Goal: Task Accomplishment & Management: Manage account settings

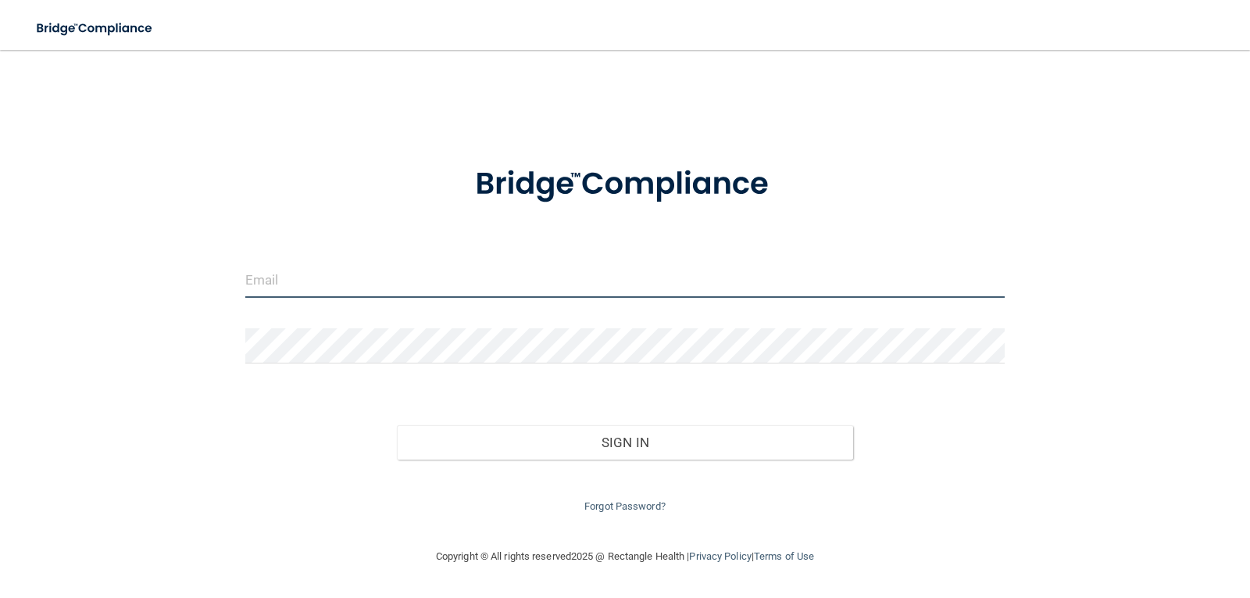
click at [421, 274] on input "email" at bounding box center [625, 280] width 760 height 35
type input "[EMAIL_ADDRESS][DOMAIN_NAME]"
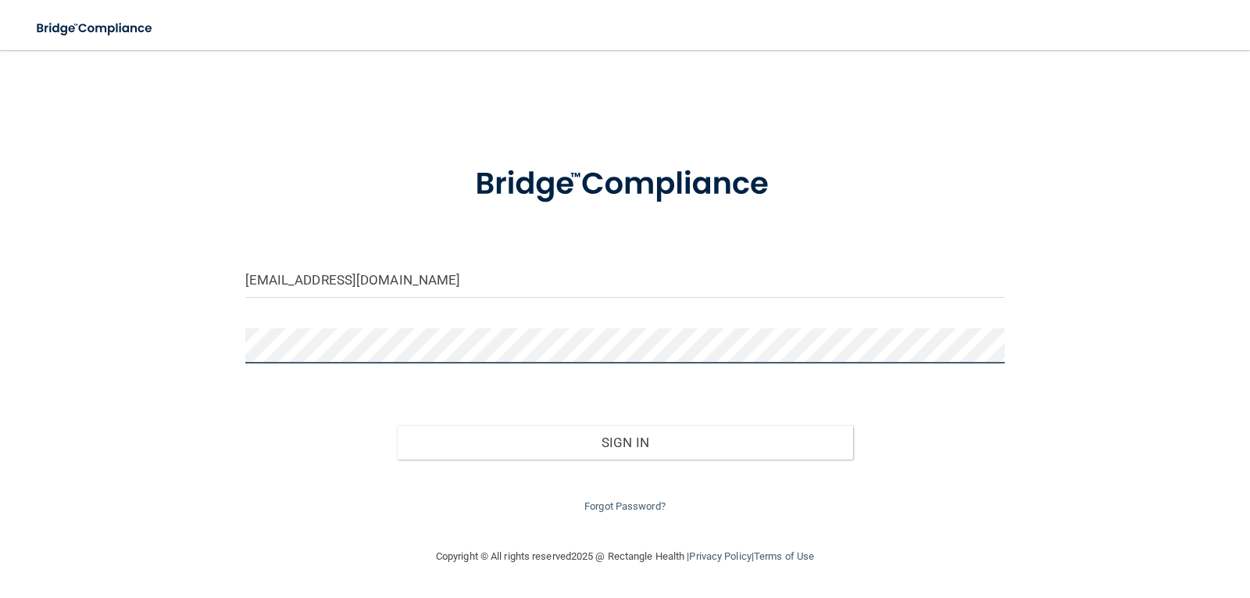
click at [397, 425] on button "Sign In" at bounding box center [625, 442] width 456 height 34
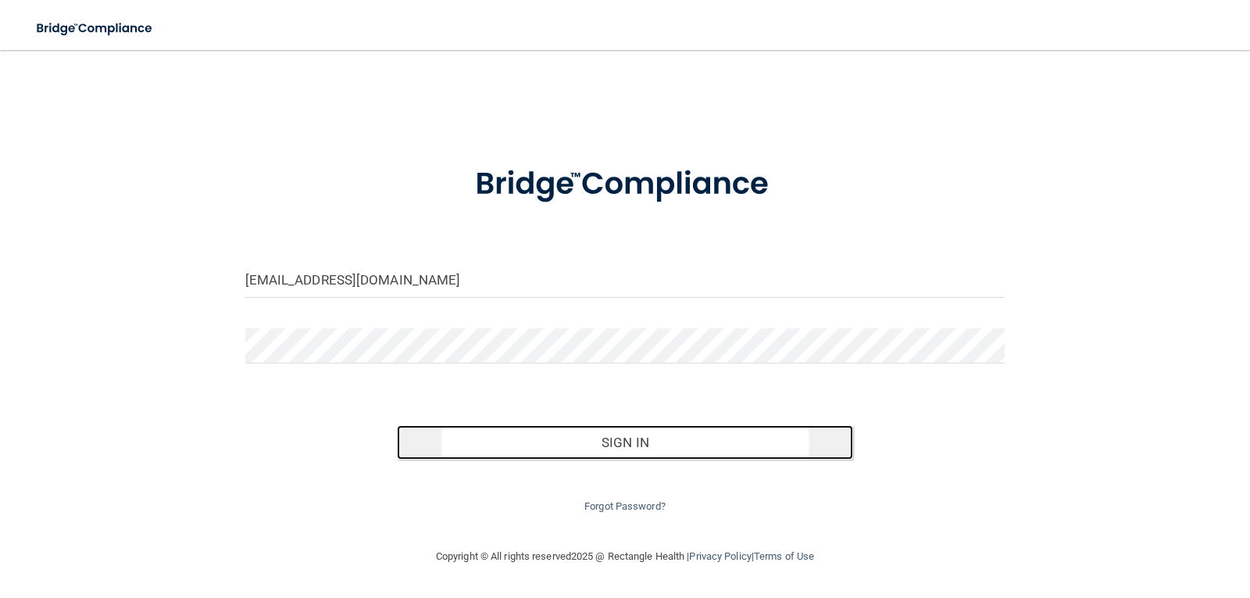
click at [602, 445] on button "Sign In" at bounding box center [625, 442] width 456 height 34
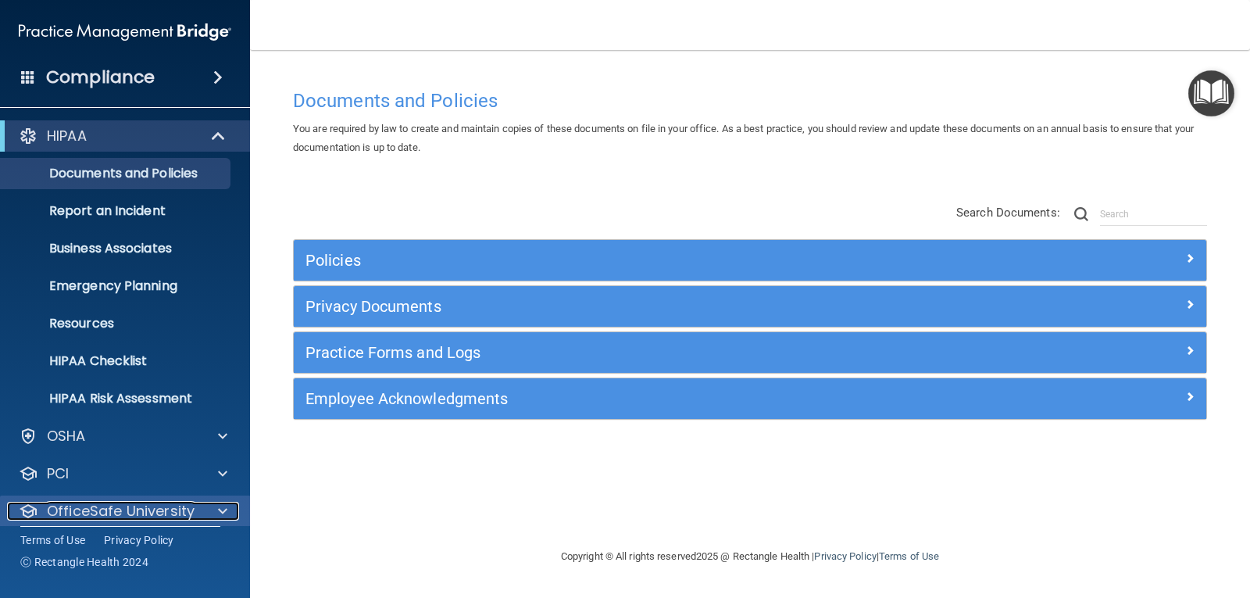
click at [222, 502] on span at bounding box center [222, 511] width 9 height 19
click at [170, 509] on p "OfficeSafe University" at bounding box center [121, 511] width 148 height 19
click at [223, 507] on span at bounding box center [222, 511] width 9 height 19
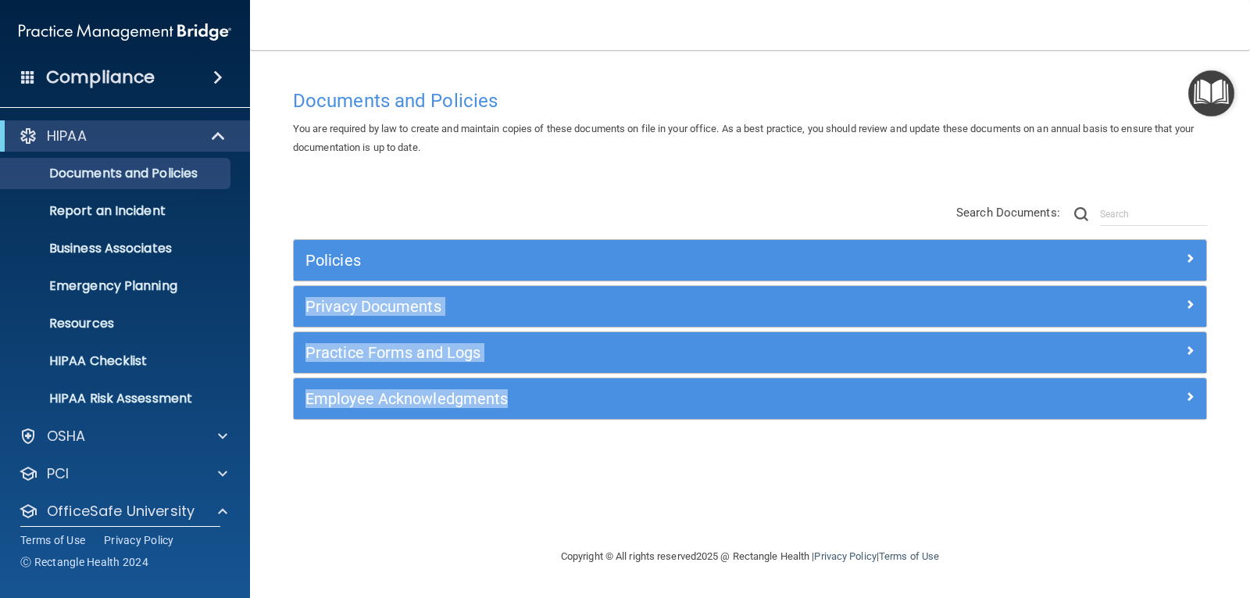
drag, startPoint x: 1233, startPoint y: 279, endPoint x: 695, endPoint y: 441, distance: 562.2
click at [698, 441] on main "Documents and Policies You are required by law to create and maintain copies of…" at bounding box center [750, 324] width 1000 height 548
click at [692, 441] on div "Documents and Policies You are required by law to create and maintain copies of…" at bounding box center [750, 314] width 938 height 466
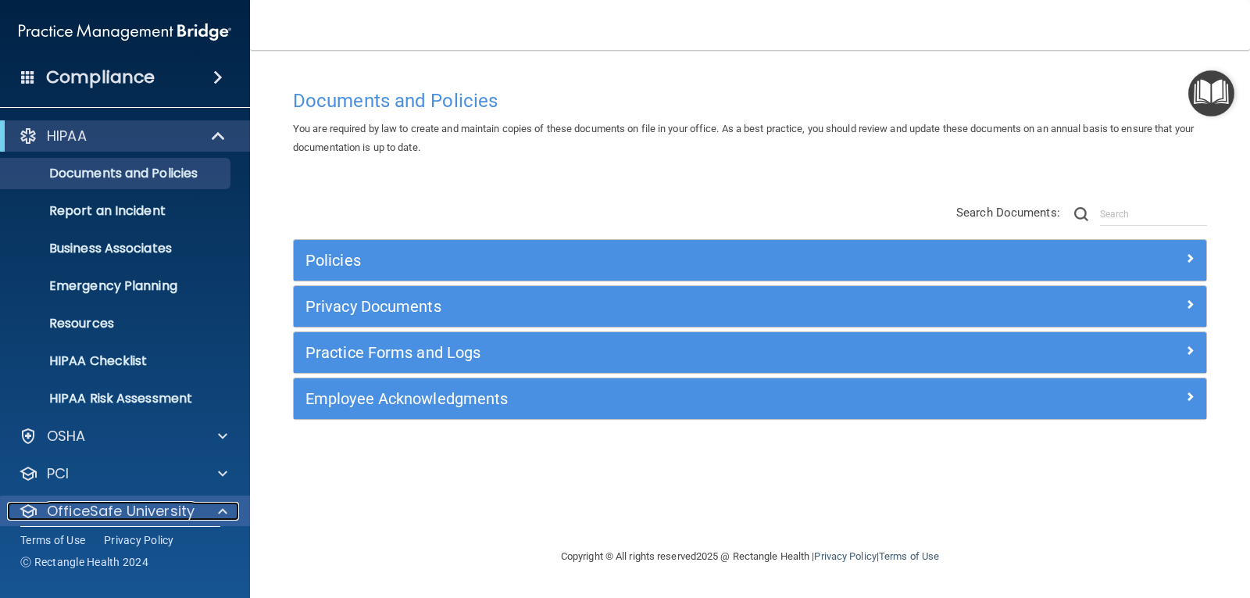
click at [157, 519] on p "OfficeSafe University" at bounding box center [121, 511] width 148 height 19
click at [227, 503] on div at bounding box center [220, 511] width 39 height 19
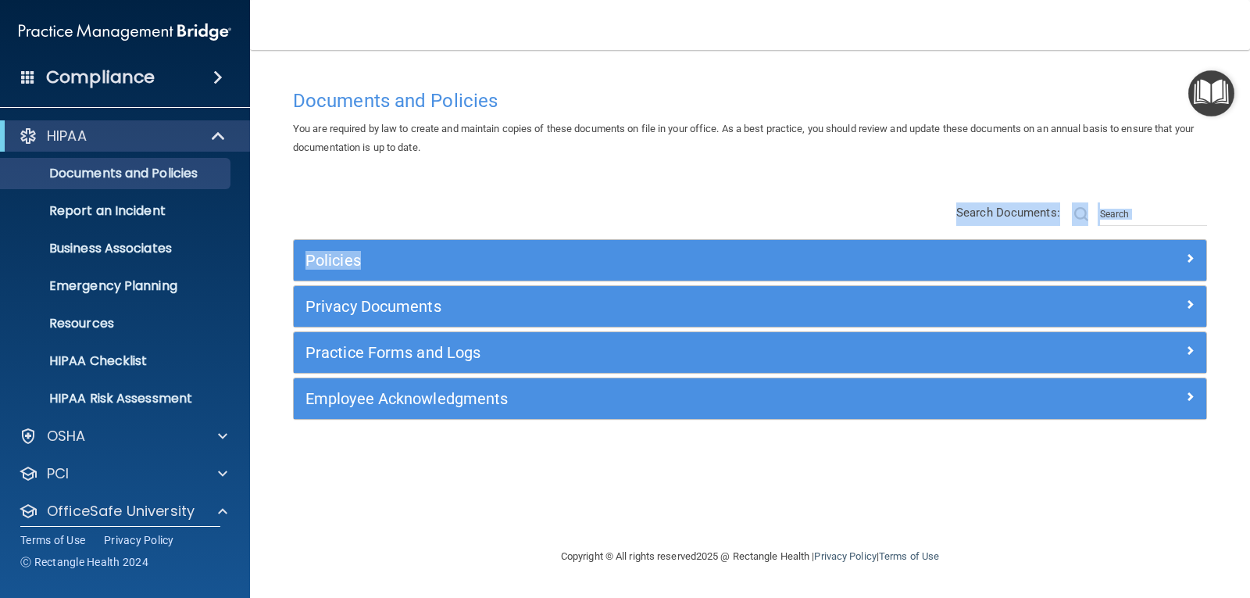
click at [842, 158] on div "Documents and Policies You are required by law to create and maintain copies of…" at bounding box center [750, 314] width 938 height 466
click at [872, 164] on div "Documents and Policies You are required by law to create and maintain copies of…" at bounding box center [750, 314] width 938 height 466
click at [220, 518] on span at bounding box center [222, 511] width 9 height 19
click at [140, 511] on p "OfficeSafe University" at bounding box center [121, 511] width 148 height 19
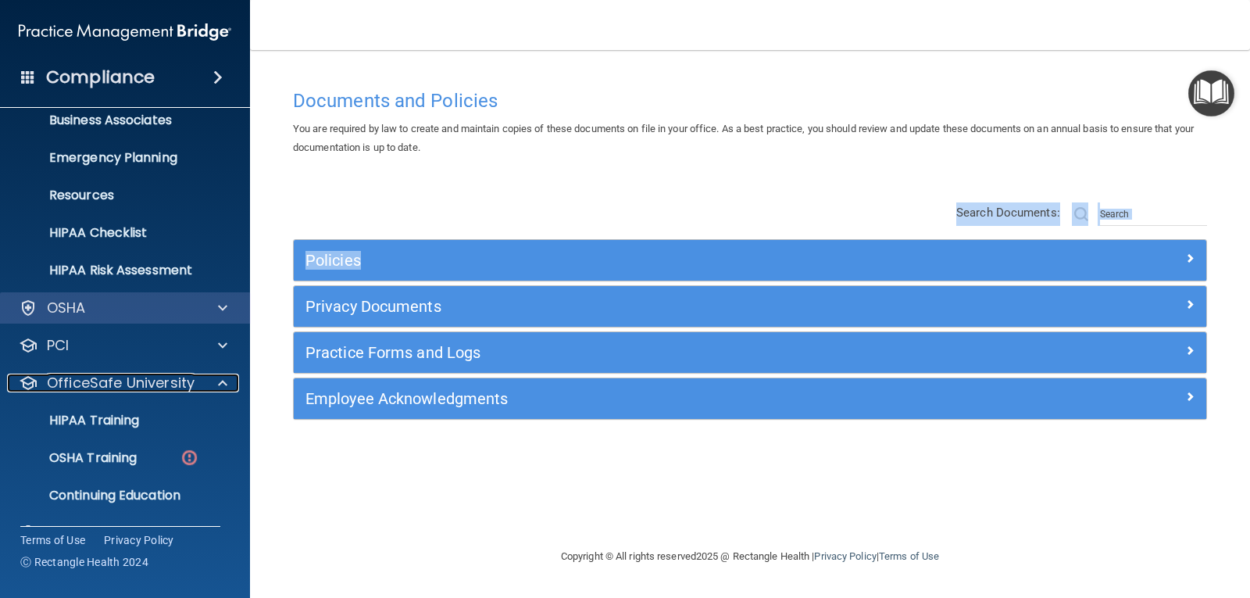
scroll to position [163, 0]
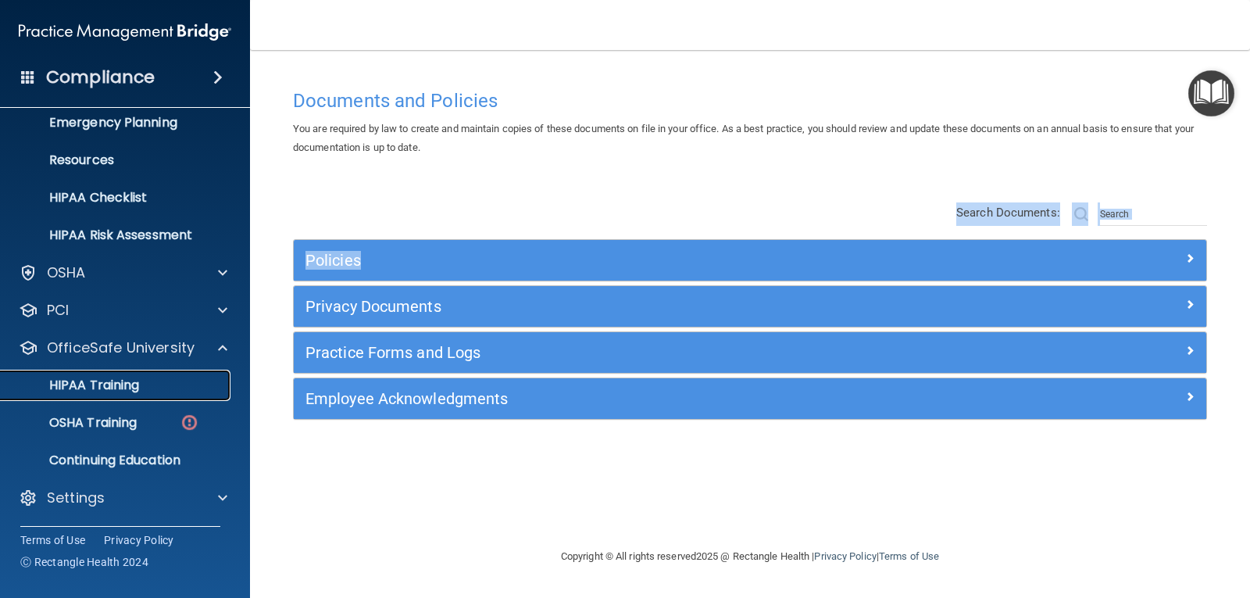
click at [134, 394] on link "HIPAA Training" at bounding box center [107, 385] width 246 height 31
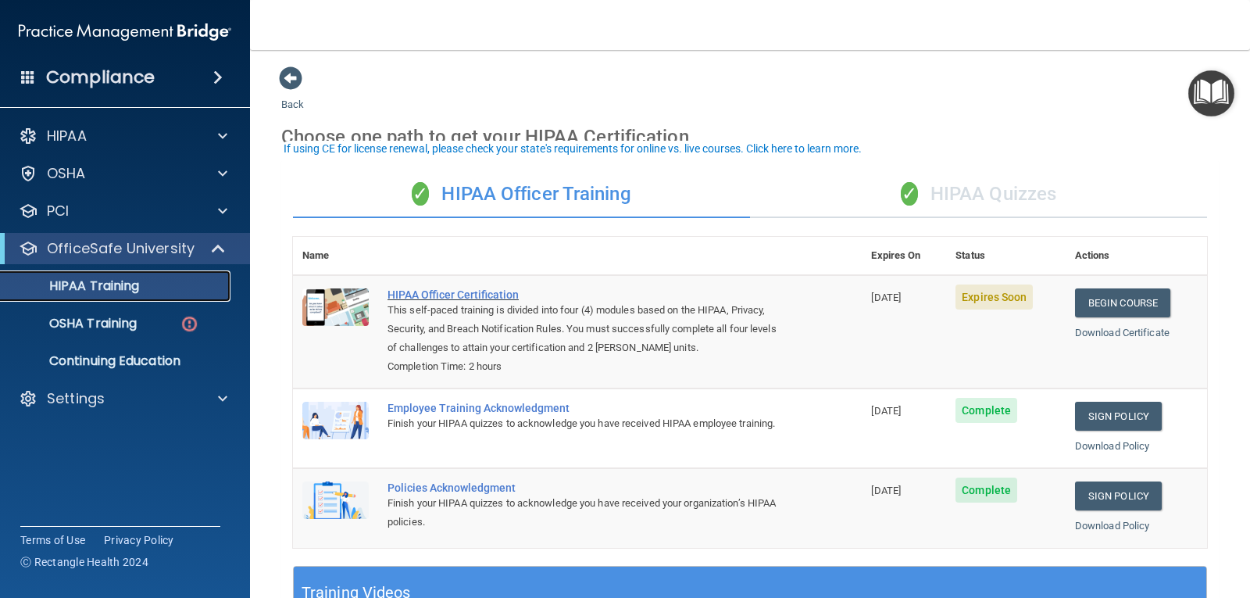
scroll to position [78, 0]
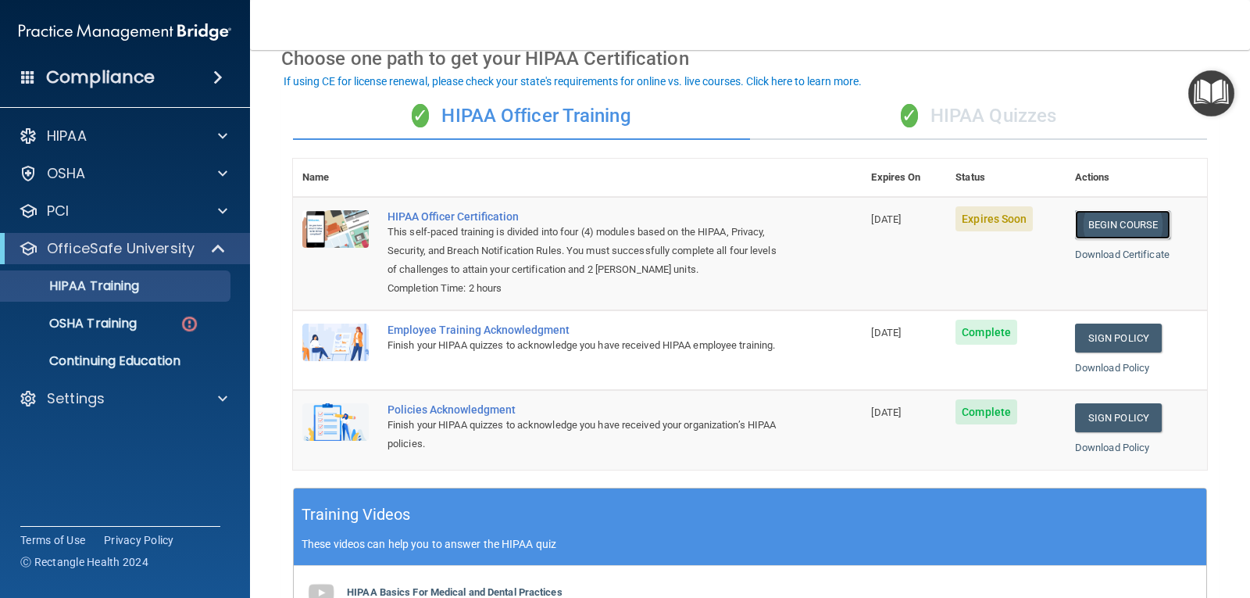
click at [1125, 222] on link "Begin Course" at bounding box center [1122, 224] width 95 height 29
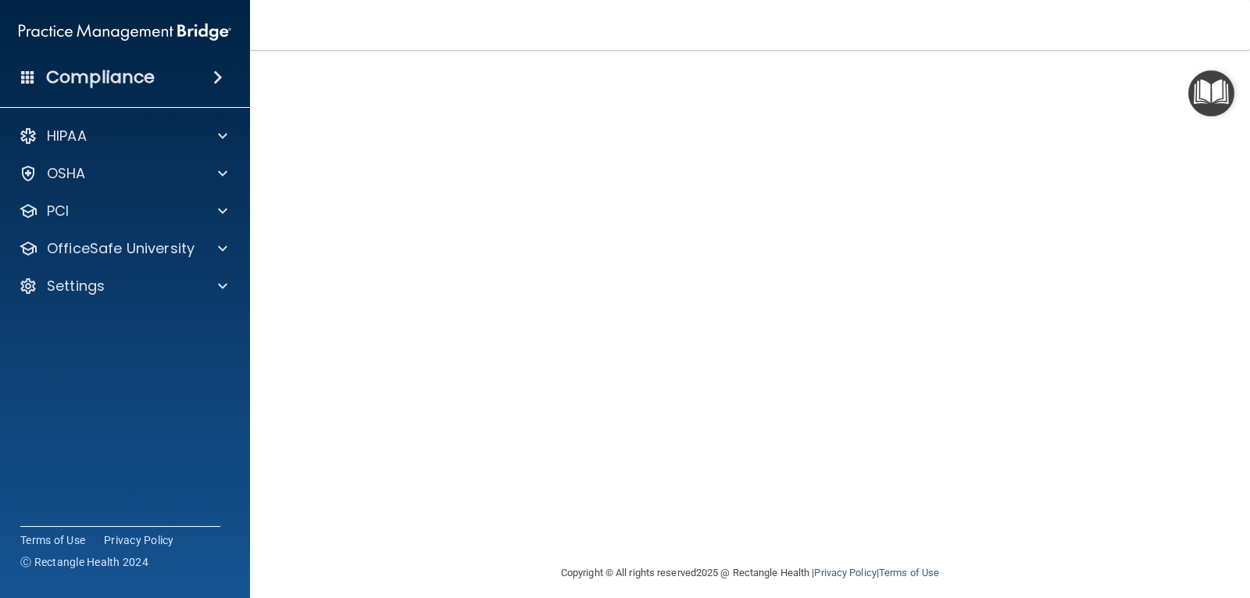
scroll to position [89, 0]
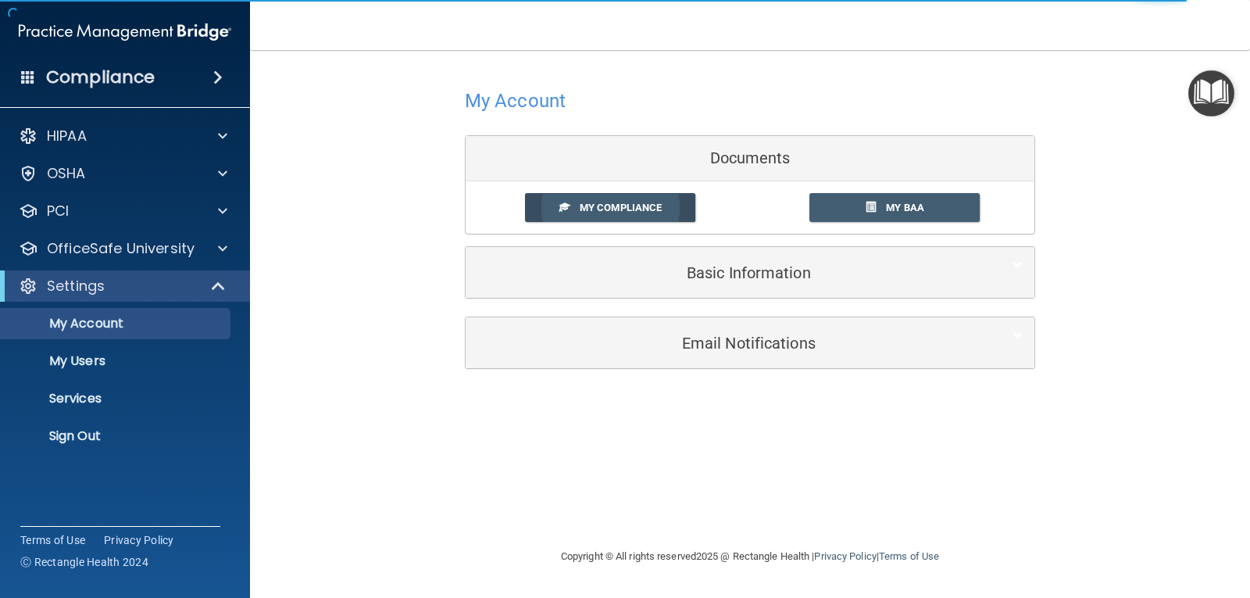
click at [611, 208] on span "My Compliance" at bounding box center [621, 208] width 82 height 12
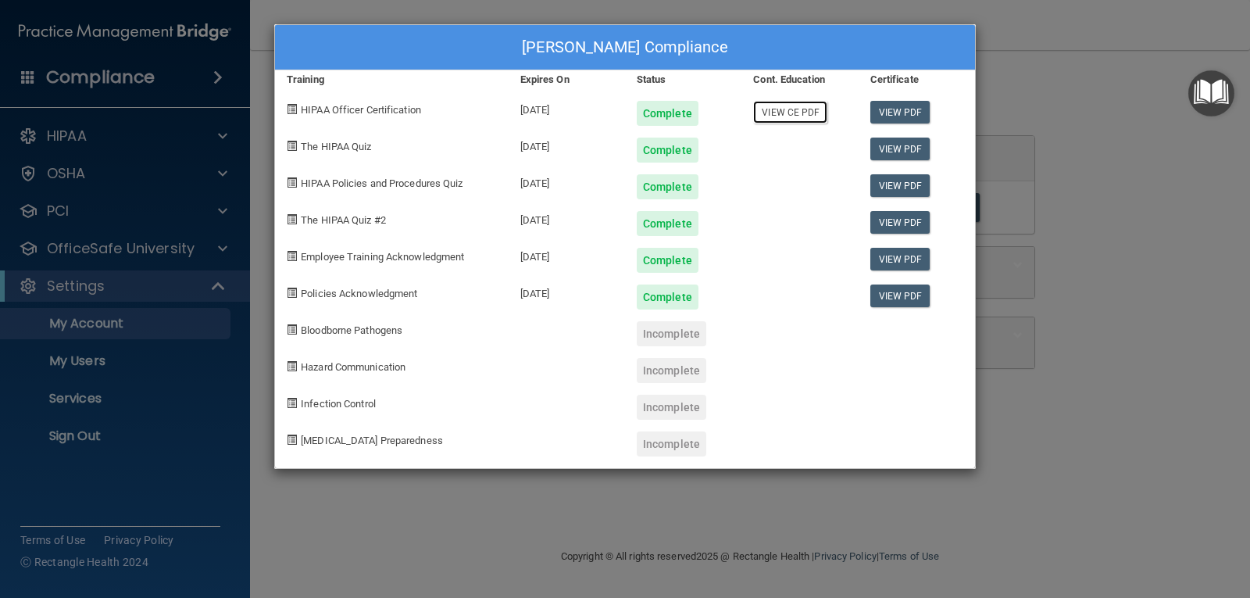
click at [780, 116] on link "View CE PDF" at bounding box center [790, 112] width 74 height 23
click at [892, 109] on link "View PDF" at bounding box center [901, 112] width 60 height 23
click at [1164, 270] on div "Abby Hanson's Compliance Training Expires On Status Cont. Education Certificate…" at bounding box center [625, 299] width 1250 height 598
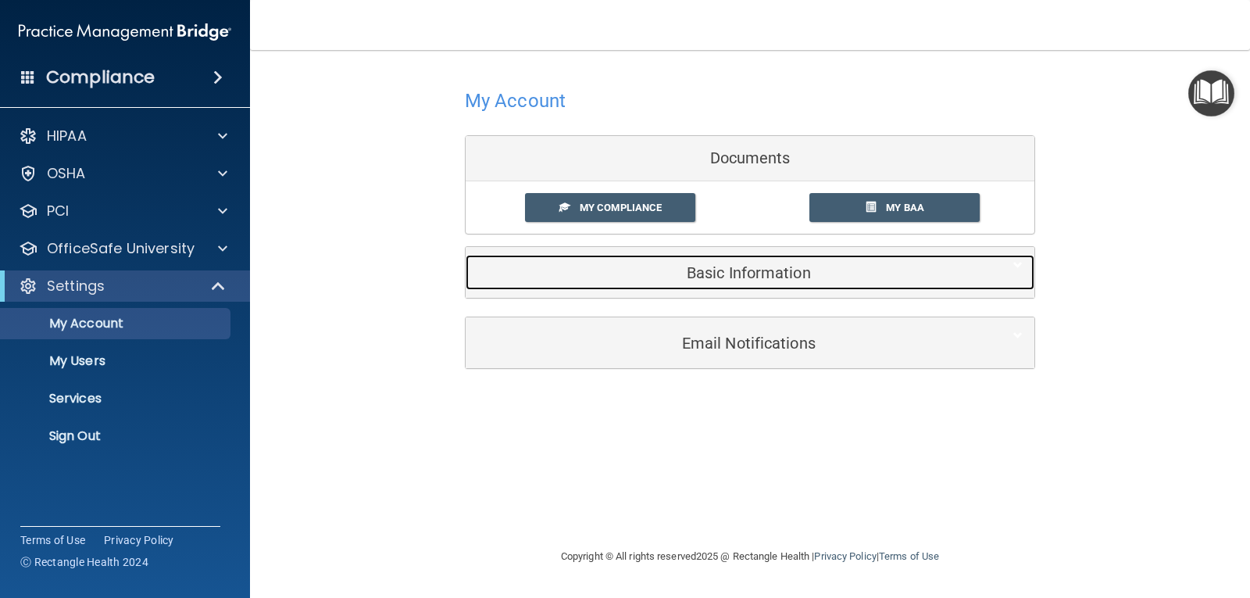
click at [754, 266] on h5 "Basic Information" at bounding box center [726, 272] width 498 height 17
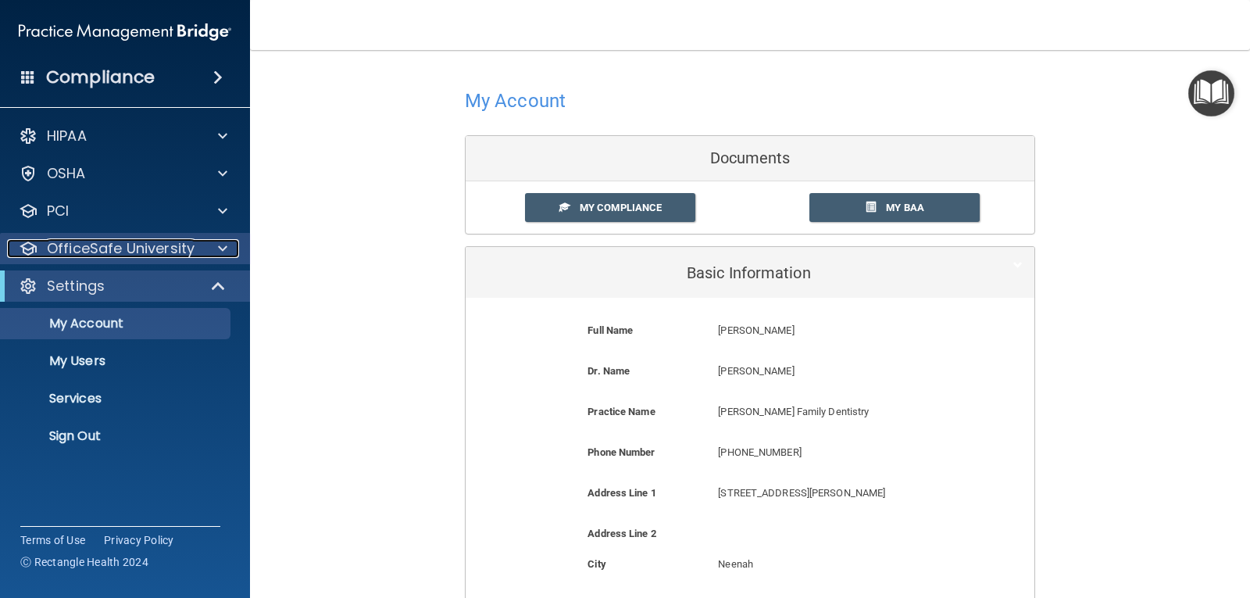
click at [219, 251] on span at bounding box center [222, 248] width 9 height 19
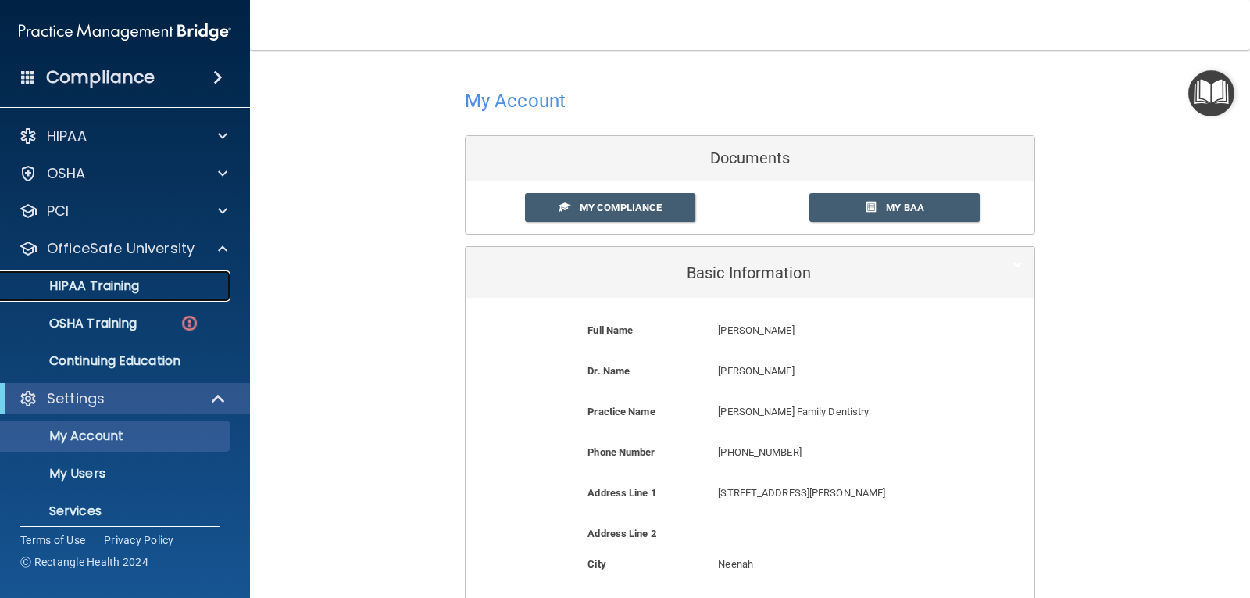
click at [124, 289] on p "HIPAA Training" at bounding box center [74, 286] width 129 height 16
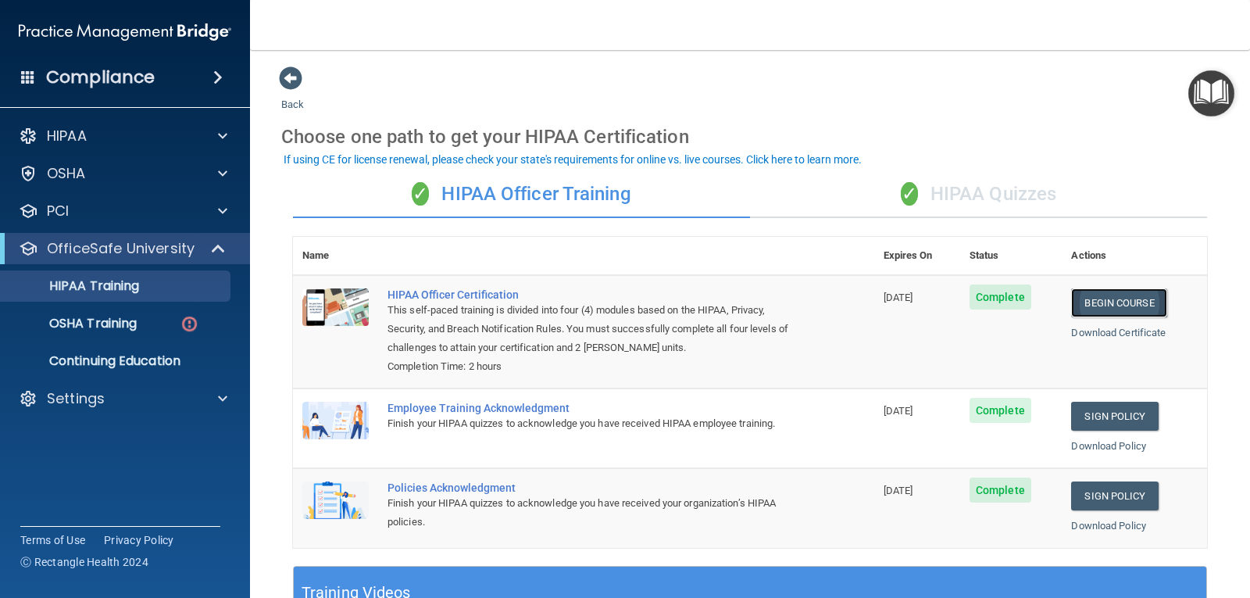
click at [1113, 299] on link "Begin Course" at bounding box center [1118, 302] width 95 height 29
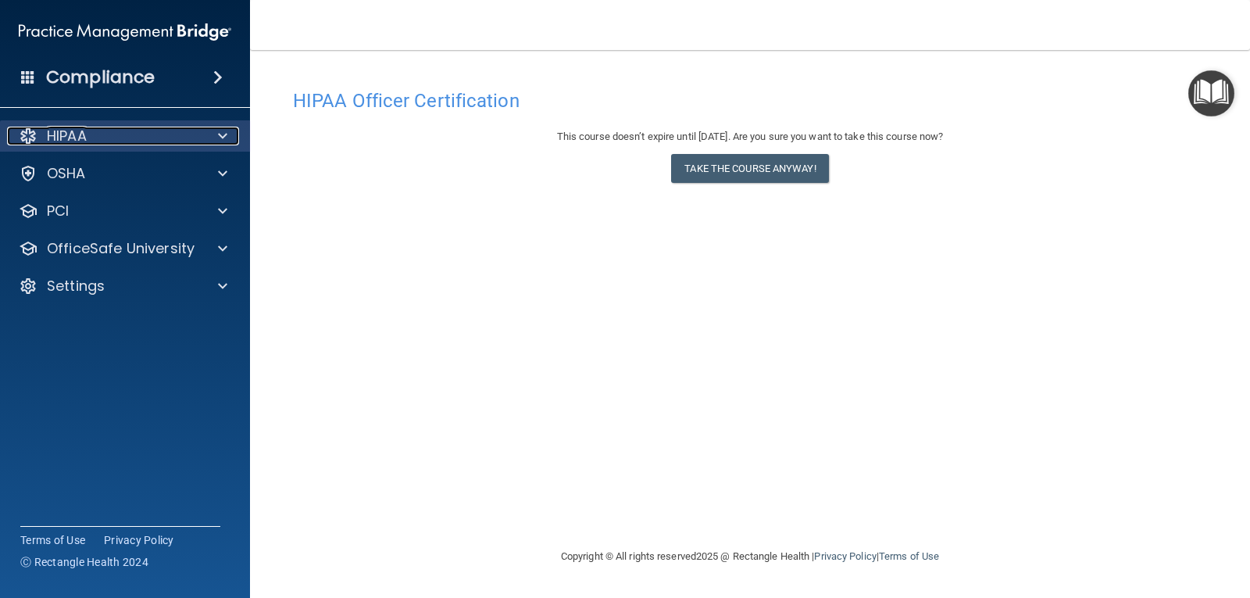
click at [88, 131] on div "HIPAA" at bounding box center [104, 136] width 194 height 19
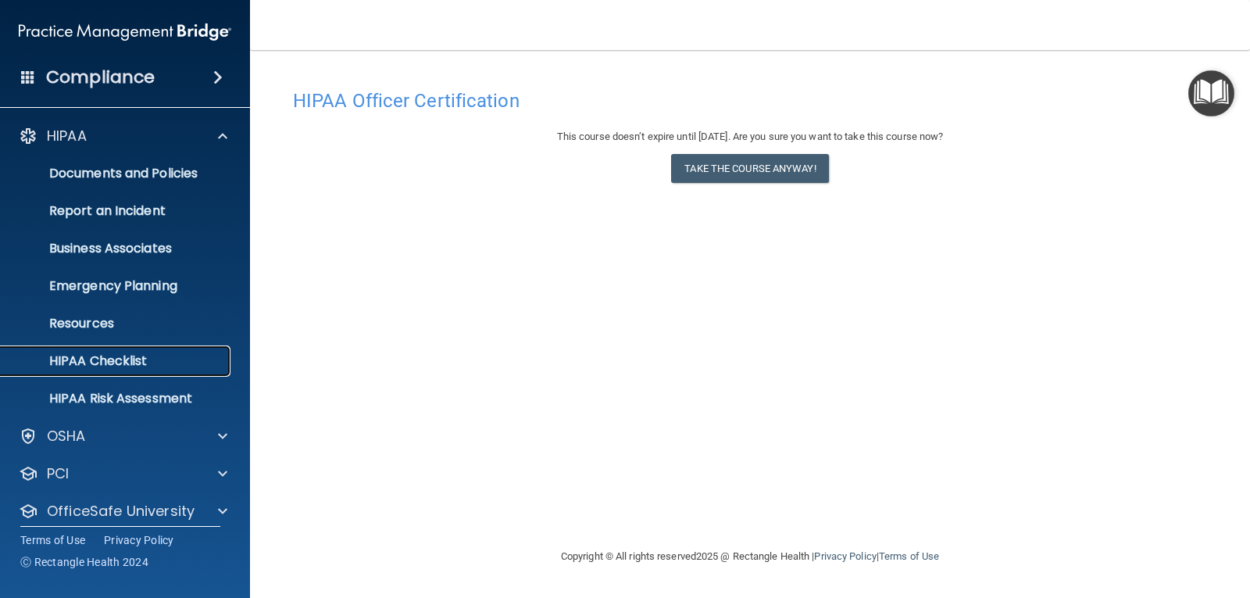
click at [136, 359] on p "HIPAA Checklist" at bounding box center [116, 361] width 213 height 16
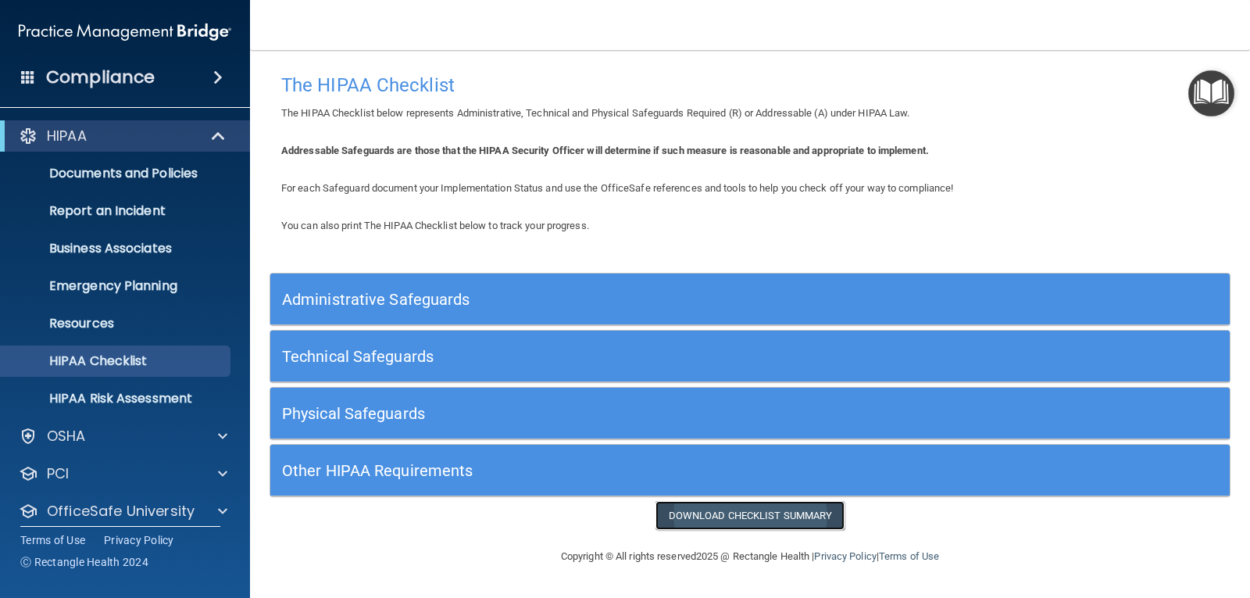
click at [717, 515] on link "Download Checklist Summary" at bounding box center [751, 515] width 190 height 29
click at [484, 295] on h5 "Administrative Safeguards" at bounding box center [630, 299] width 696 height 17
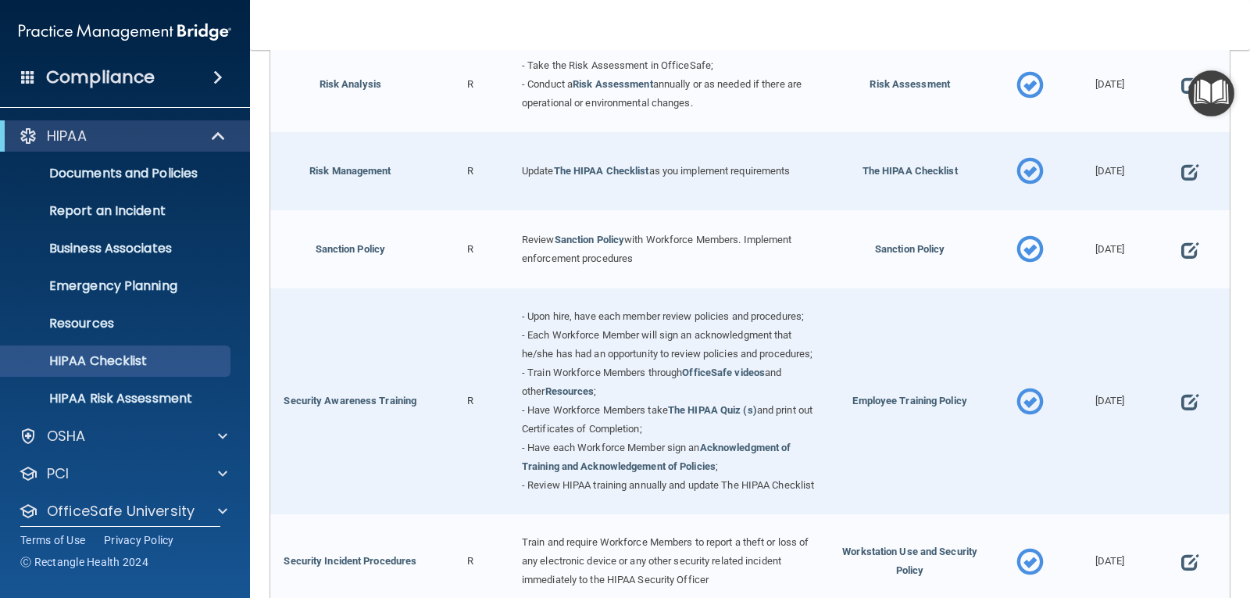
scroll to position [1033, 0]
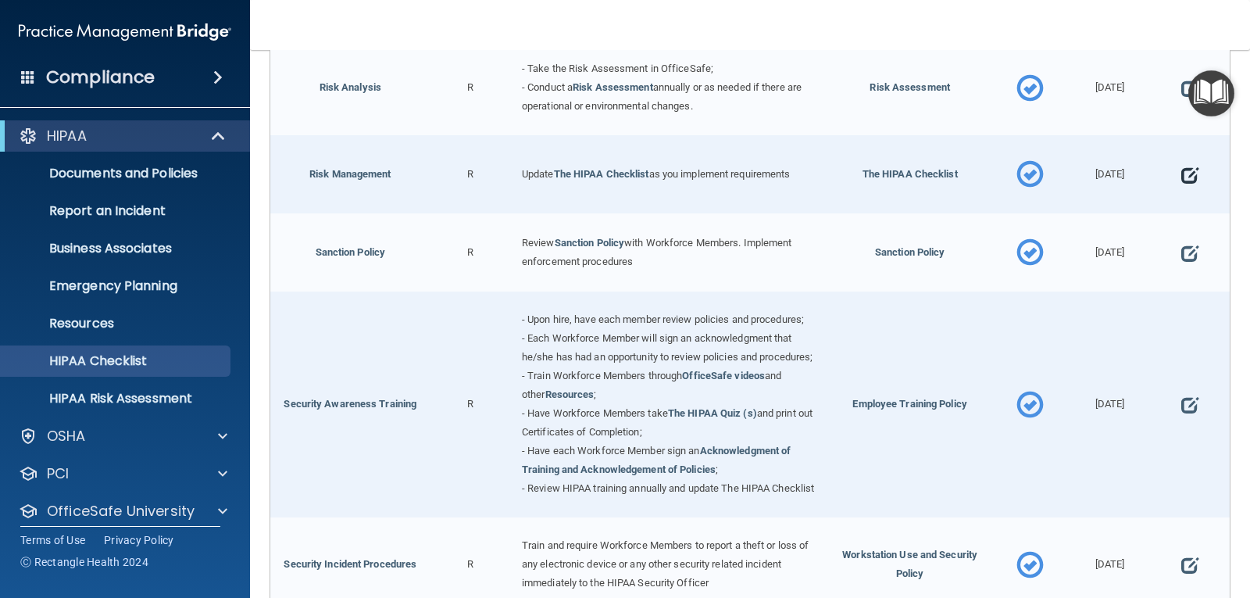
click at [1182, 164] on span at bounding box center [1190, 175] width 17 height 40
select select "completed"
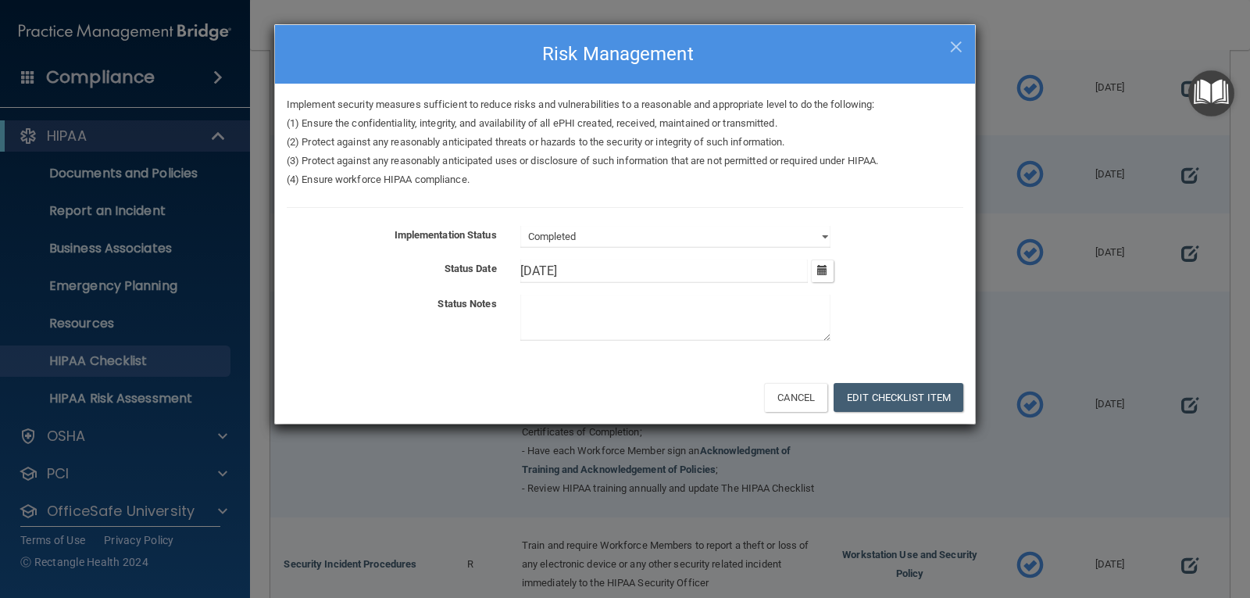
drag, startPoint x: 544, startPoint y: 267, endPoint x: 500, endPoint y: 269, distance: 43.8
click at [500, 269] on div "Status Date 2/26/[DATE] Tue Wed Thu Fri Sat Sun 27 28 29 30 31 01 02 03 04 05 0…" at bounding box center [625, 270] width 700 height 23
type input "[DATE]"
click at [918, 401] on button "Edit Checklist Item" at bounding box center [899, 397] width 130 height 29
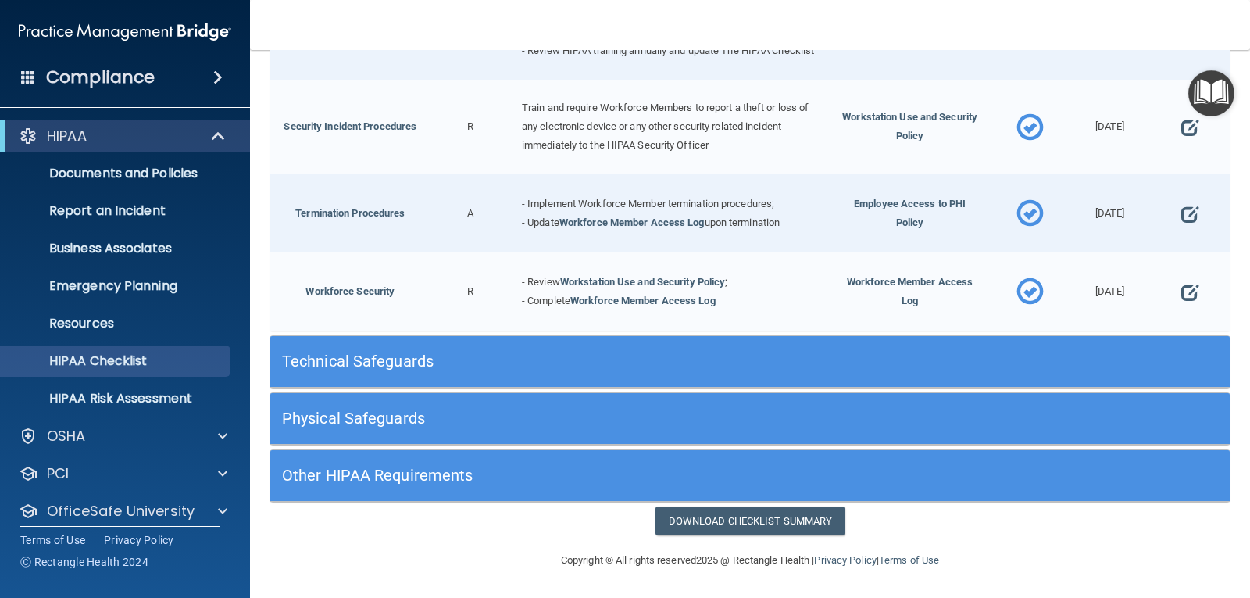
scroll to position [1497, 0]
click at [1184, 216] on span at bounding box center [1190, 214] width 17 height 40
select select "completed"
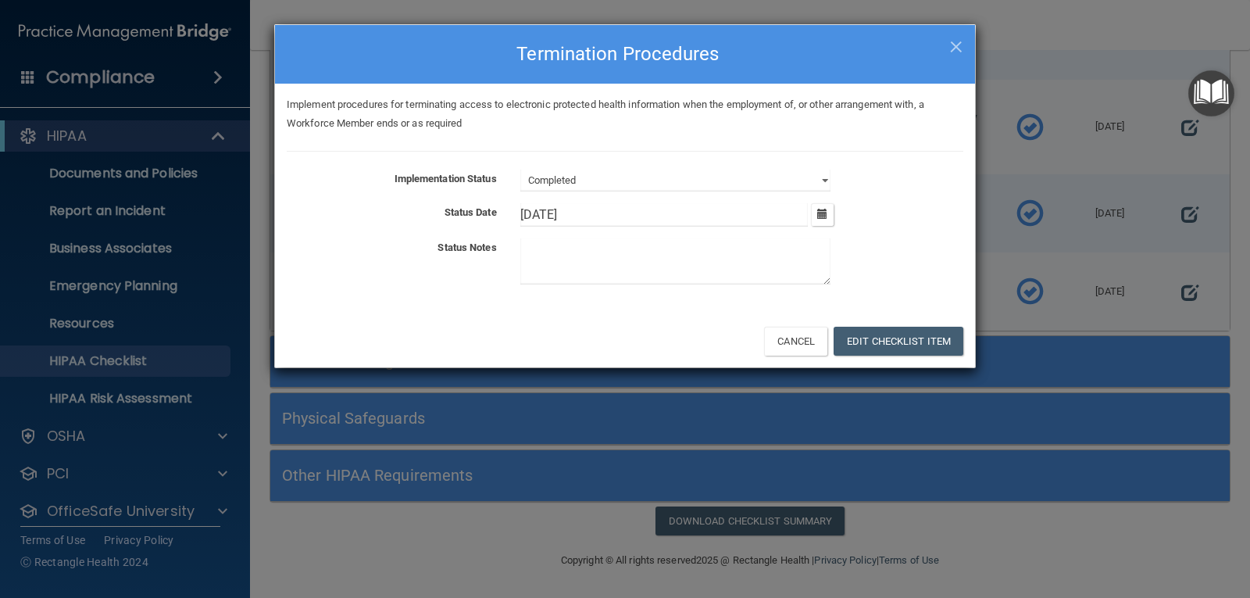
drag, startPoint x: 544, startPoint y: 212, endPoint x: 503, endPoint y: 214, distance: 40.7
click at [503, 214] on div "Status Date 2/26/[DATE] Tue Wed Thu Fri Sat Sun 27 28 29 30 31 01 02 03 04 05 0…" at bounding box center [625, 214] width 700 height 23
type input "[DATE]"
click at [856, 335] on button "Edit Checklist Item" at bounding box center [899, 341] width 130 height 29
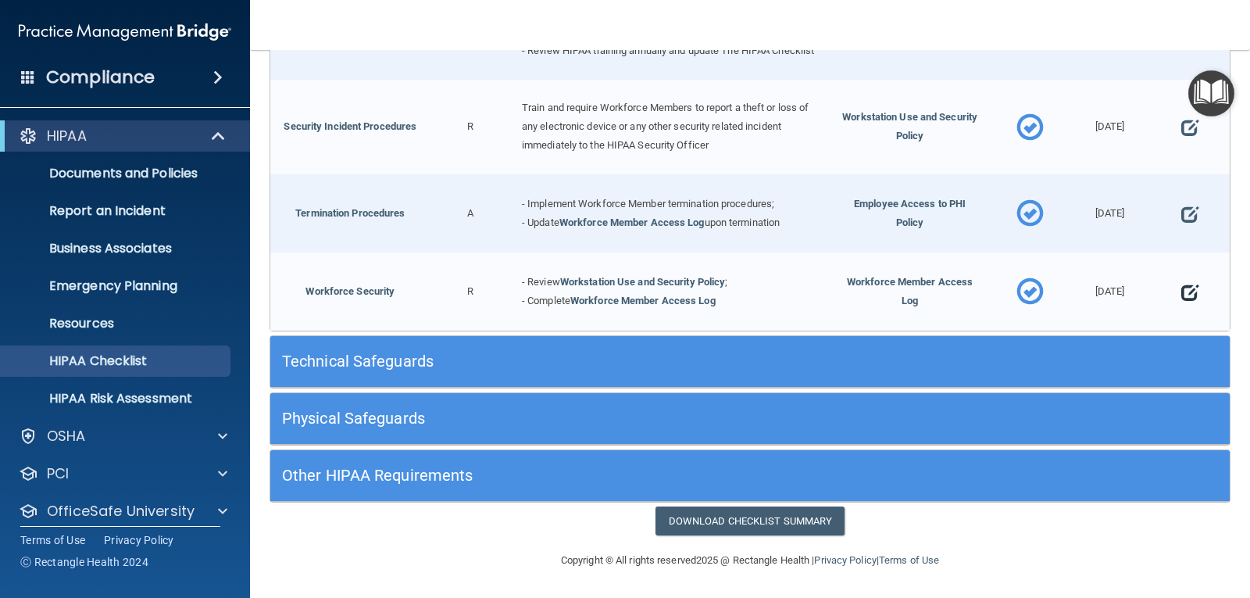
click at [1182, 289] on span at bounding box center [1190, 292] width 17 height 40
select select "completed"
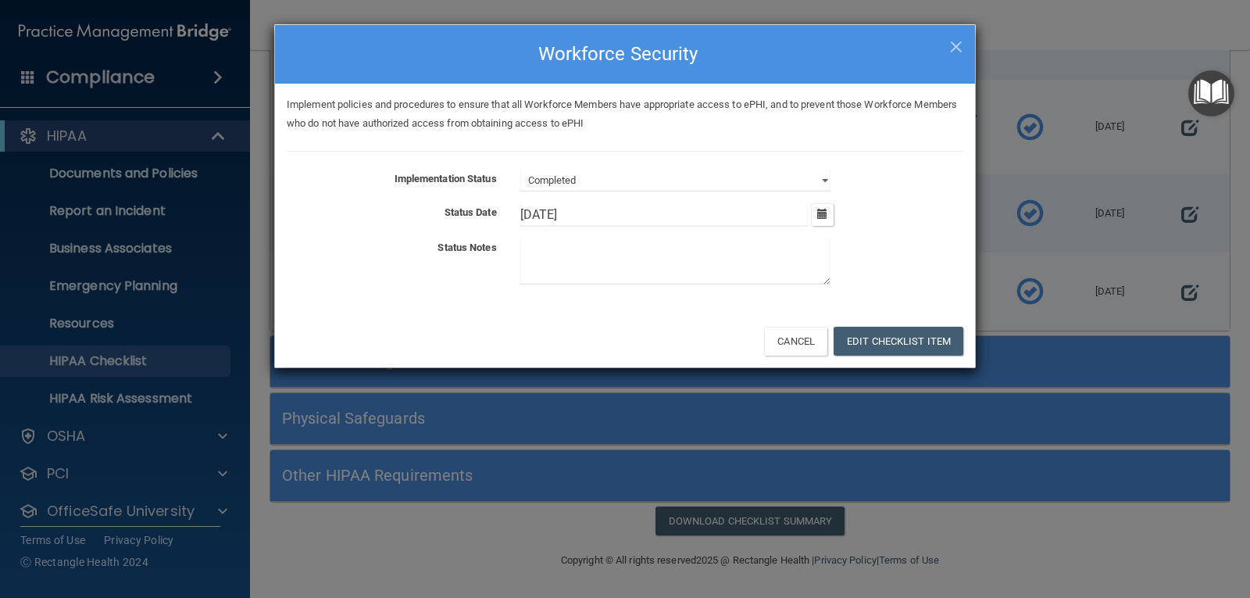
drag, startPoint x: 544, startPoint y: 210, endPoint x: 509, endPoint y: 210, distance: 35.2
click at [509, 210] on div "2/26/25 February 2025 Mon Tue Wed Thu Fri Sat Sun 27 28 29 30 31 01 02 03 04 05…" at bounding box center [742, 214] width 467 height 23
type input "[DATE]"
click at [894, 341] on button "Edit Checklist Item" at bounding box center [899, 341] width 130 height 29
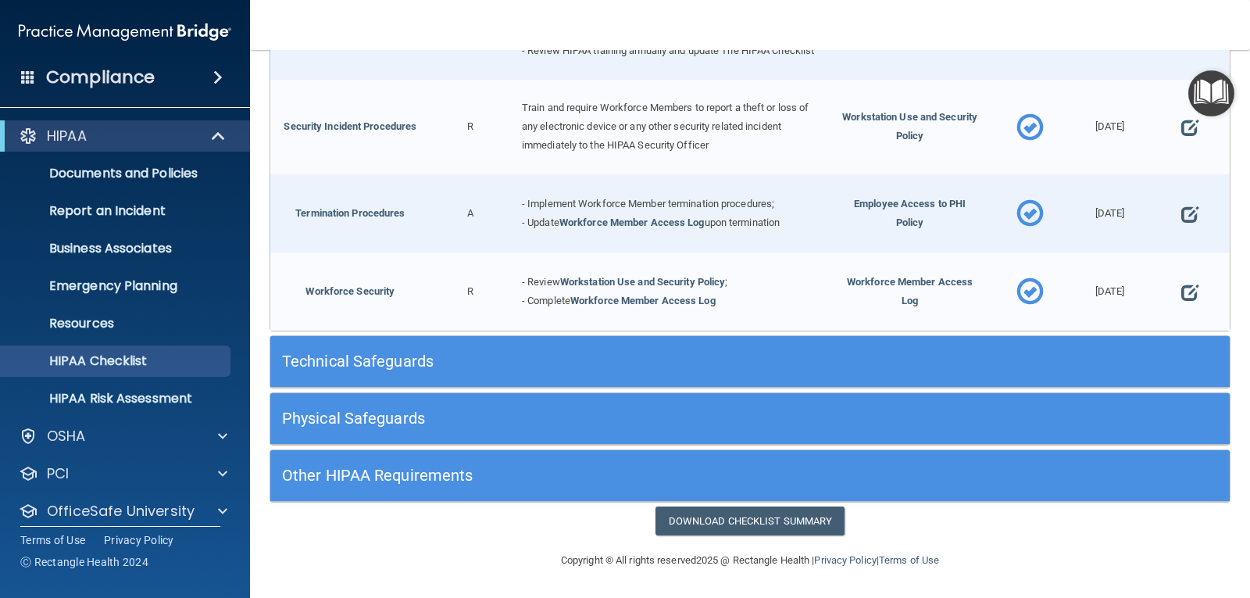
click at [600, 358] on h5 "Technical Safeguards" at bounding box center [630, 360] width 696 height 17
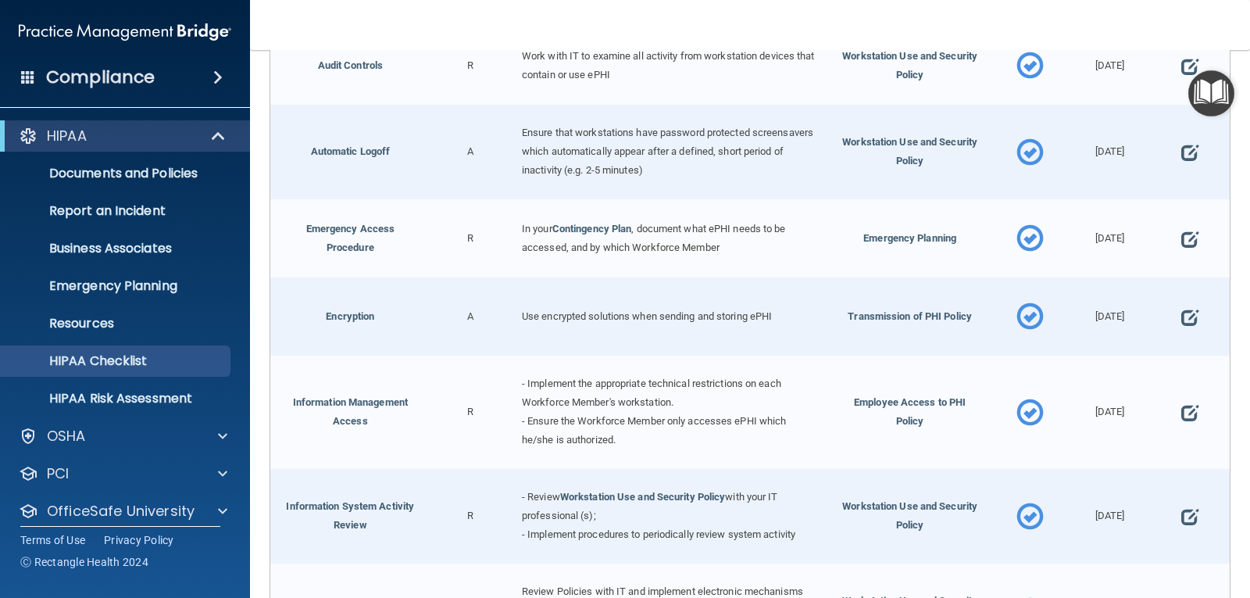
scroll to position [1893, 0]
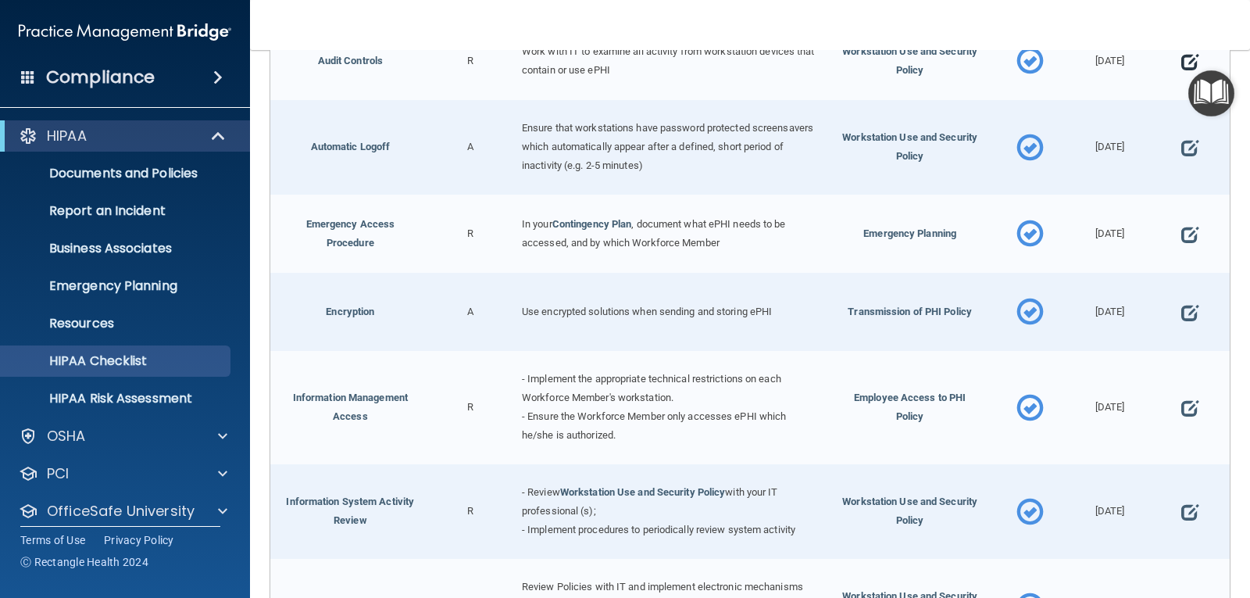
click at [1182, 81] on span at bounding box center [1190, 61] width 17 height 40
select select "completed"
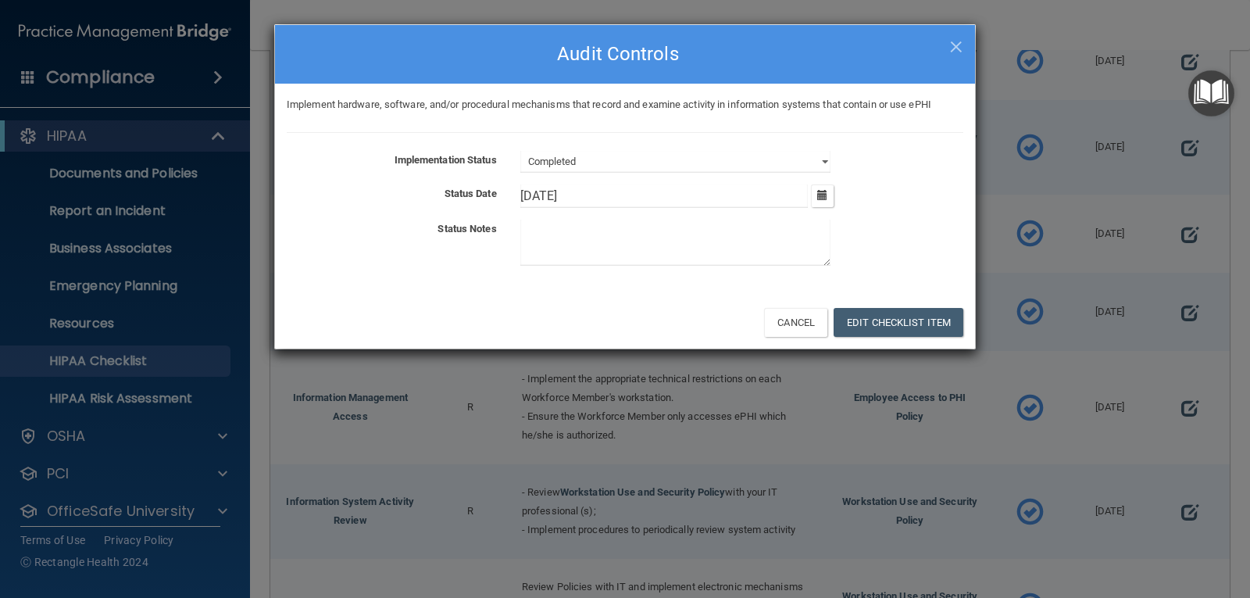
drag, startPoint x: 546, startPoint y: 191, endPoint x: 502, endPoint y: 192, distance: 43.8
click at [502, 192] on div "Status Date 2/26/[DATE] Tue Wed Thu Fri Sat Sun 27 28 29 30 31 01 02 03 04 05 0…" at bounding box center [625, 195] width 700 height 23
type input "[DATE]"
click at [896, 320] on button "Edit Checklist Item" at bounding box center [899, 322] width 130 height 29
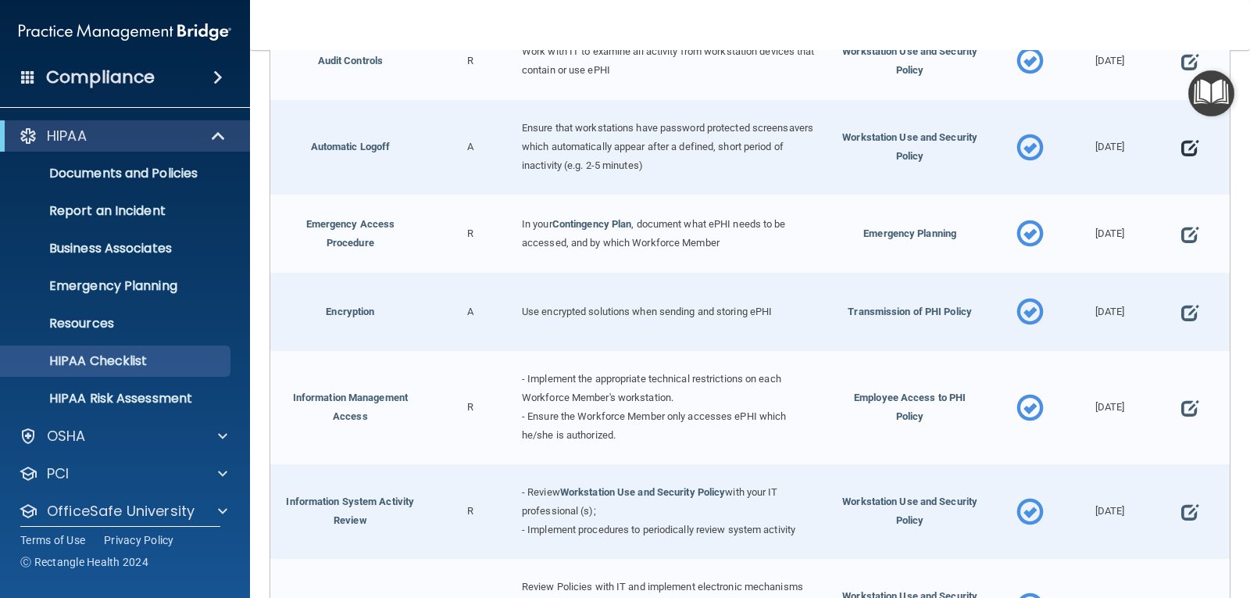
click at [1182, 168] on span at bounding box center [1190, 148] width 17 height 40
select select "completed"
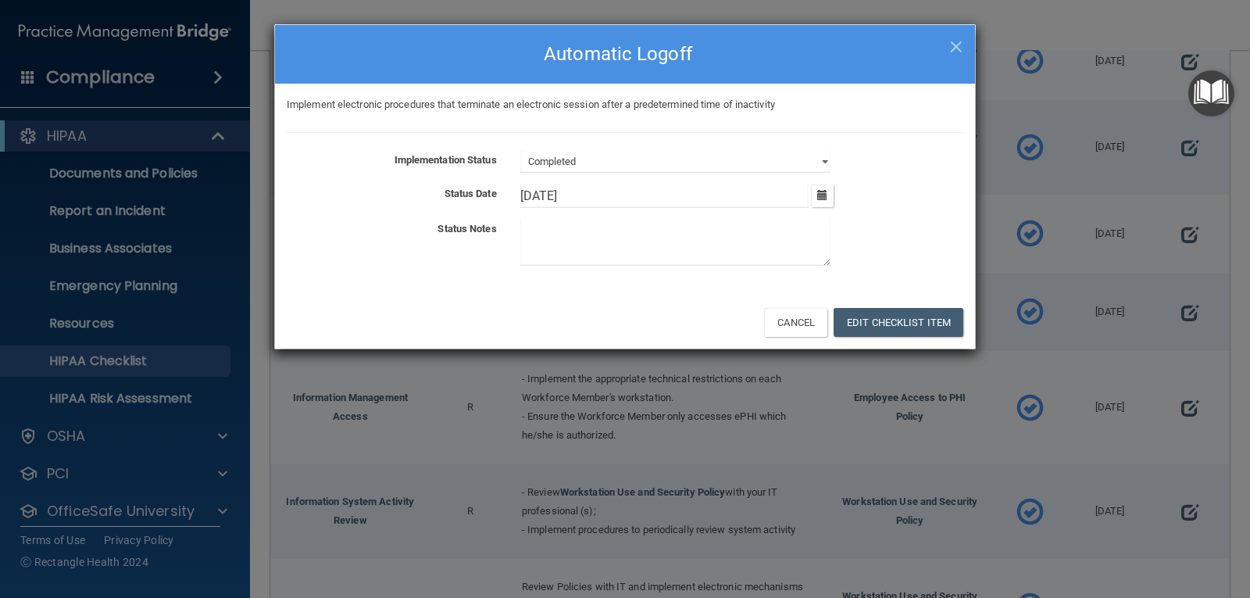
drag, startPoint x: 547, startPoint y: 190, endPoint x: 507, endPoint y: 194, distance: 40.0
click at [507, 194] on div "Status Date 2/26/[DATE] Tue Wed Thu Fri Sat Sun 27 28 29 30 31 01 02 03 04 05 0…" at bounding box center [625, 195] width 700 height 23
type input "[DATE]"
click at [895, 325] on button "Edit Checklist Item" at bounding box center [899, 322] width 130 height 29
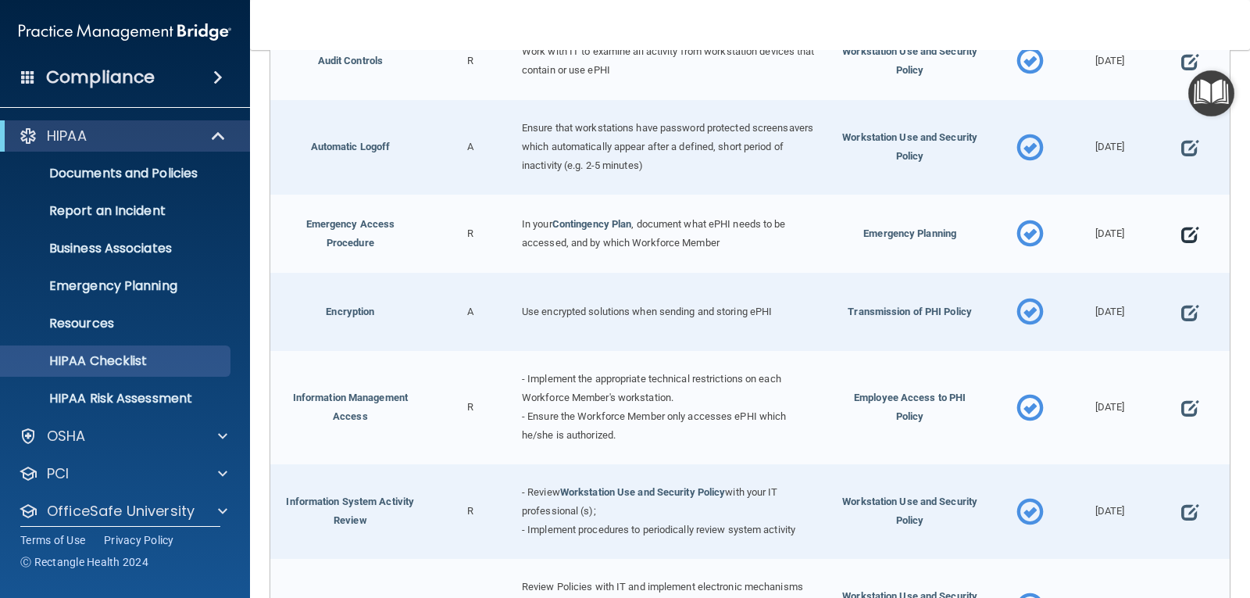
click at [1185, 254] on span at bounding box center [1190, 234] width 17 height 40
select select "completed"
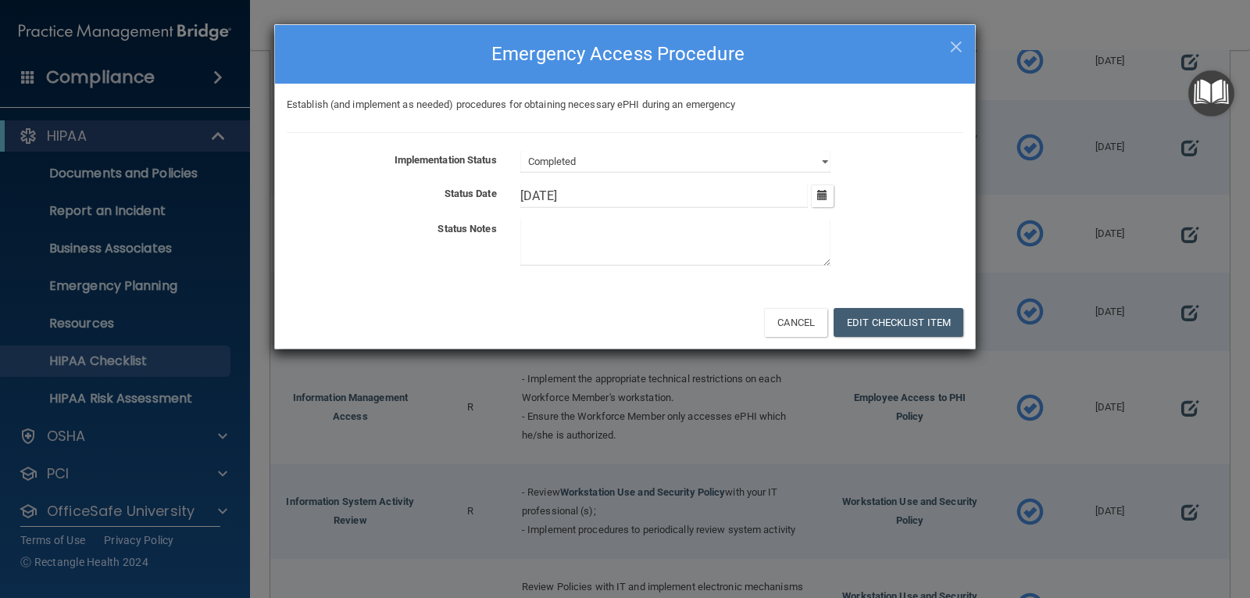
drag, startPoint x: 546, startPoint y: 195, endPoint x: 502, endPoint y: 195, distance: 43.8
click at [502, 195] on div "Status Date 2/26/25 February 2025 Mon Tue Wed Thu Fri Sat Sun 27 28 29 30 31 01…" at bounding box center [625, 195] width 700 height 23
type input "8/31/25"
click at [924, 326] on button "Edit Checklist Item" at bounding box center [899, 322] width 130 height 29
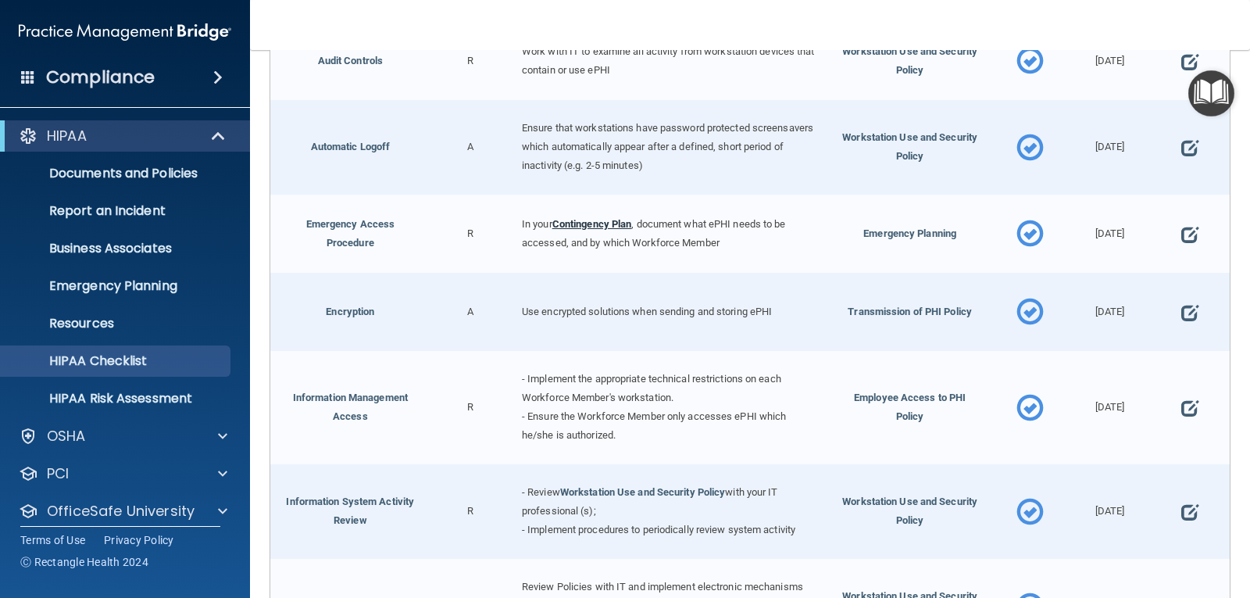
click at [613, 230] on link "Contingency Plan" at bounding box center [592, 224] width 80 height 12
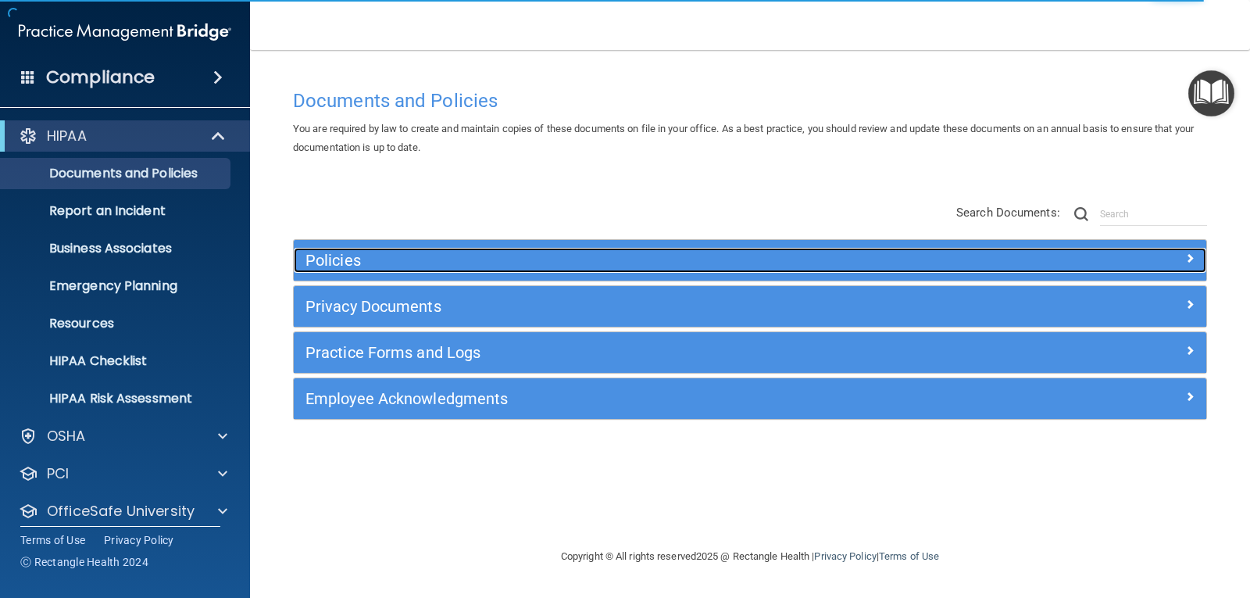
click at [1186, 255] on span at bounding box center [1189, 257] width 9 height 19
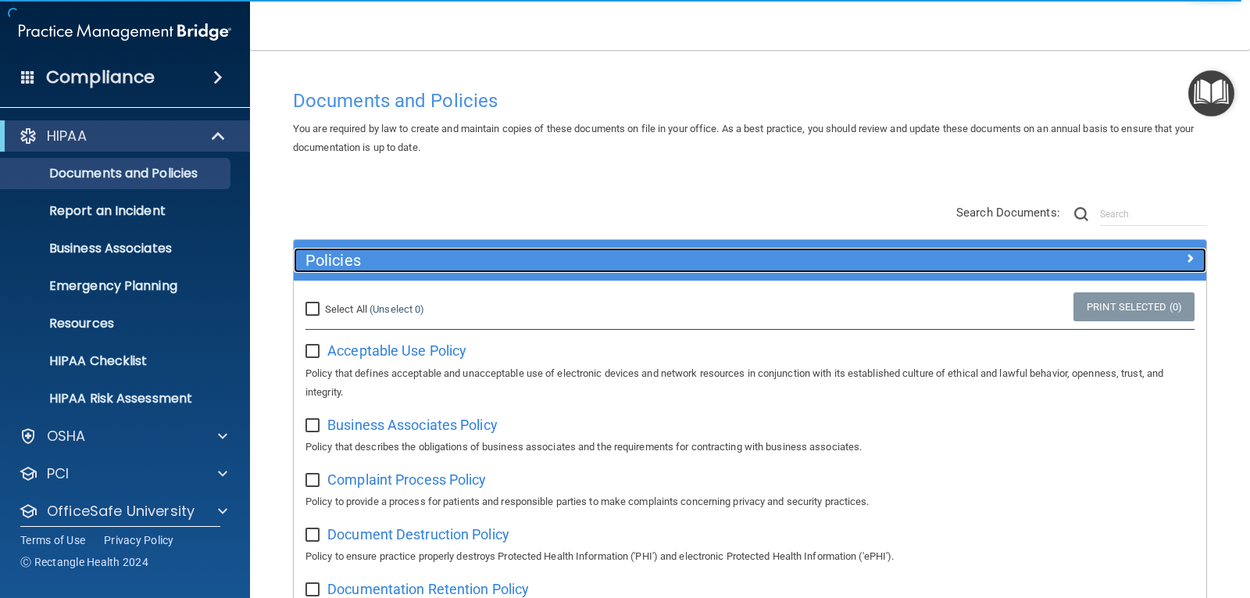
click at [1189, 255] on div at bounding box center [1092, 257] width 228 height 19
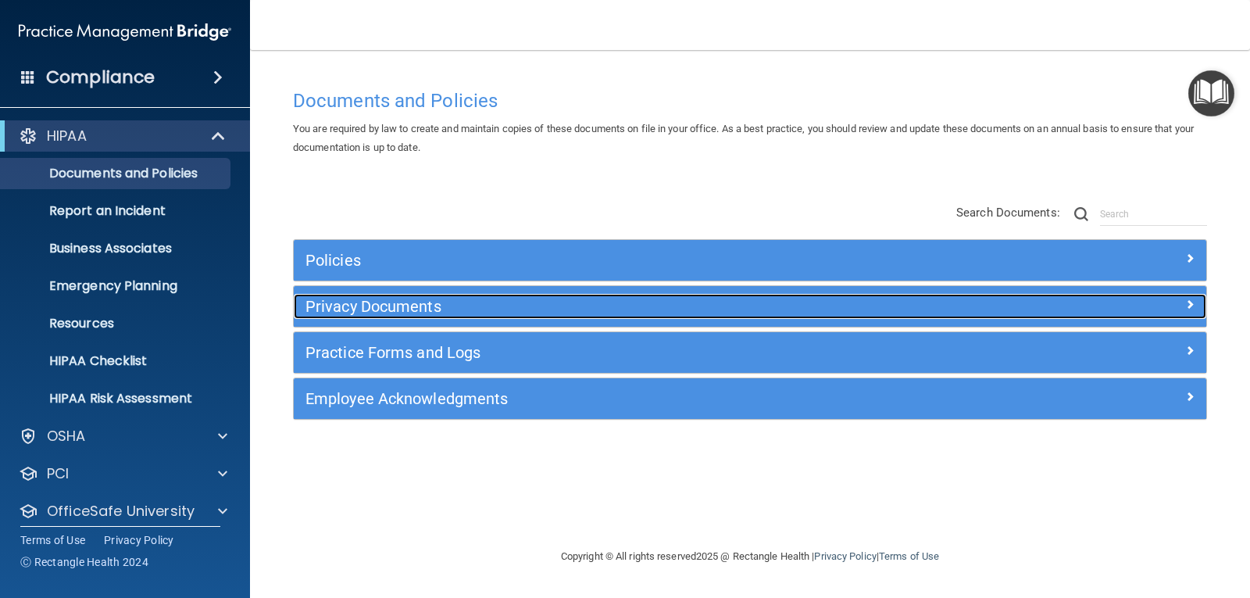
click at [1190, 300] on span at bounding box center [1189, 304] width 9 height 19
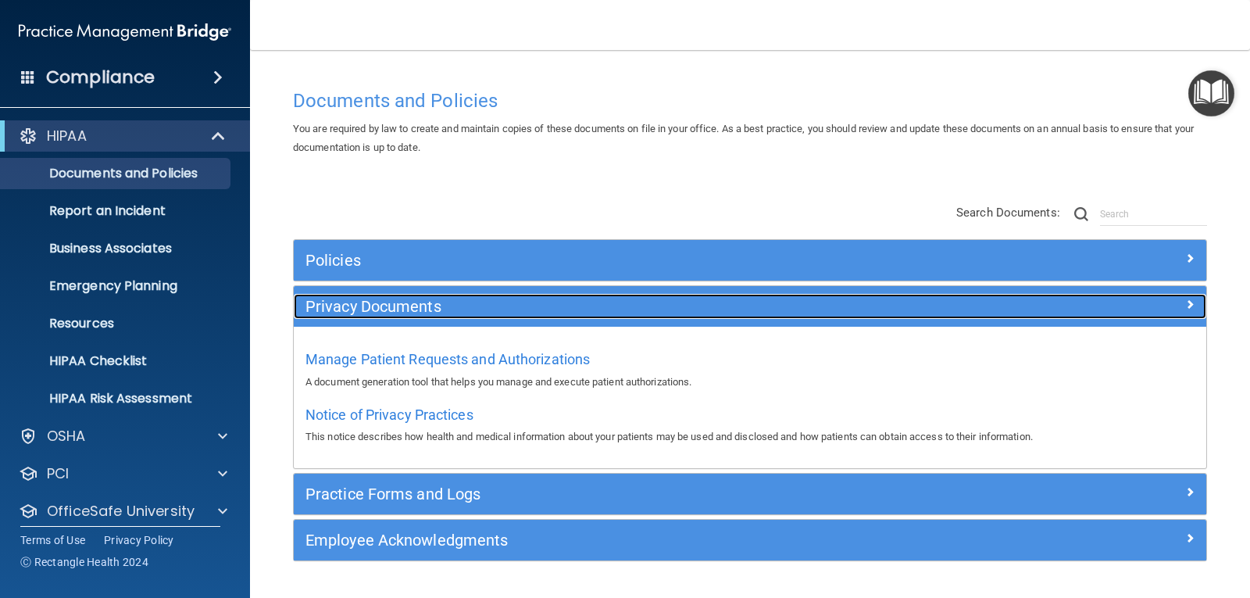
click at [1185, 302] on span at bounding box center [1189, 304] width 9 height 19
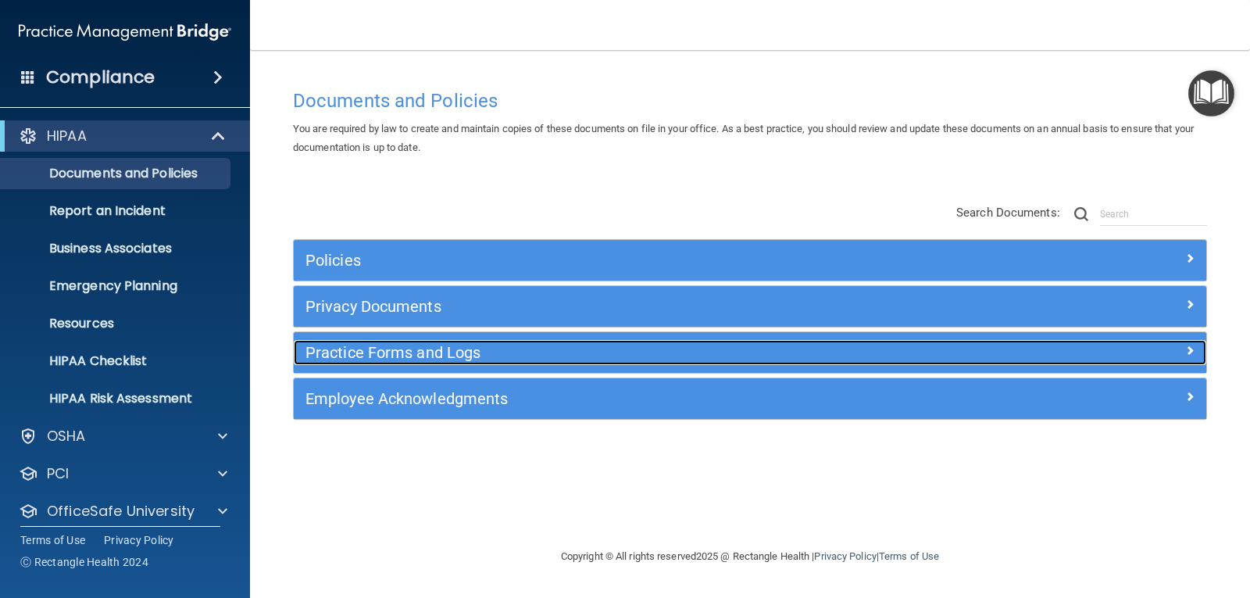
click at [1185, 347] on span at bounding box center [1189, 350] width 9 height 19
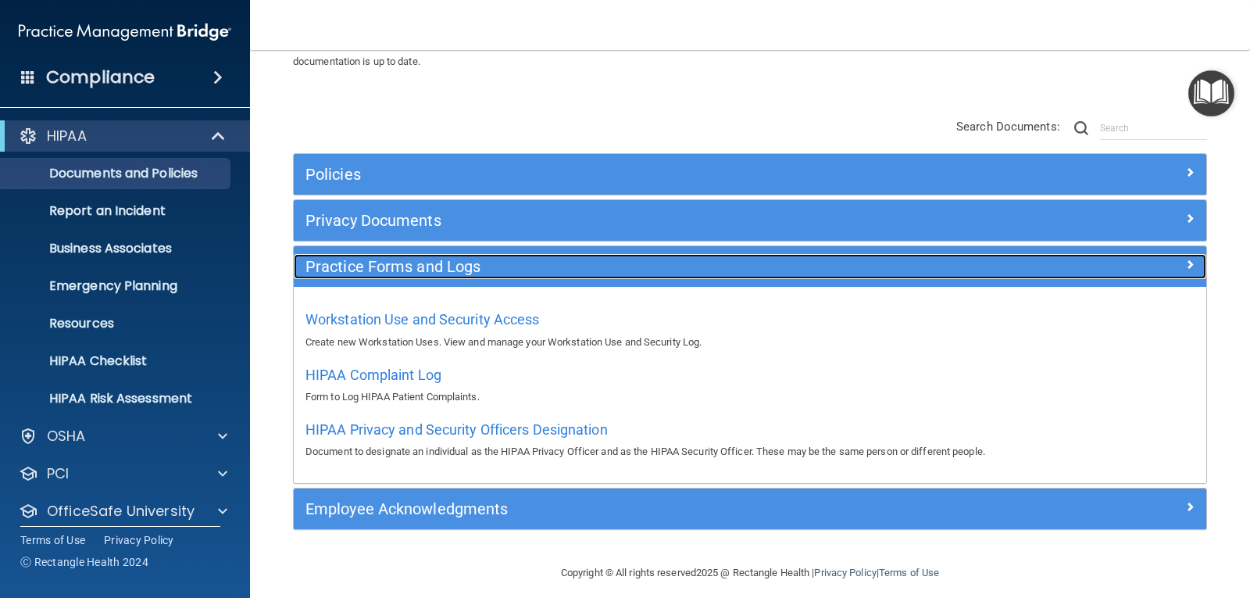
scroll to position [98, 0]
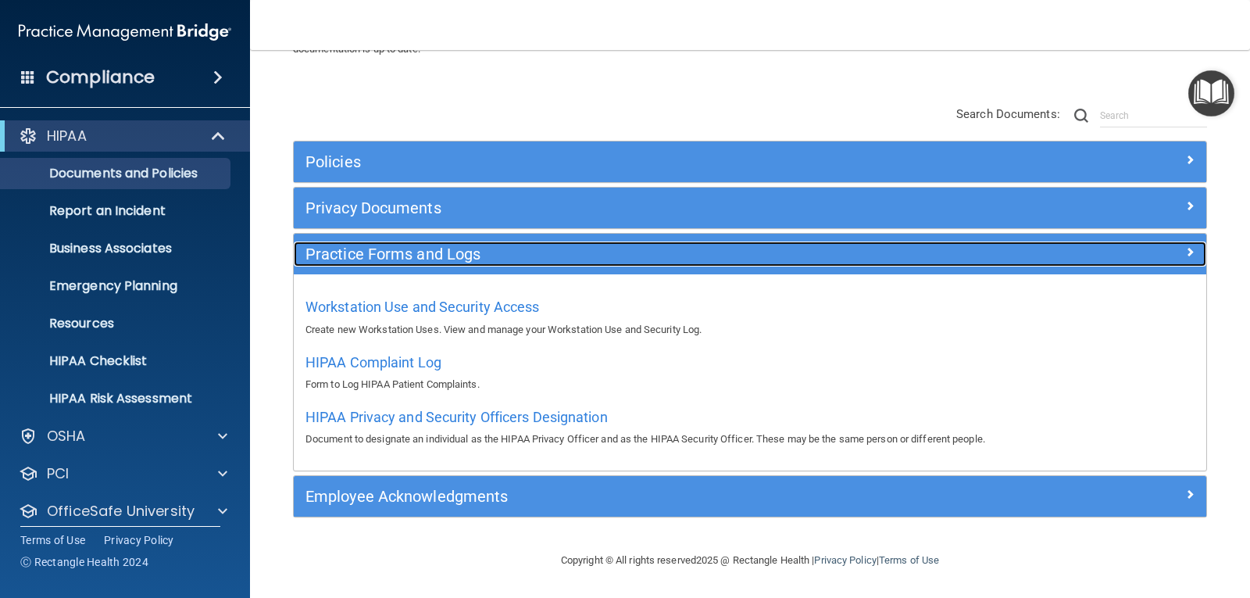
click at [1185, 250] on span at bounding box center [1189, 251] width 9 height 19
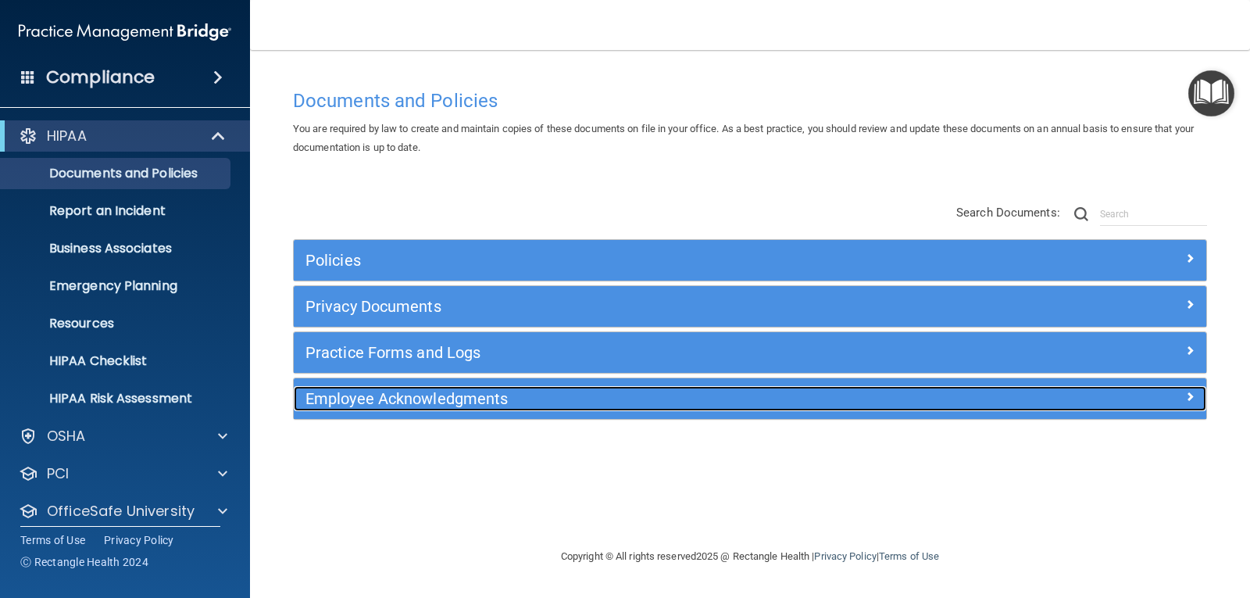
click at [1189, 393] on span at bounding box center [1189, 396] width 9 height 19
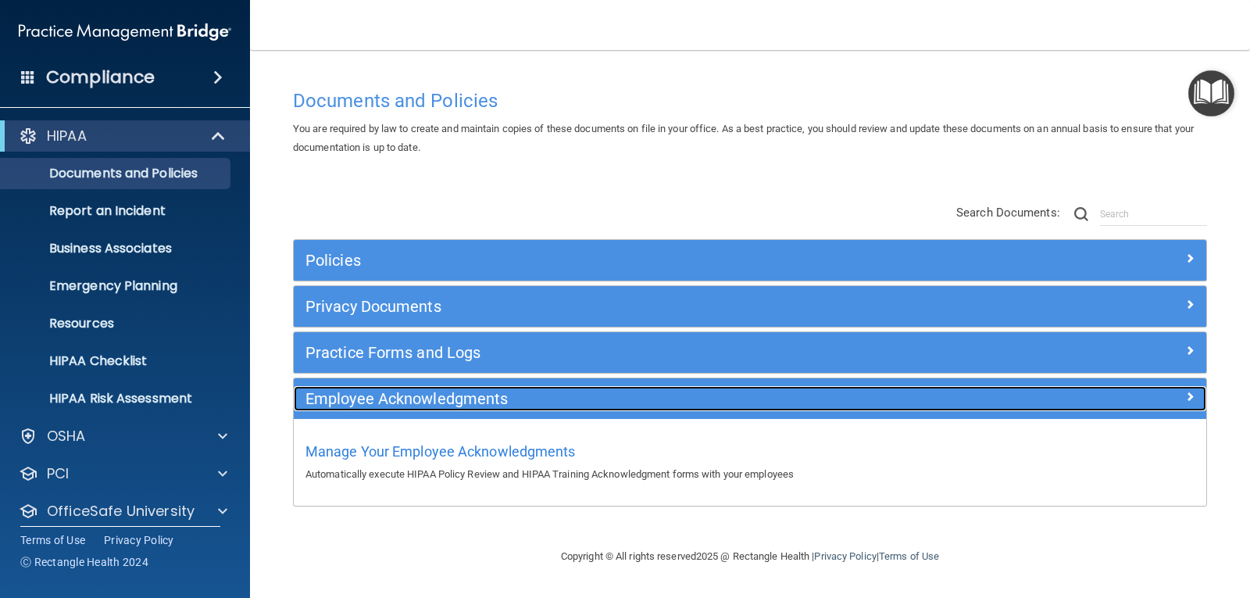
click at [1189, 393] on span at bounding box center [1189, 396] width 9 height 19
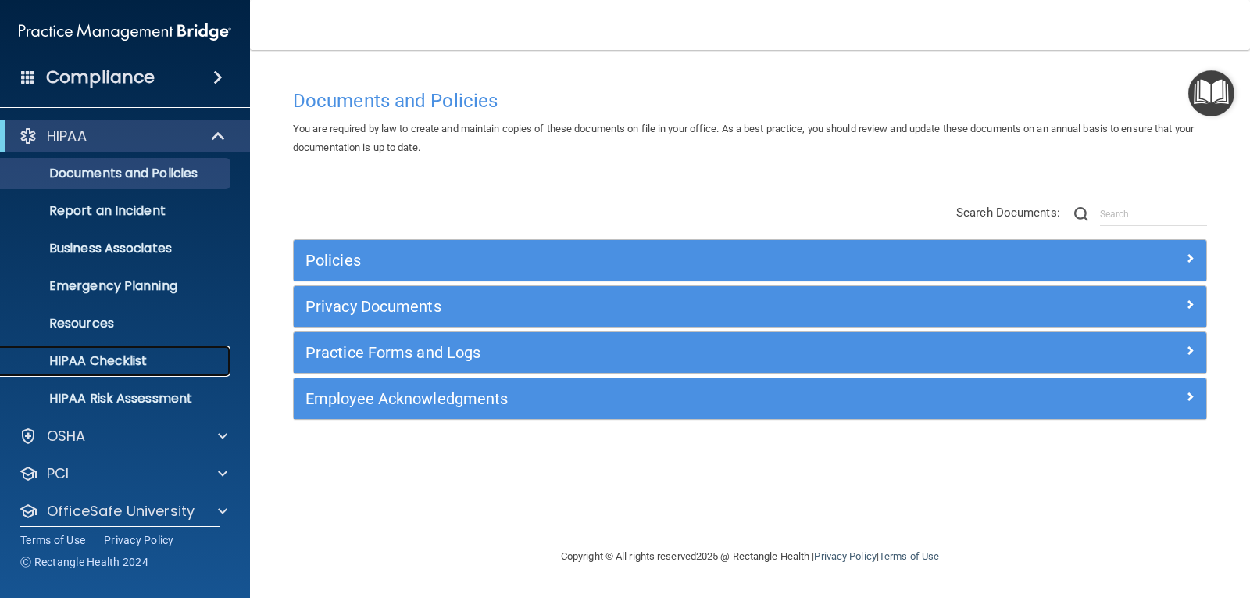
click at [120, 363] on p "HIPAA Checklist" at bounding box center [116, 361] width 213 height 16
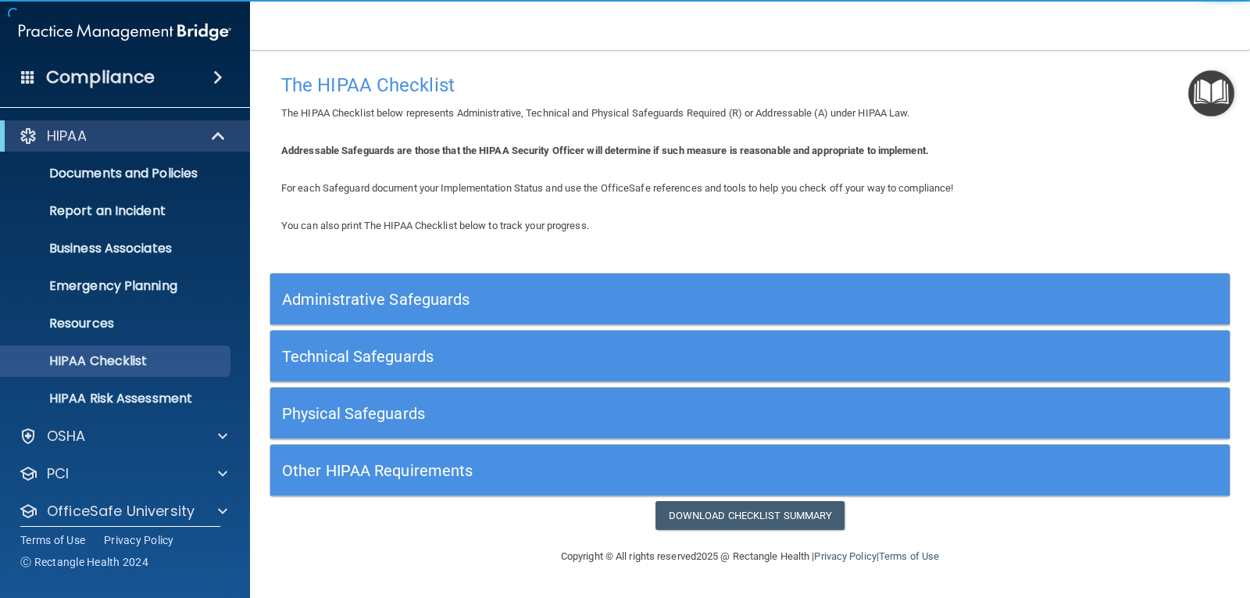
click at [688, 363] on h5 "Technical Safeguards" at bounding box center [630, 356] width 696 height 17
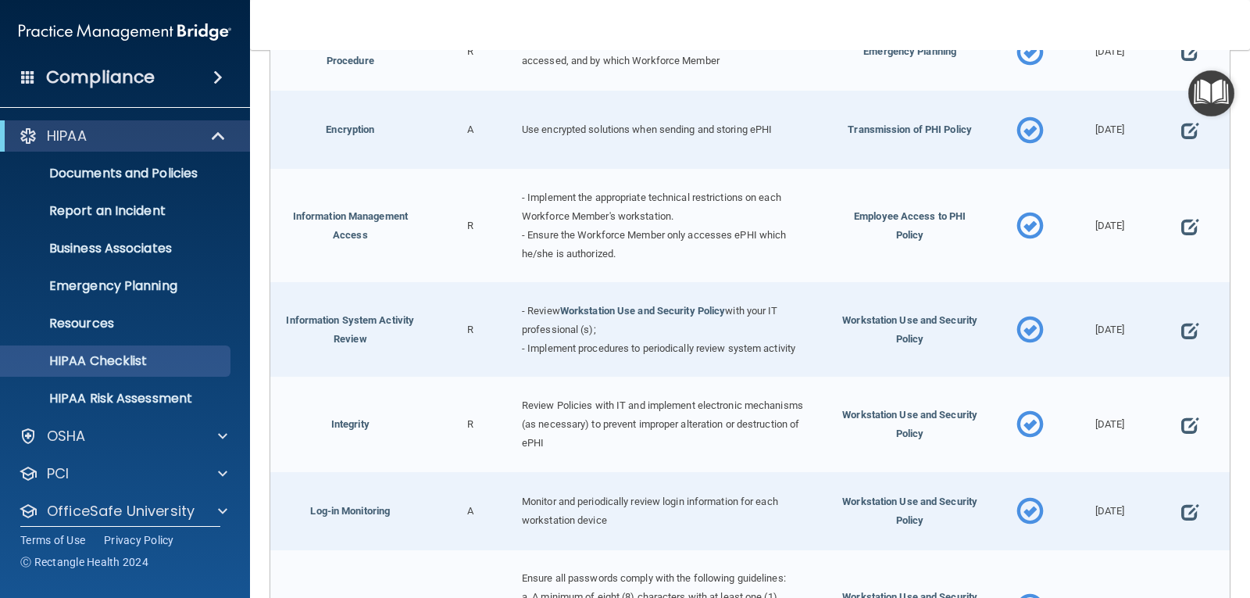
scroll to position [605, 0]
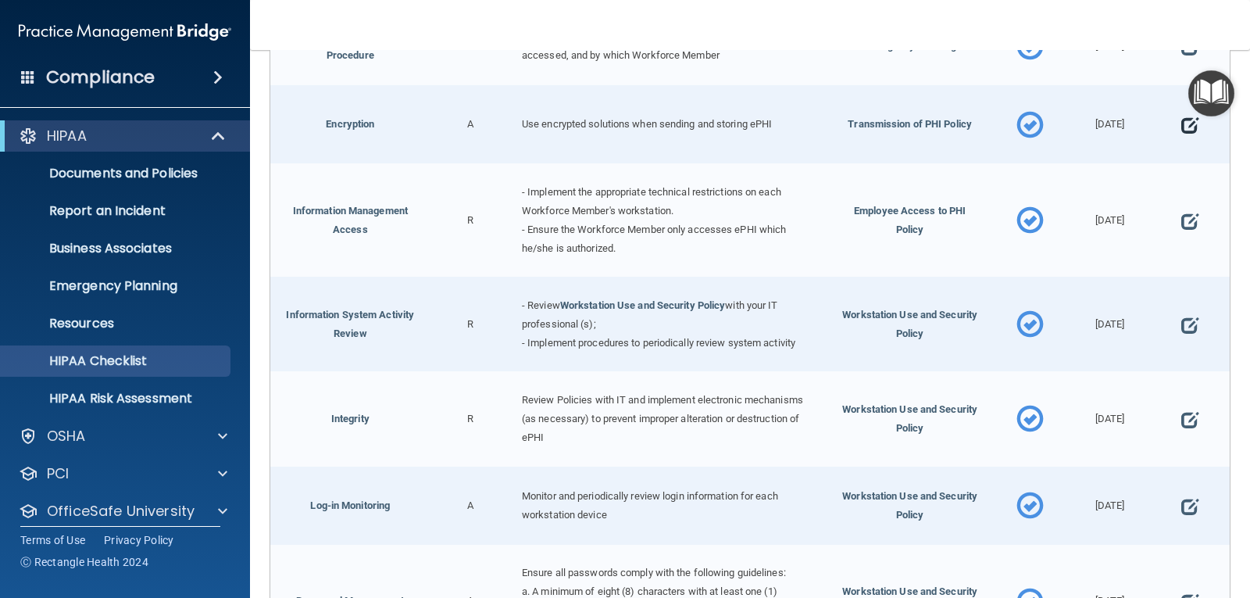
click at [1182, 127] on span at bounding box center [1190, 125] width 17 height 40
select select "completed"
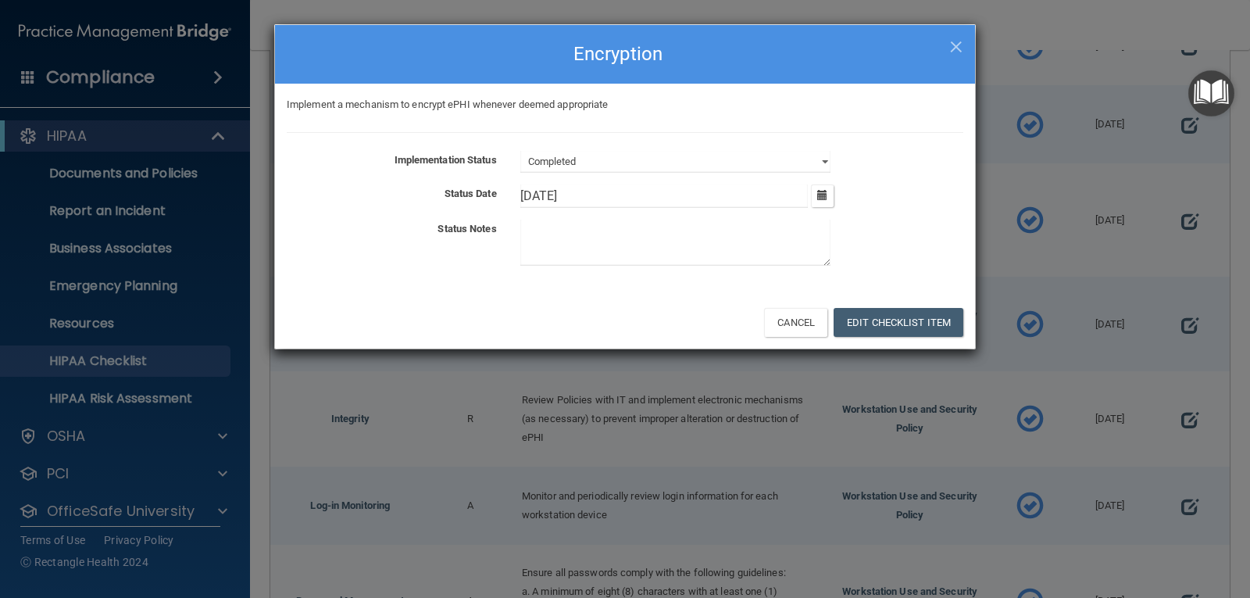
drag, startPoint x: 543, startPoint y: 192, endPoint x: 518, endPoint y: 193, distance: 25.0
click at [517, 193] on div "2/26/25 February 2025 Mon Tue Wed Thu Fri Sat Sun 27 28 29 30 31 01 02 03 04 05…" at bounding box center [742, 195] width 467 height 23
drag, startPoint x: 546, startPoint y: 193, endPoint x: 492, endPoint y: 193, distance: 54.7
click at [492, 193] on div "Status Date 2/26/25 February 2025 Mon Tue Wed Thu Fri Sat Sun 27 28 29 30 31 01…" at bounding box center [625, 195] width 700 height 23
type input "[DATE]"
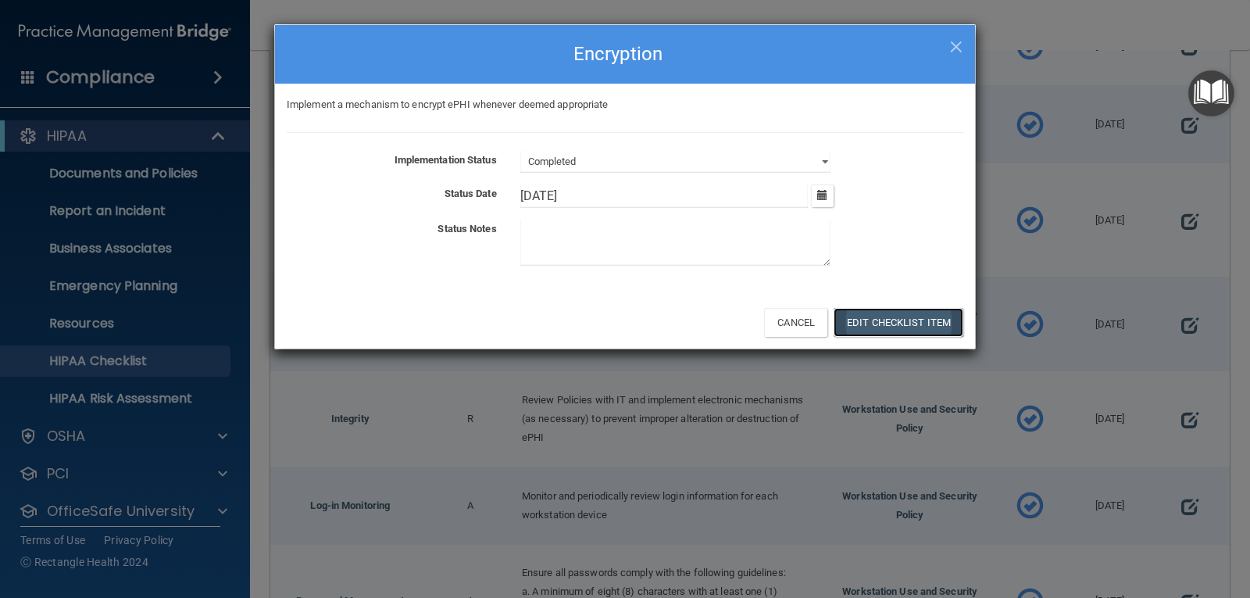
click at [912, 327] on button "Edit Checklist Item" at bounding box center [899, 322] width 130 height 29
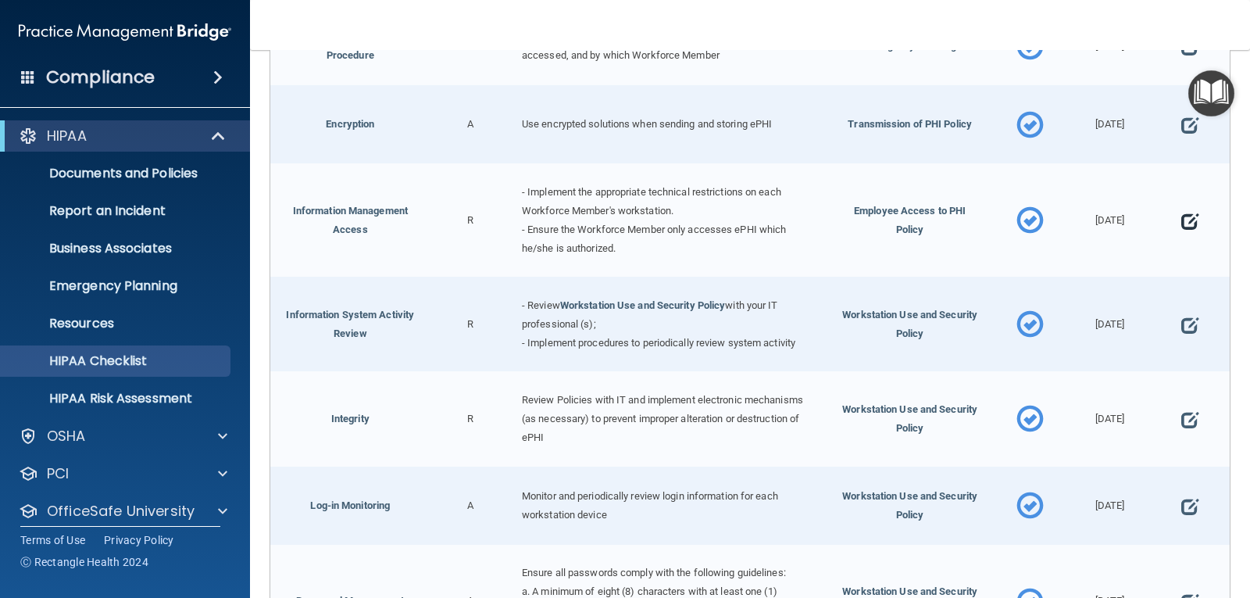
click at [1182, 218] on span at bounding box center [1190, 221] width 17 height 40
select select "completed"
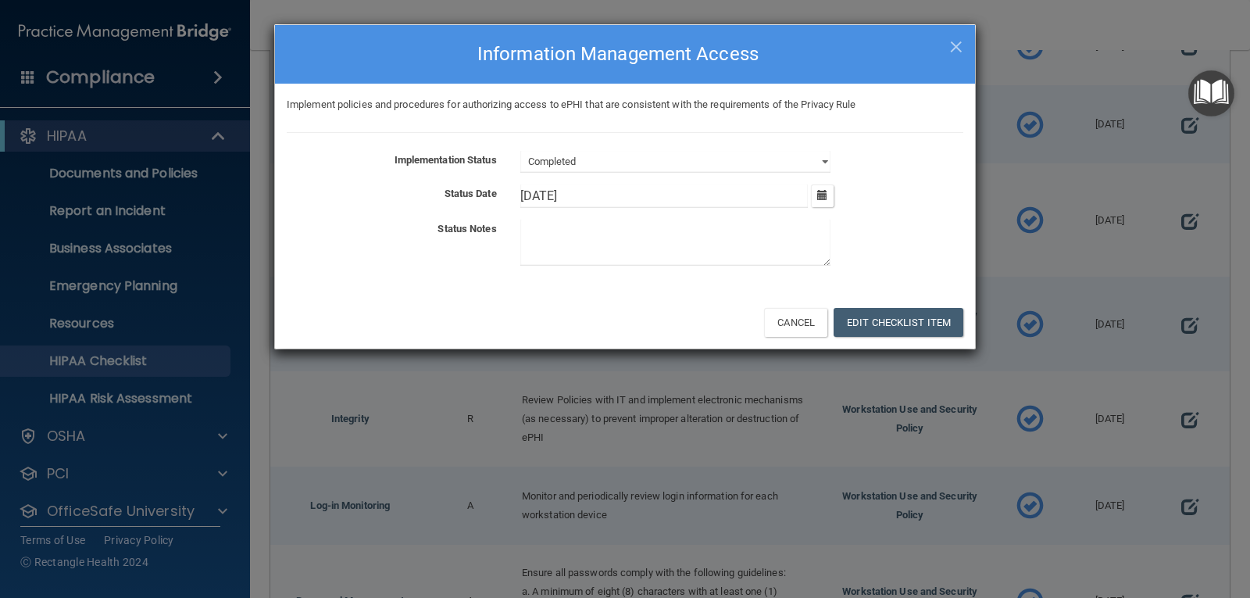
drag, startPoint x: 545, startPoint y: 195, endPoint x: 487, endPoint y: 201, distance: 58.1
click at [487, 201] on div "Status Date 2/26/[DATE] Tue Wed Thu Fri Sat Sun 27 28 29 30 31 01 02 03 04 05 0…" at bounding box center [625, 195] width 700 height 23
type input "[DATE]"
click at [886, 316] on button "Edit Checklist Item" at bounding box center [899, 322] width 130 height 29
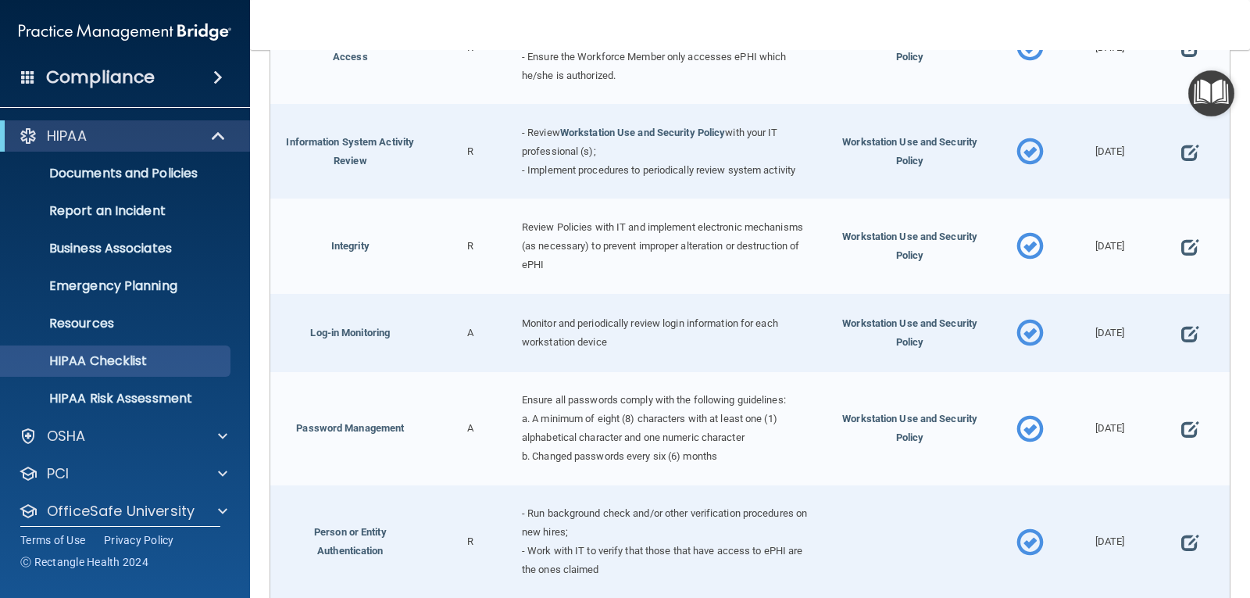
scroll to position [785, 0]
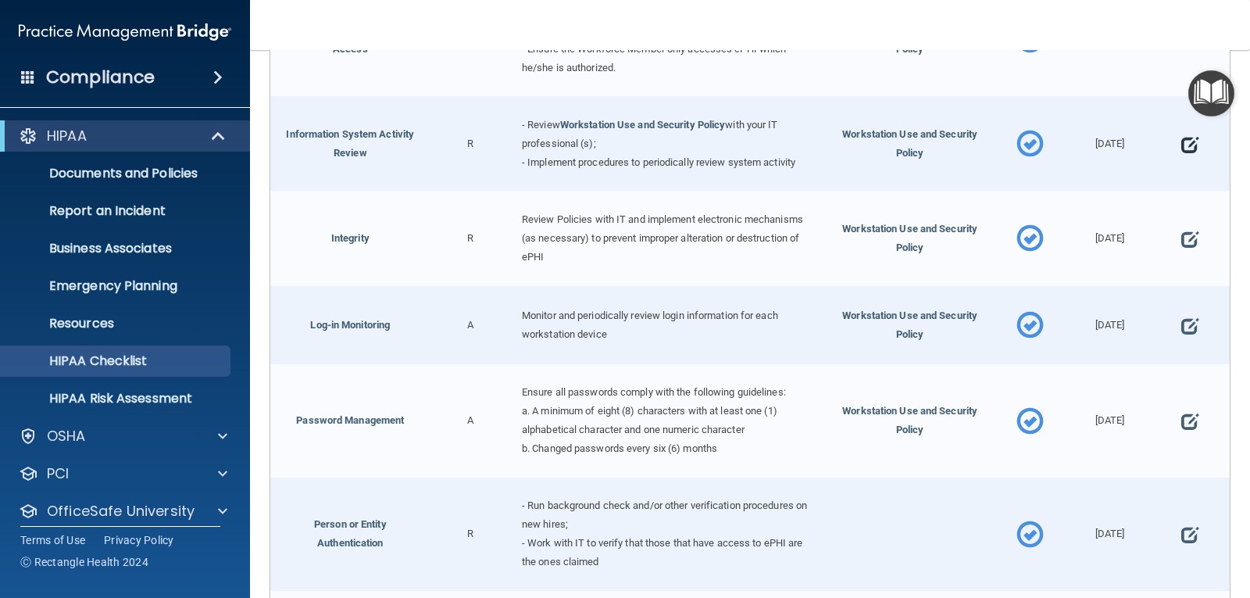
click at [1182, 144] on span at bounding box center [1190, 144] width 17 height 40
select select "completed"
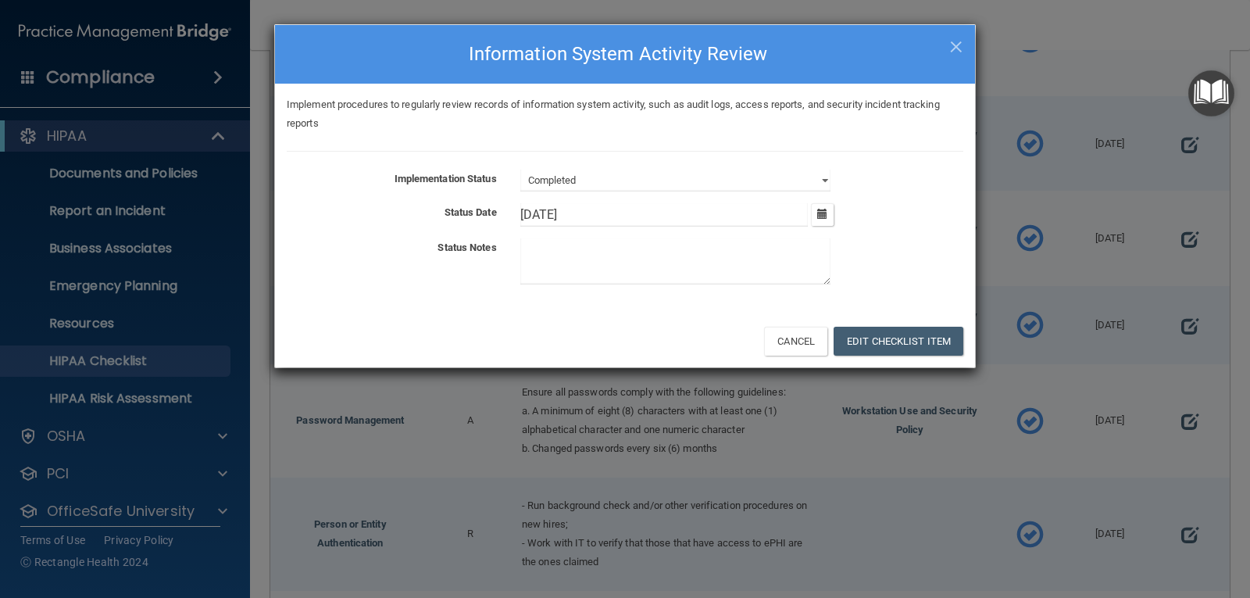
drag, startPoint x: 543, startPoint y: 216, endPoint x: 504, endPoint y: 215, distance: 39.1
click at [504, 215] on div "Status Date 2/26/[DATE] Tue Wed Thu Fri Sat Sun 27 28 29 30 31 01 02 03 04 05 0…" at bounding box center [625, 214] width 700 height 23
drag, startPoint x: 545, startPoint y: 213, endPoint x: 496, endPoint y: 214, distance: 48.5
click at [496, 214] on div "Status Date 2/26/[DATE] Tue Wed Thu Fri Sat Sun 27 28 29 30 31 01 02 03 04 05 0…" at bounding box center [625, 214] width 700 height 23
type input "[DATE]"
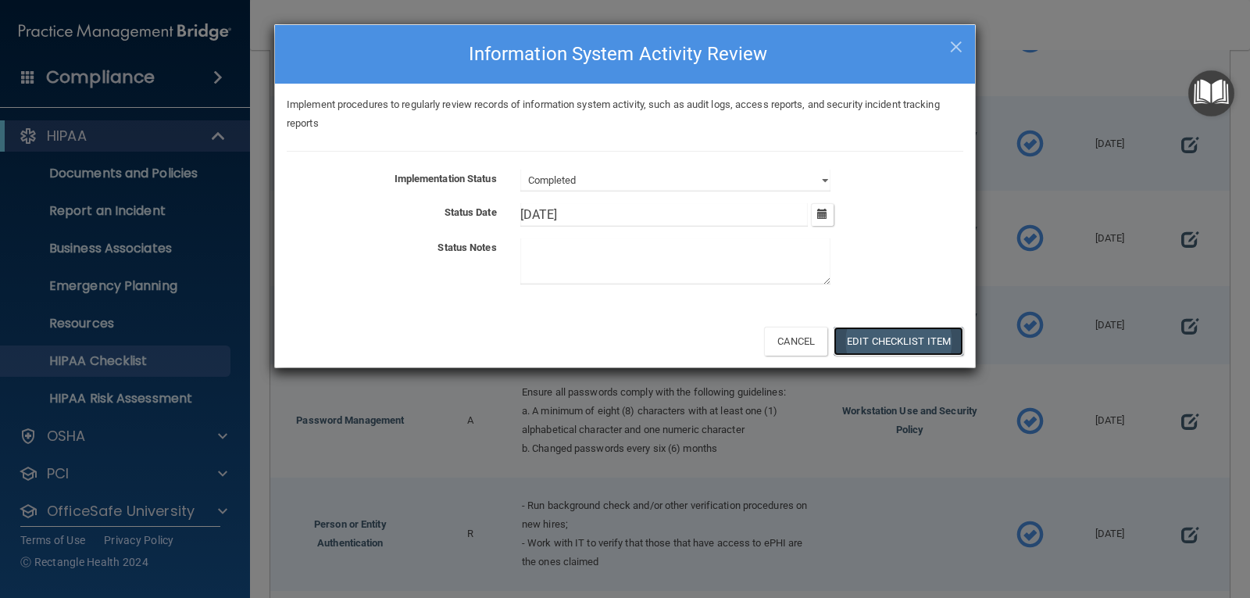
click at [932, 348] on button "Edit Checklist Item" at bounding box center [899, 341] width 130 height 29
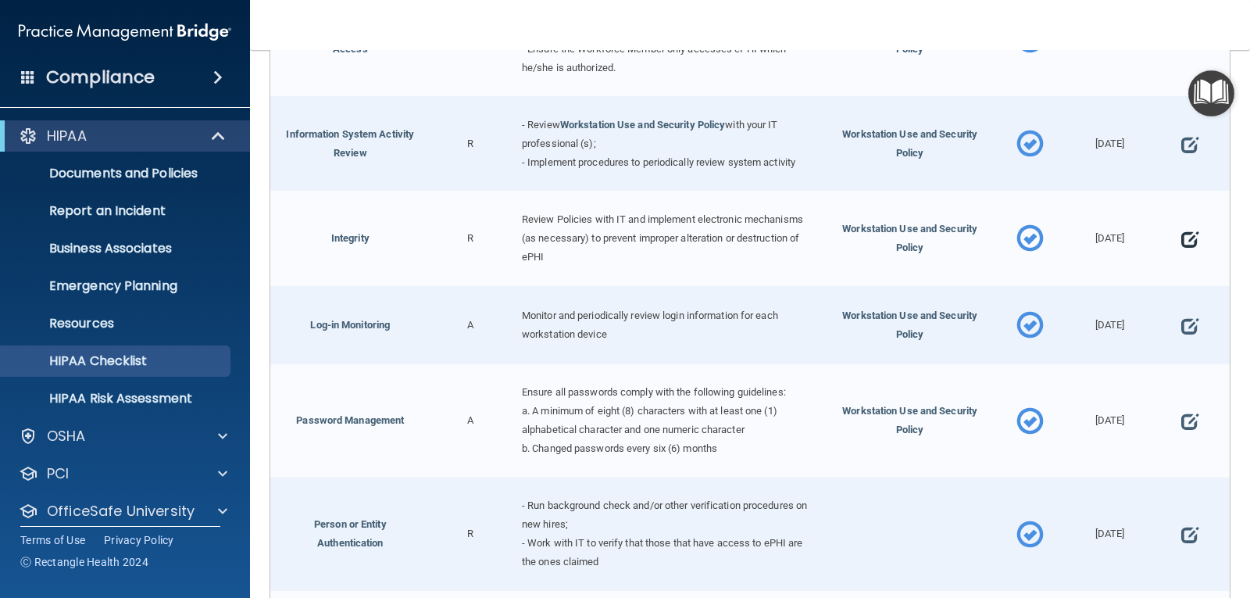
click at [1182, 231] on span at bounding box center [1190, 240] width 17 height 40
select select "completed"
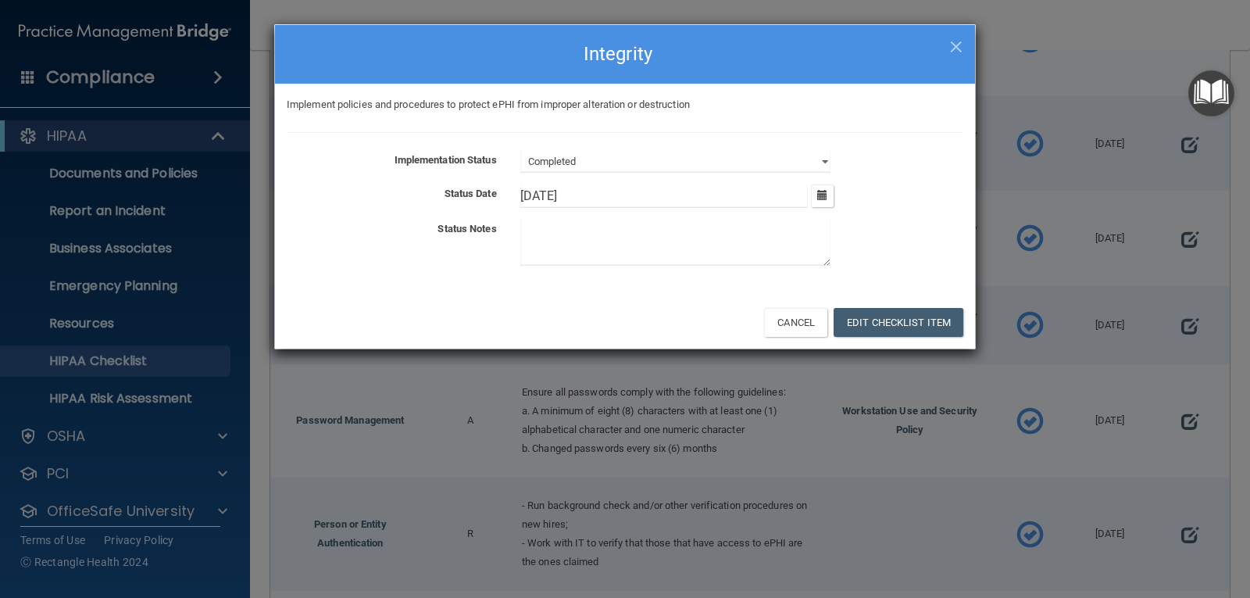
drag, startPoint x: 546, startPoint y: 194, endPoint x: 499, endPoint y: 194, distance: 47.7
click at [499, 194] on div "Status Date 2/26/[DATE] Tue Wed Thu Fri Sat Sun 27 28 29 30 31 01 02 03 04 05 0…" at bounding box center [625, 195] width 700 height 23
type input "[DATE]"
click at [917, 319] on button "Edit Checklist Item" at bounding box center [899, 322] width 130 height 29
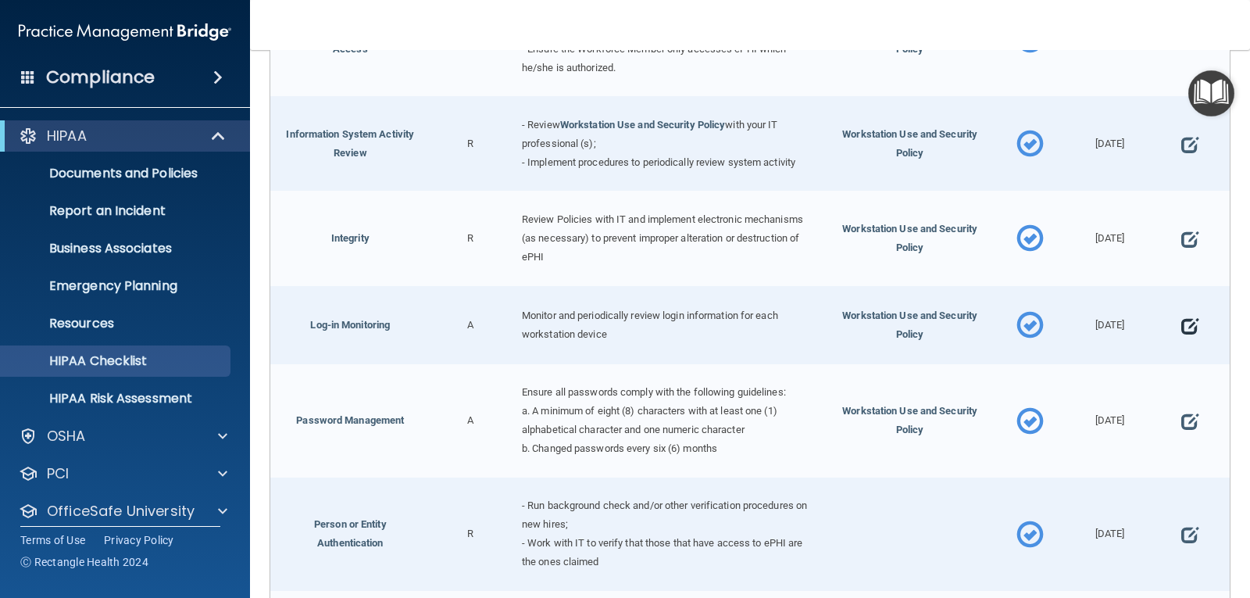
click at [1182, 323] on span at bounding box center [1190, 326] width 17 height 40
select select "completed"
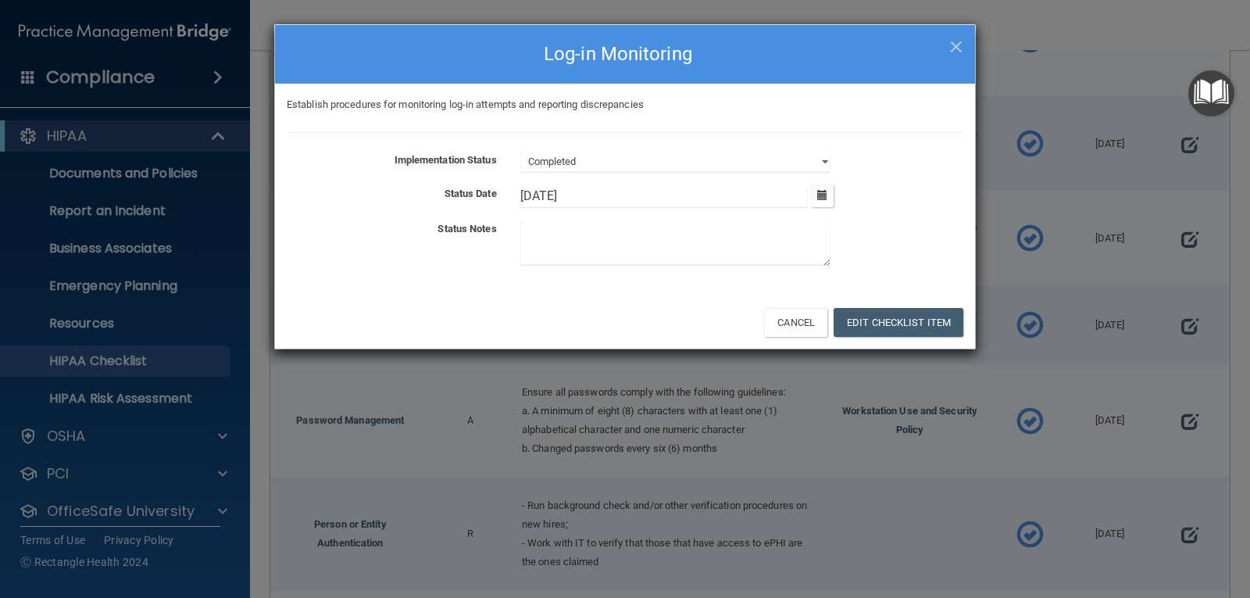
drag, startPoint x: 544, startPoint y: 188, endPoint x: 468, endPoint y: 190, distance: 75.8
click at [468, 190] on div "Status Date 2/26/[DATE] Tue Wed Thu Fri Sat Sun 27 28 29 30 31 01 02 03 04 05 0…" at bounding box center [625, 195] width 700 height 23
type input "8/31/25"
click at [877, 319] on button "Edit Checklist Item" at bounding box center [899, 322] width 130 height 29
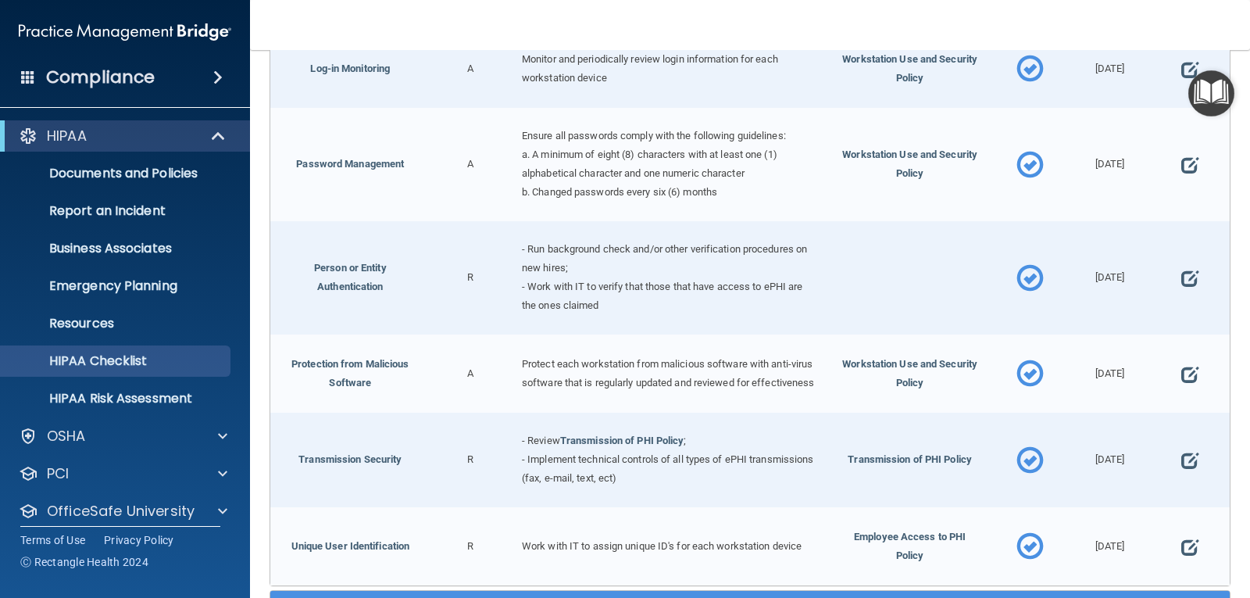
scroll to position [1085, 0]
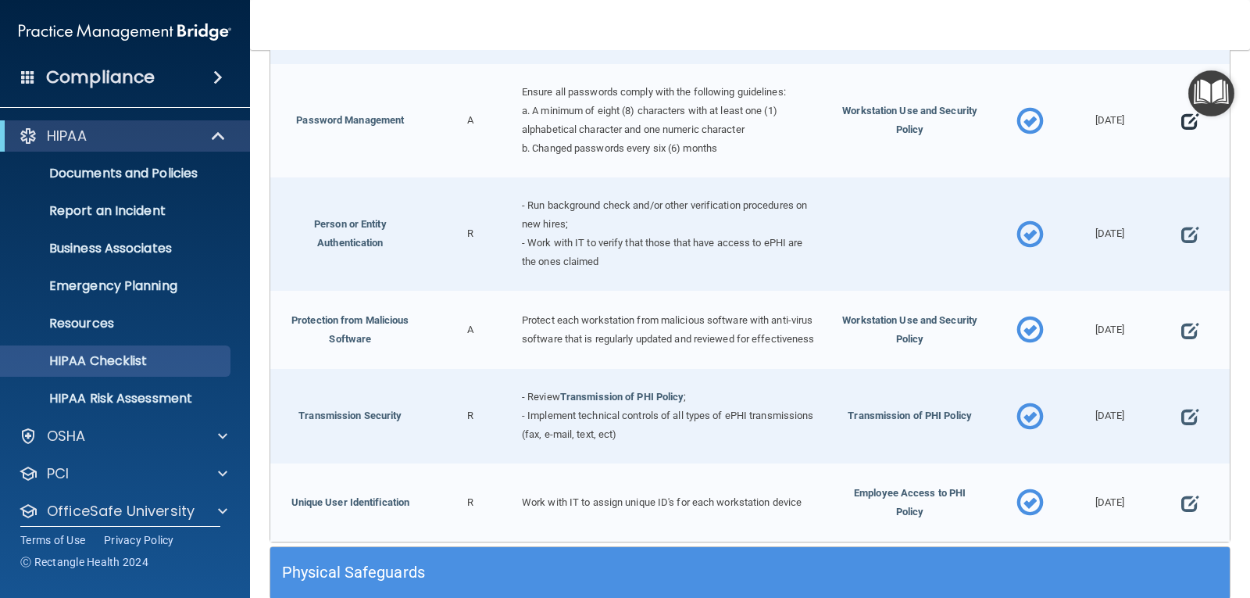
click at [1182, 116] on span at bounding box center [1190, 122] width 17 height 40
select select "completed"
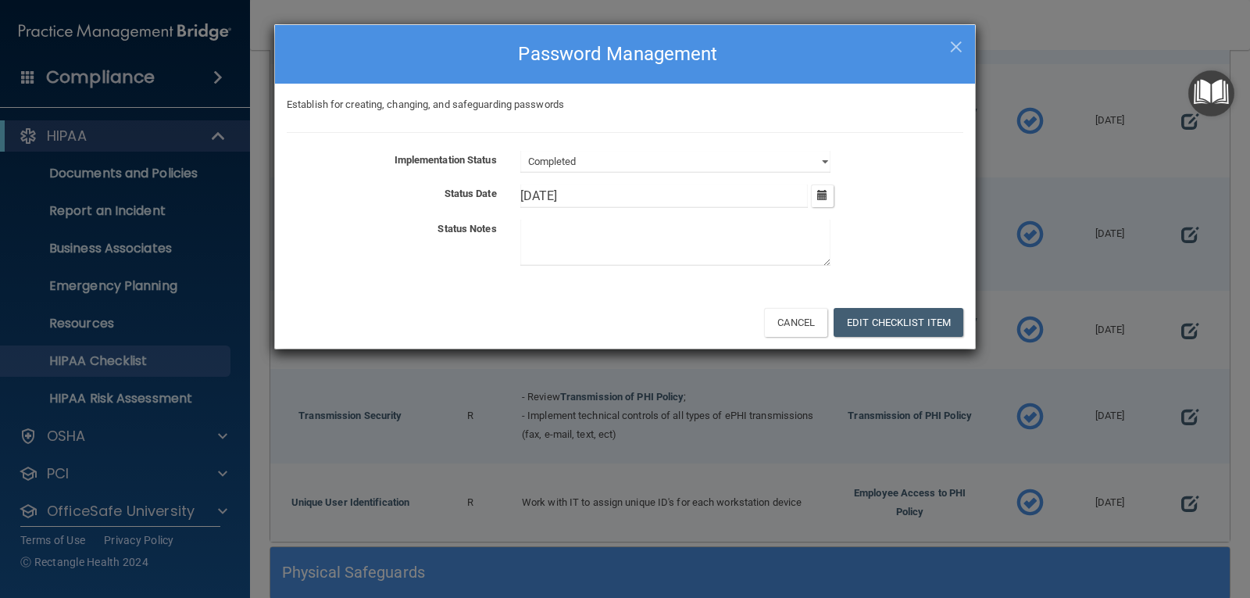
drag, startPoint x: 544, startPoint y: 193, endPoint x: 491, endPoint y: 202, distance: 53.8
click at [491, 202] on div "Status Date 2/26/[DATE] Tue Wed Thu Fri Sat Sun 27 28 29 30 31 01 02 03 04 05 0…" at bounding box center [625, 195] width 700 height 23
type input "[DATE]"
click at [893, 325] on button "Edit Checklist Item" at bounding box center [899, 322] width 130 height 29
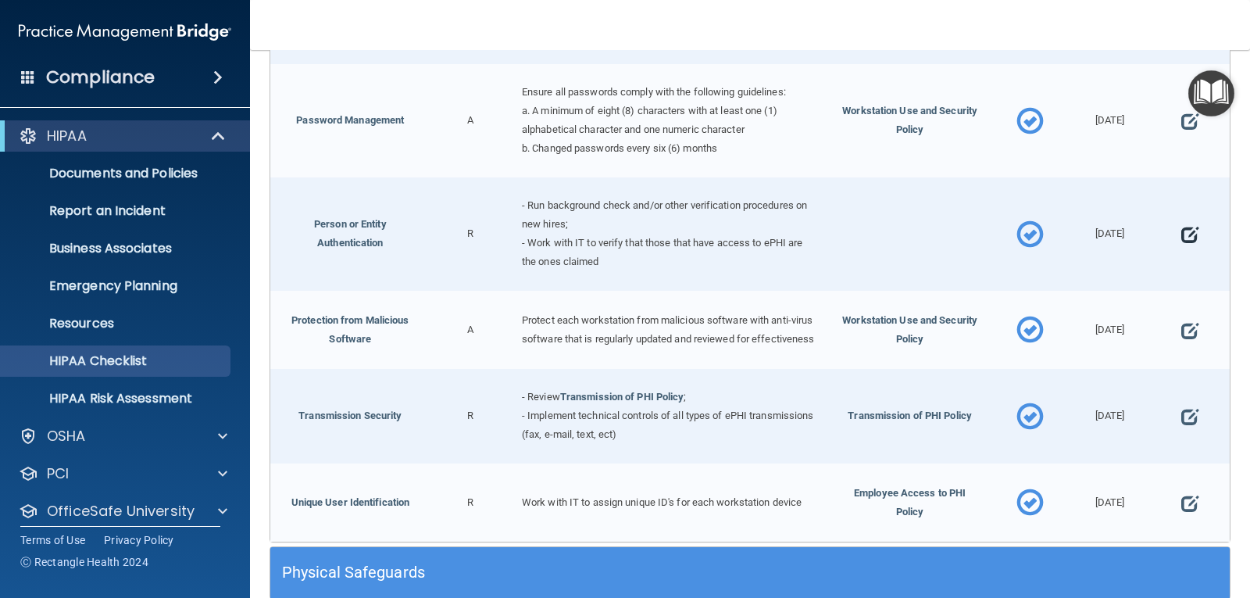
click at [1182, 226] on span at bounding box center [1190, 235] width 17 height 40
select select "completed"
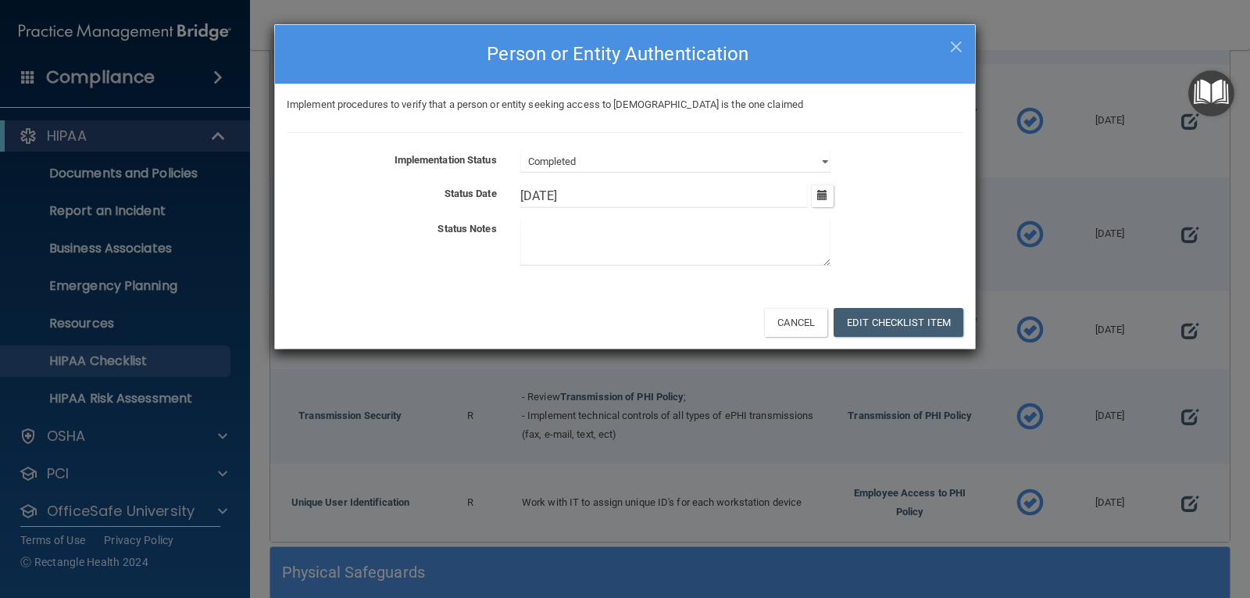
drag, startPoint x: 546, startPoint y: 188, endPoint x: 463, endPoint y: 199, distance: 84.3
click at [463, 199] on div "Status Date 2/26/[DATE] Tue Wed Thu Fri Sat Sun 27 28 29 30 31 01 02 03 04 05 0…" at bounding box center [625, 195] width 700 height 23
type input "[DATE]"
click at [921, 328] on button "Edit Checklist Item" at bounding box center [899, 322] width 130 height 29
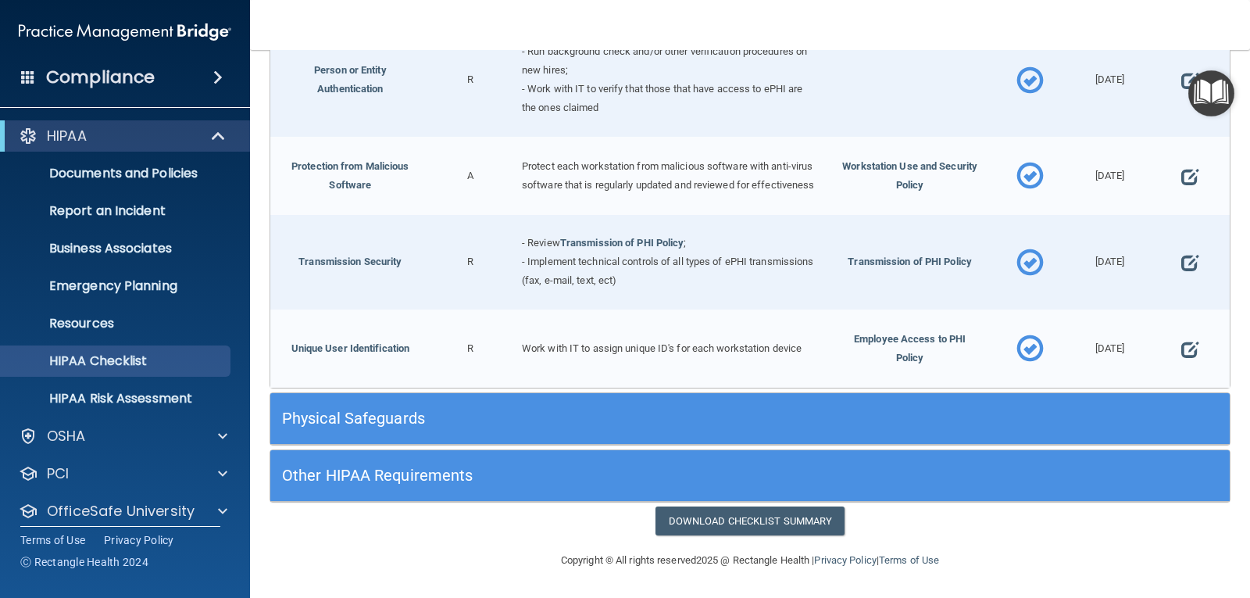
scroll to position [1247, 0]
click at [1182, 163] on span at bounding box center [1190, 176] width 17 height 40
select select "completed"
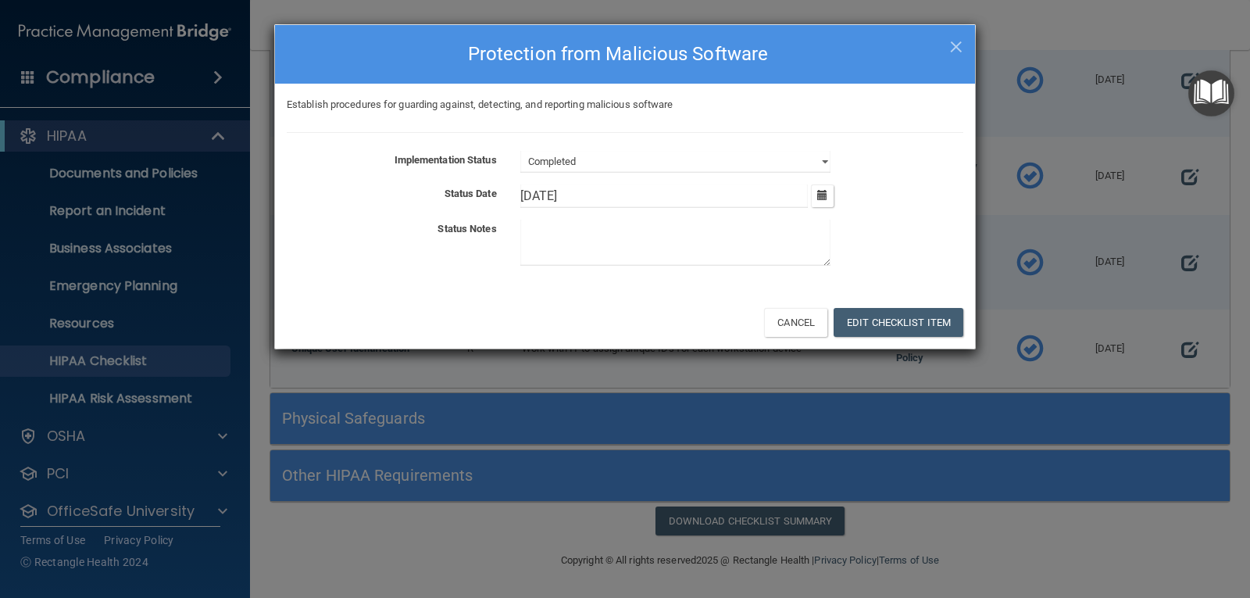
drag, startPoint x: 546, startPoint y: 191, endPoint x: 480, endPoint y: 202, distance: 67.3
click at [480, 202] on div "Status Date 2/26/25 February 2025 Mon Tue Wed Thu Fri Sat Sun 27 28 29 30 31 01…" at bounding box center [625, 195] width 700 height 23
type input "8/31/25"
click at [908, 332] on button "Edit Checklist Item" at bounding box center [899, 322] width 130 height 29
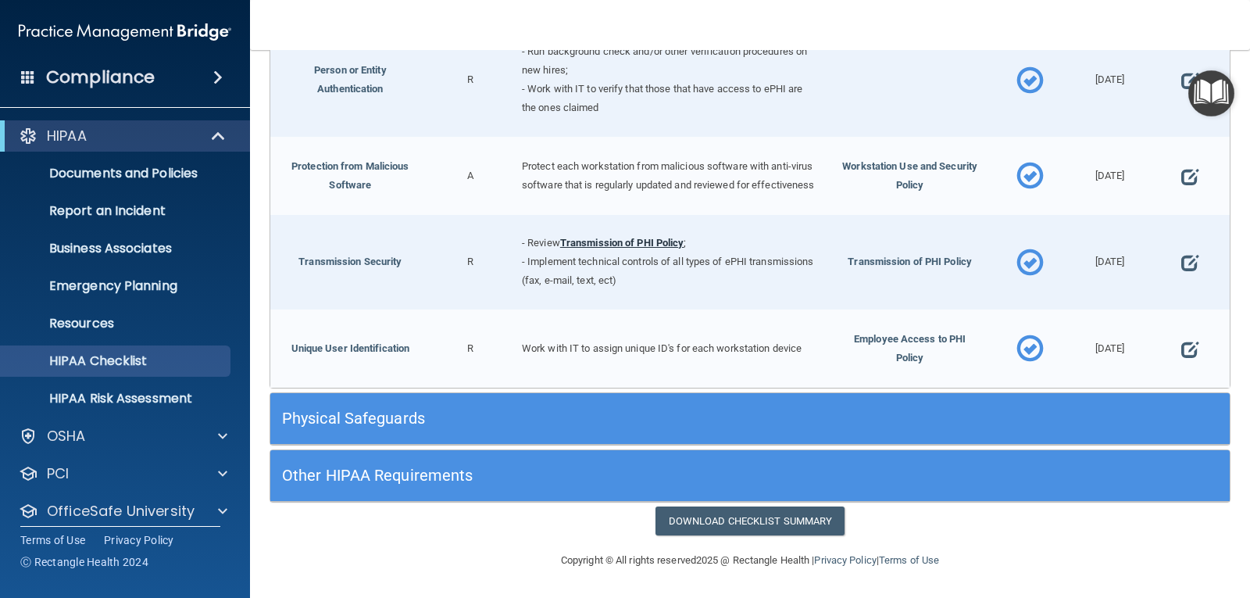
click at [630, 241] on link "Transmission of PHI Policy" at bounding box center [622, 243] width 124 height 12
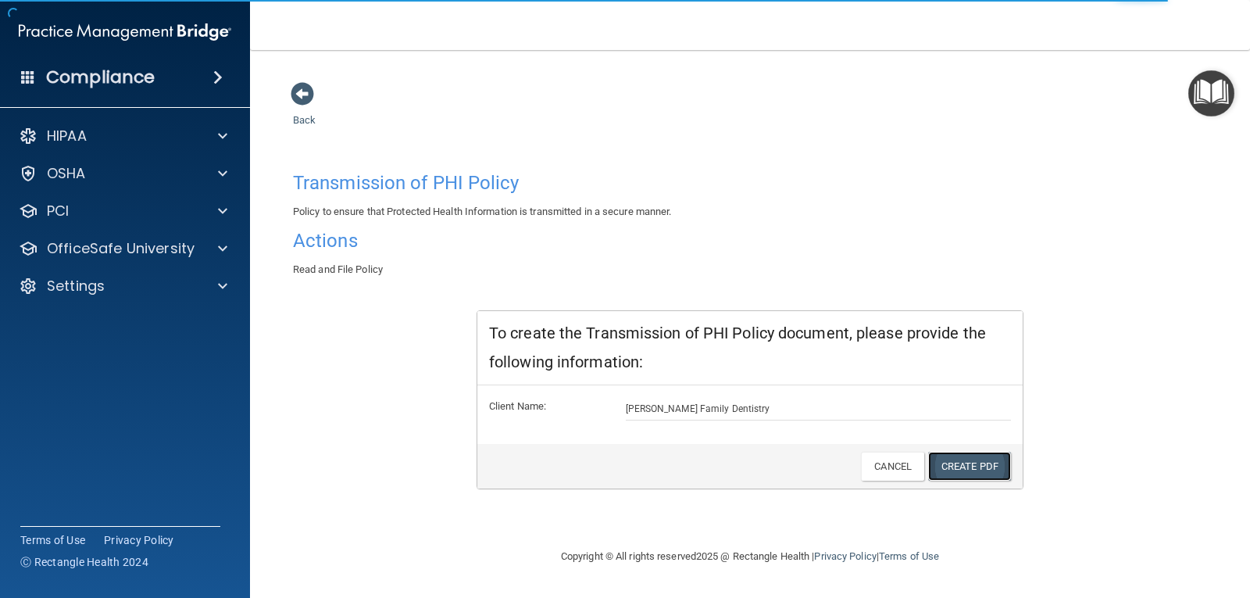
click at [942, 472] on link "Create PDF" at bounding box center [969, 466] width 83 height 29
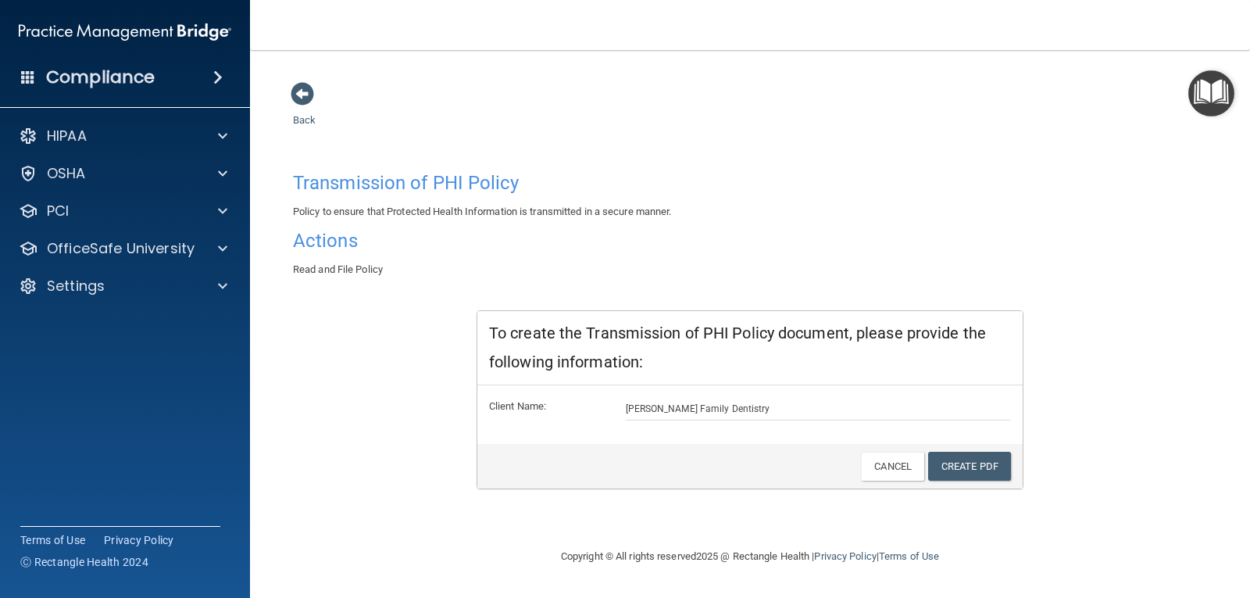
click at [333, 249] on h4 "Actions" at bounding box center [750, 241] width 914 height 20
click at [982, 467] on link "Create PDF" at bounding box center [969, 466] width 83 height 29
click at [301, 96] on span at bounding box center [302, 93] width 23 height 23
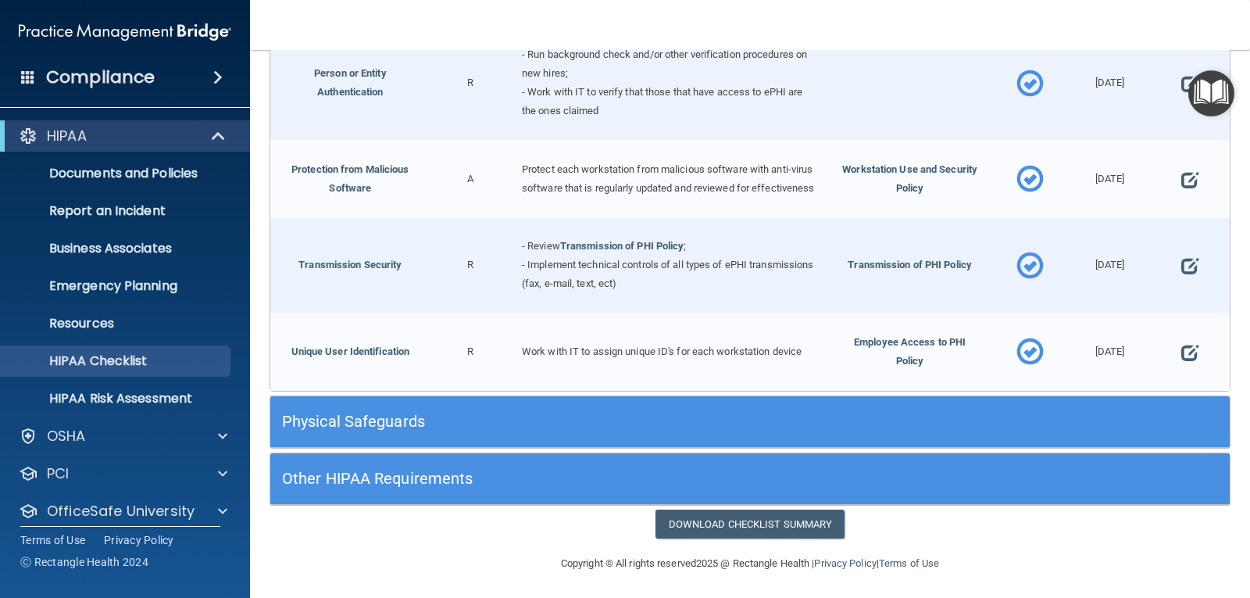
scroll to position [1247, 0]
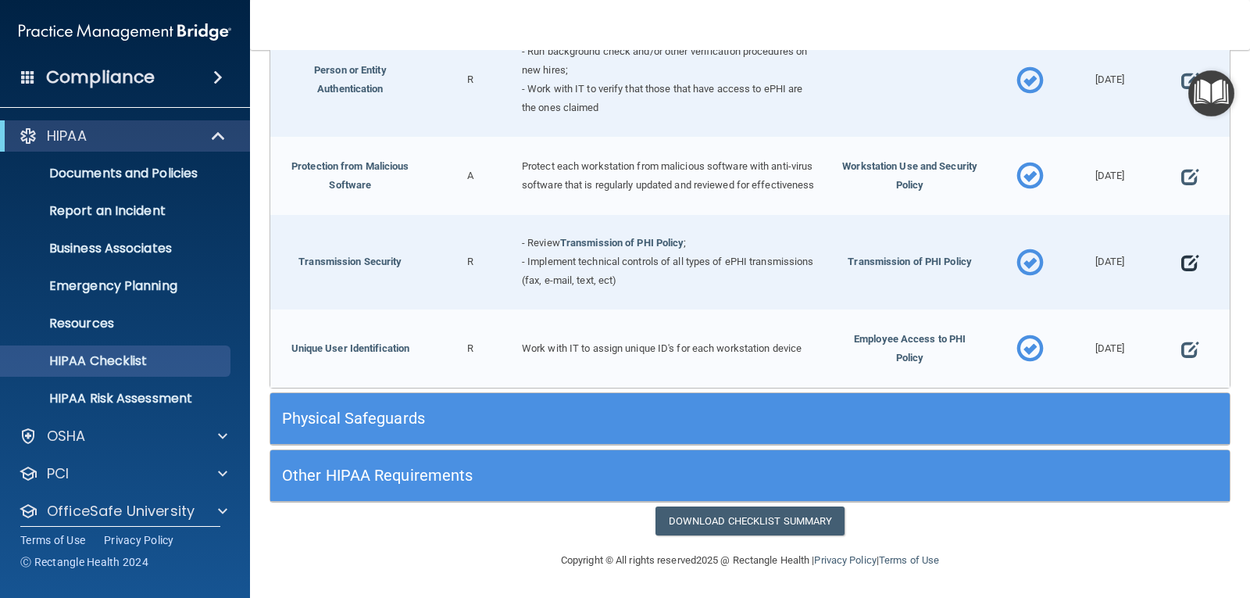
click at [1182, 263] on span at bounding box center [1190, 263] width 17 height 40
select select "completed"
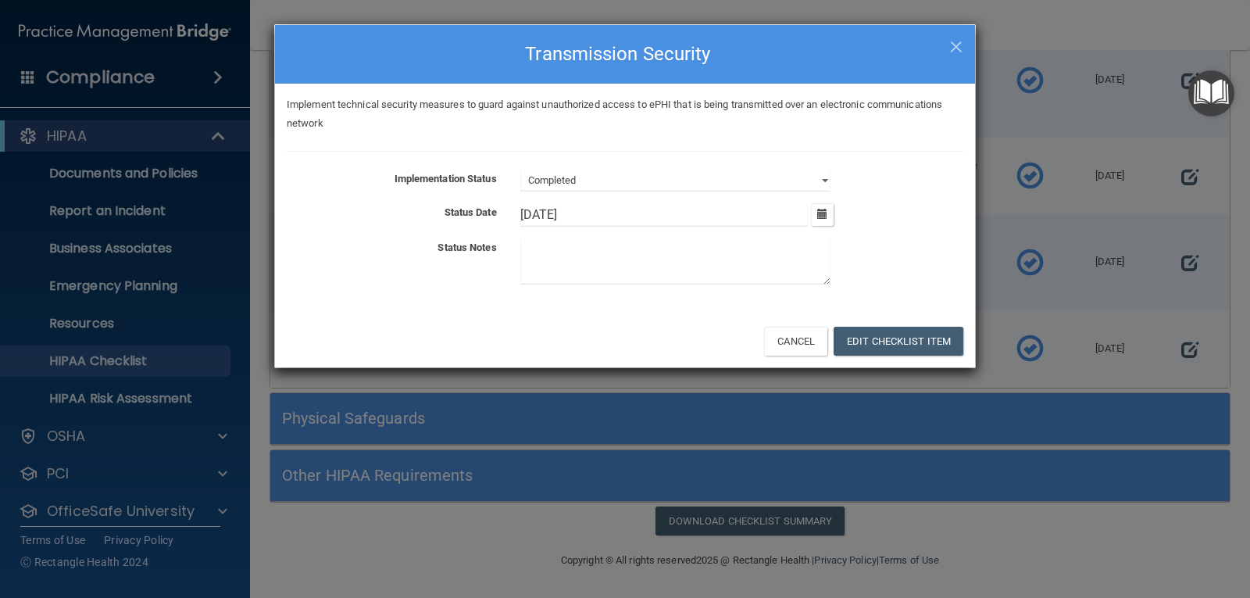
drag, startPoint x: 545, startPoint y: 213, endPoint x: 509, endPoint y: 208, distance: 36.4
click at [509, 208] on div "2/26/[DATE] Tue Wed Thu Fri Sat Sun 27 28 29 30 31 01 02 03 04 05 06 07 08 09 1…" at bounding box center [742, 214] width 467 height 23
type input "[DATE]"
click at [917, 339] on button "Edit Checklist Item" at bounding box center [899, 341] width 130 height 29
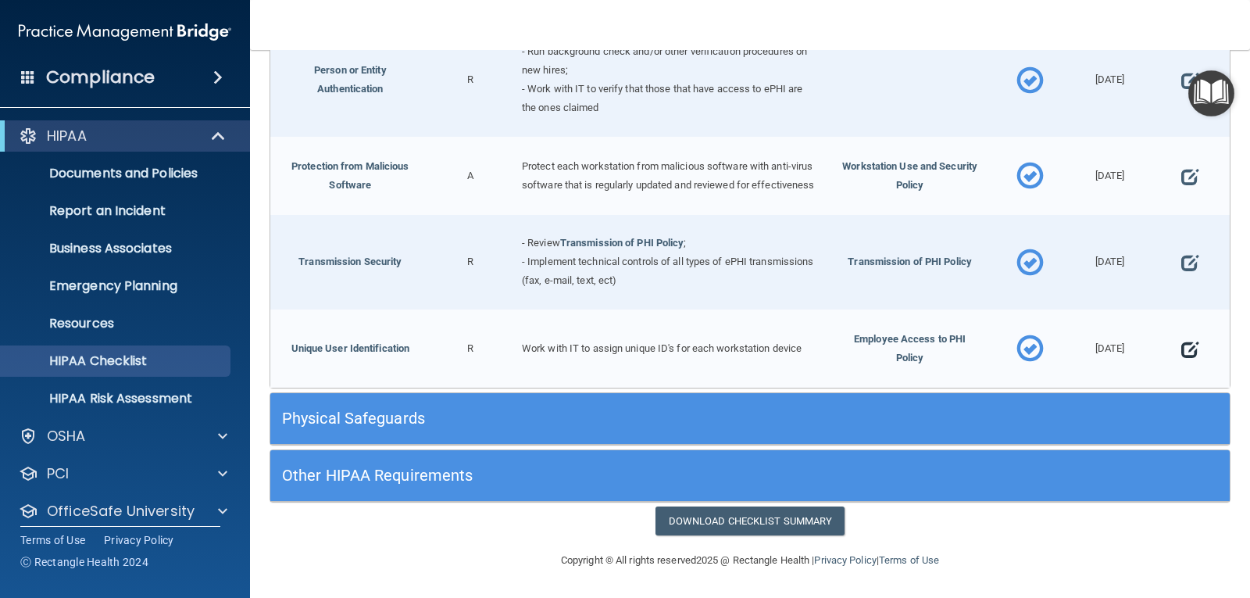
click at [1182, 349] on span at bounding box center [1190, 349] width 17 height 40
select select "completed"
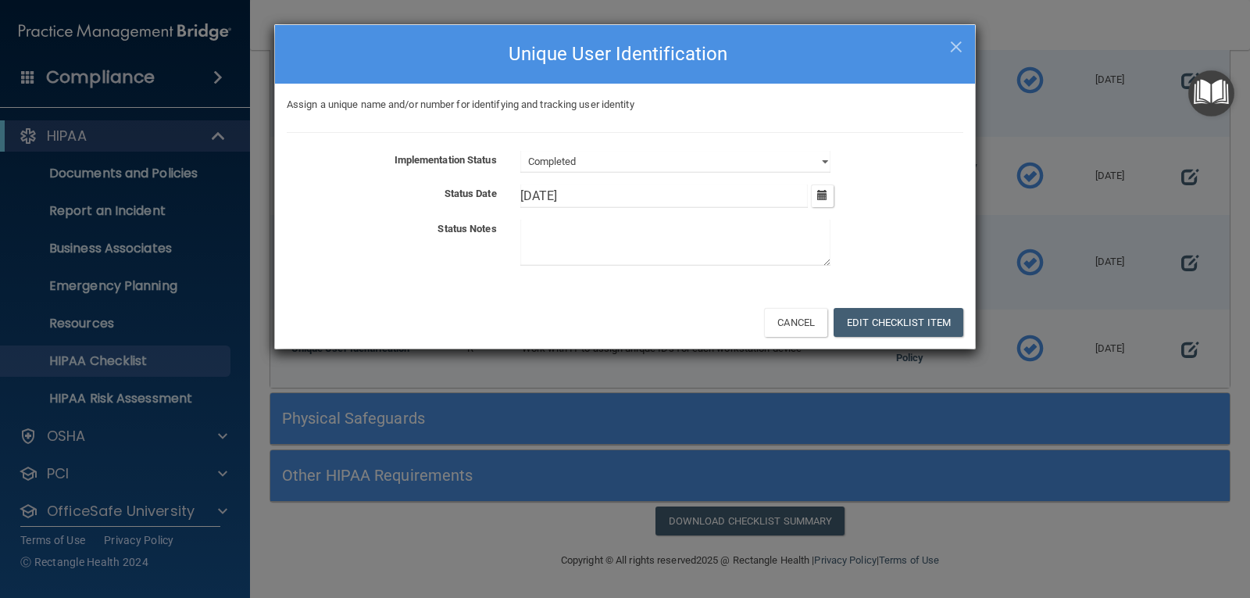
drag, startPoint x: 546, startPoint y: 191, endPoint x: 498, endPoint y: 188, distance: 48.5
click at [498, 188] on div "Status Date 2/26/[DATE] Tue Wed Thu Fri Sat Sun 27 28 29 30 31 01 02 03 04 05 0…" at bounding box center [625, 195] width 700 height 23
type input "[DATE]"
click at [872, 320] on button "Edit Checklist Item" at bounding box center [899, 322] width 130 height 29
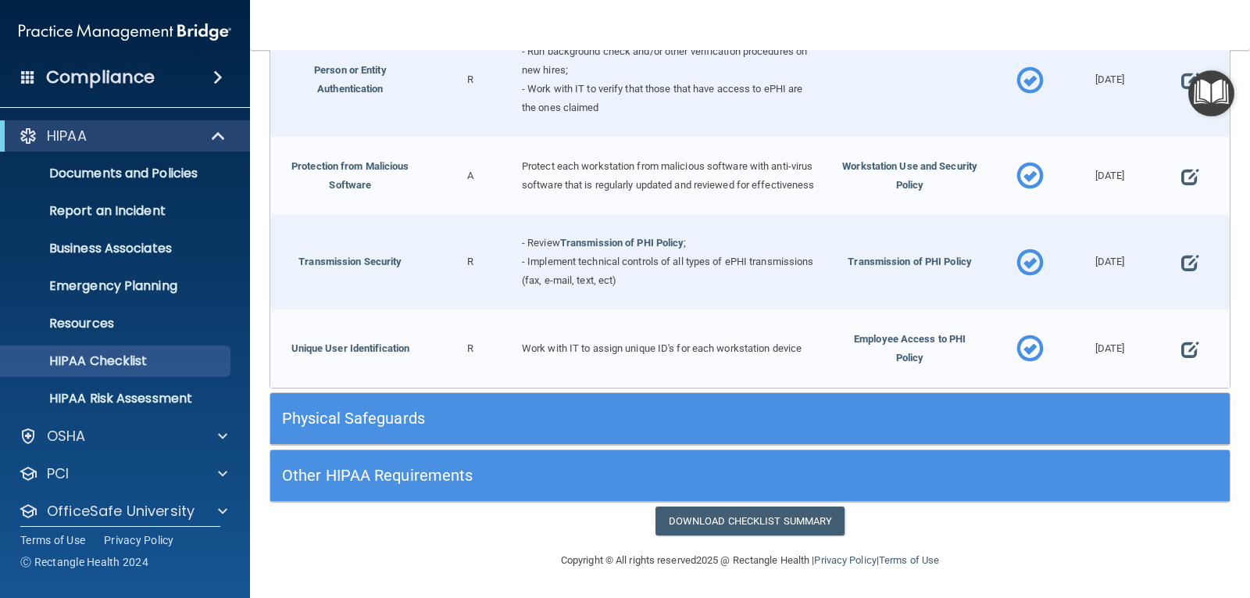
click at [459, 405] on div "Physical Safeguards" at bounding box center [630, 418] width 720 height 35
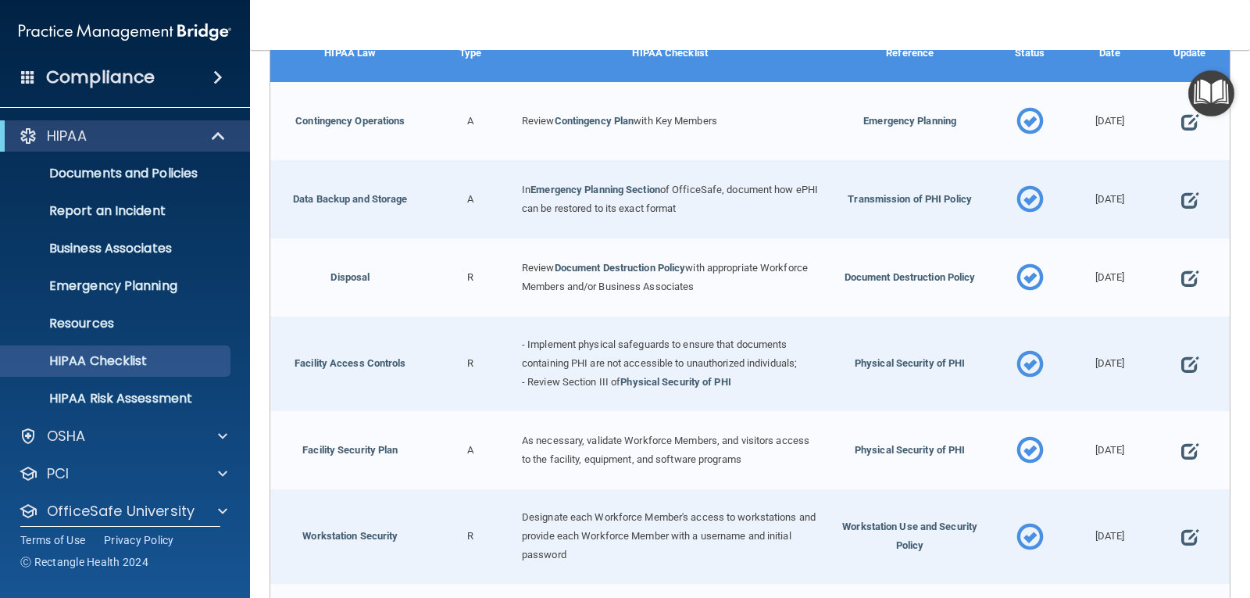
scroll to position [1670, 0]
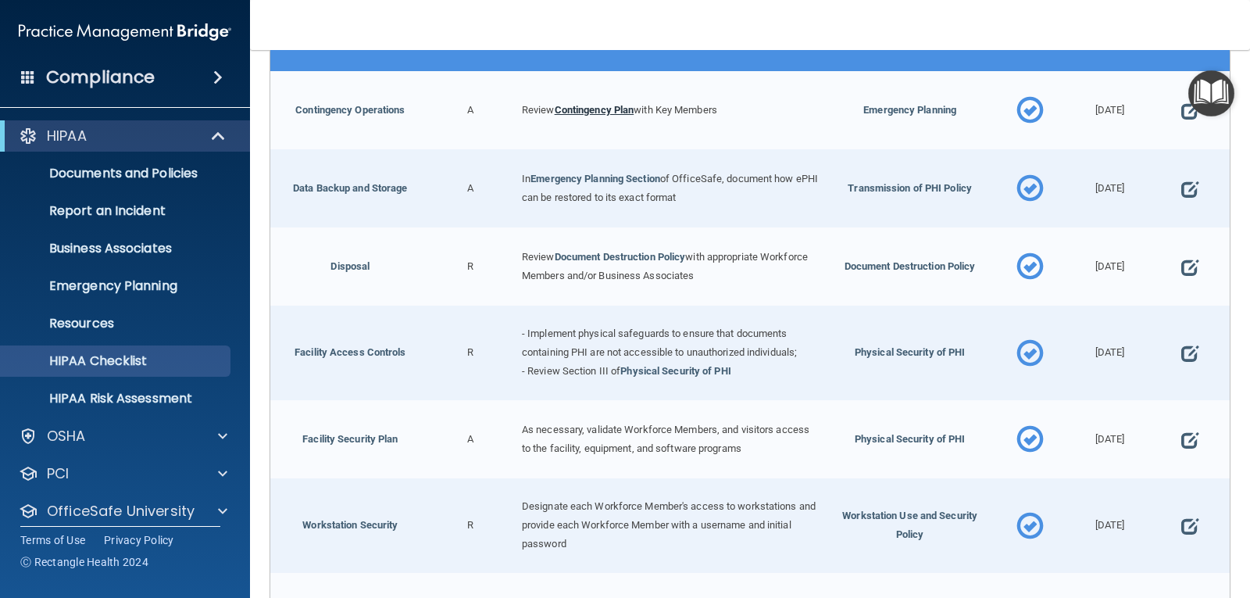
click at [617, 116] on link "Contingency Plan" at bounding box center [595, 110] width 80 height 12
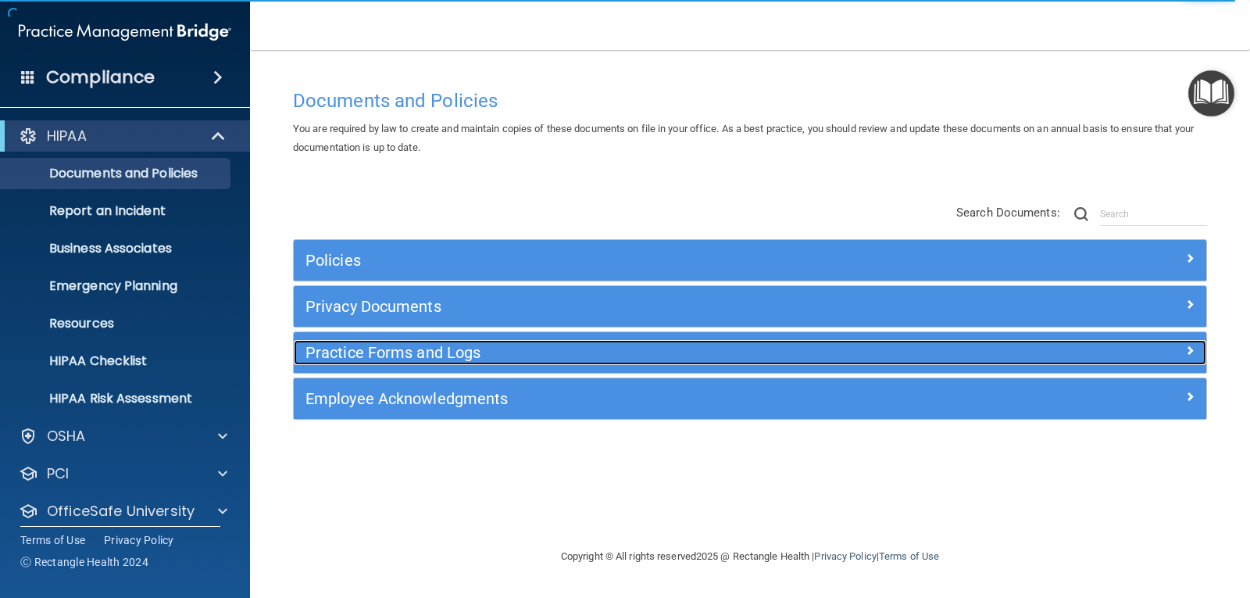
click at [453, 359] on h5 "Practice Forms and Logs" at bounding box center [636, 352] width 661 height 17
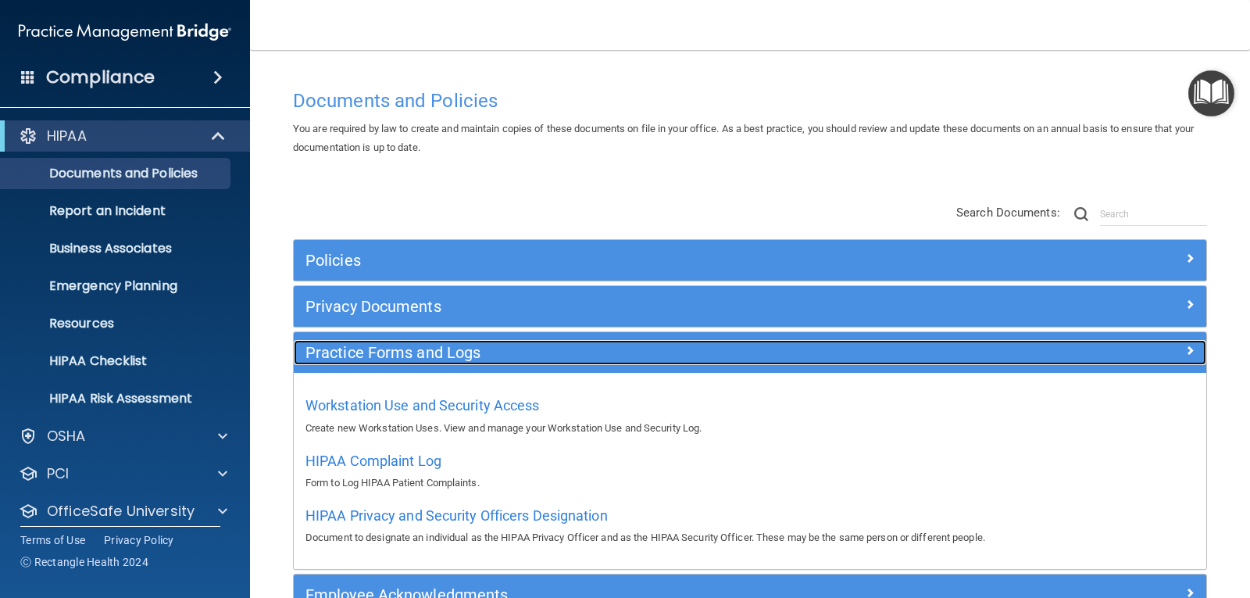
click at [531, 353] on h5 "Practice Forms and Logs" at bounding box center [636, 352] width 661 height 17
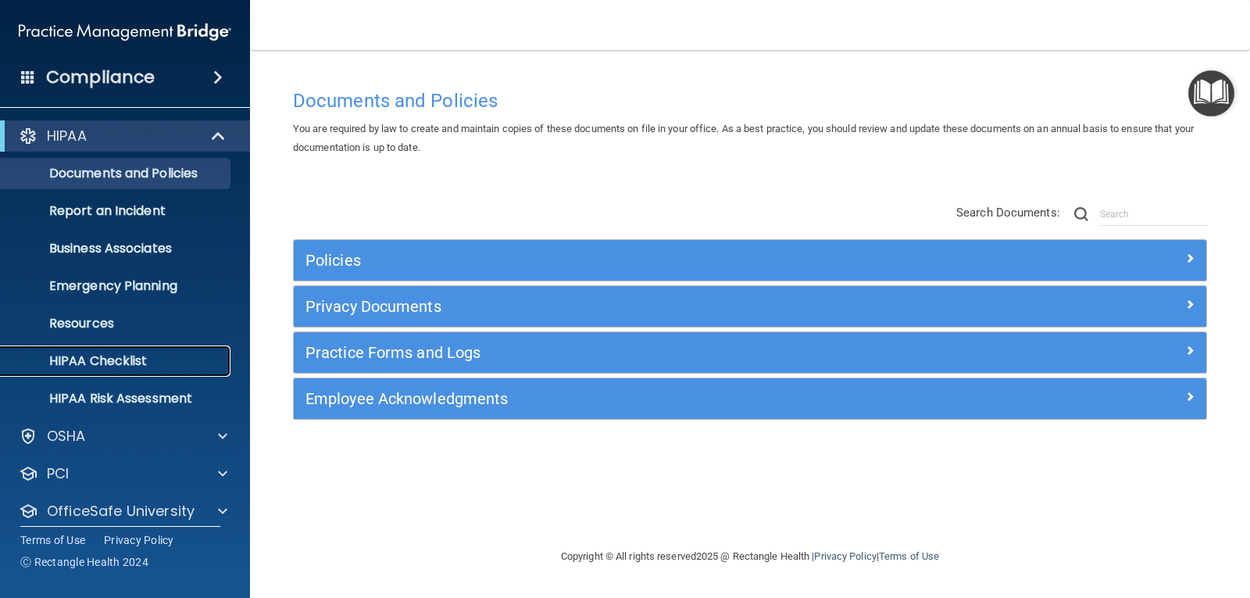
click at [120, 357] on p "HIPAA Checklist" at bounding box center [116, 361] width 213 height 16
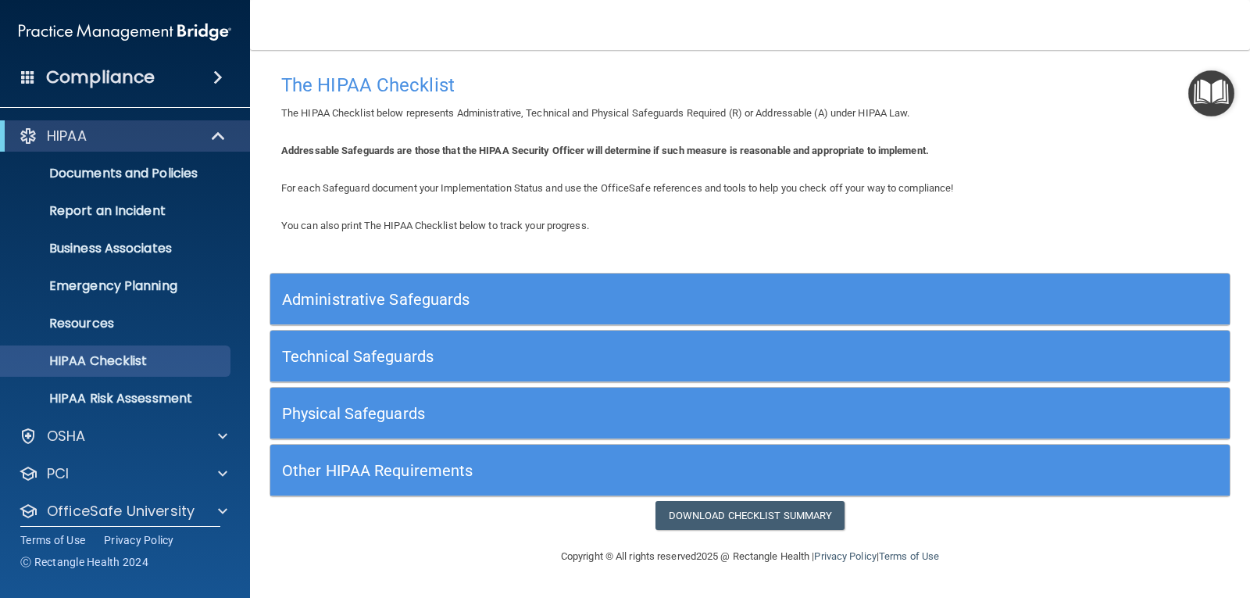
click at [351, 405] on h5 "Physical Safeguards" at bounding box center [630, 413] width 696 height 17
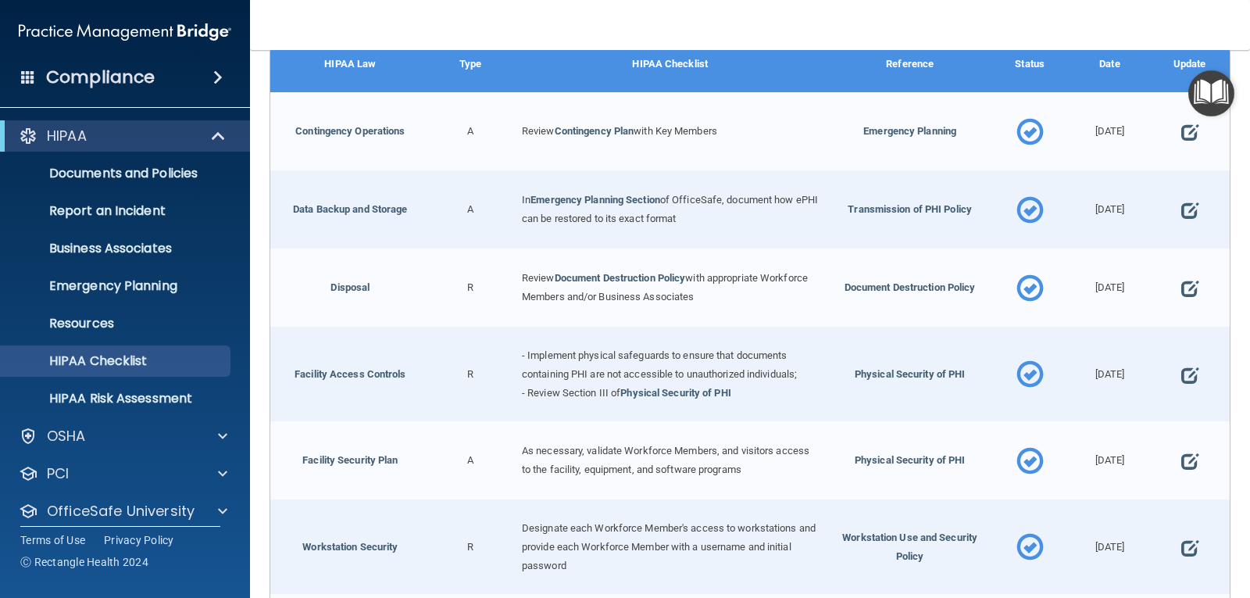
scroll to position [407, 0]
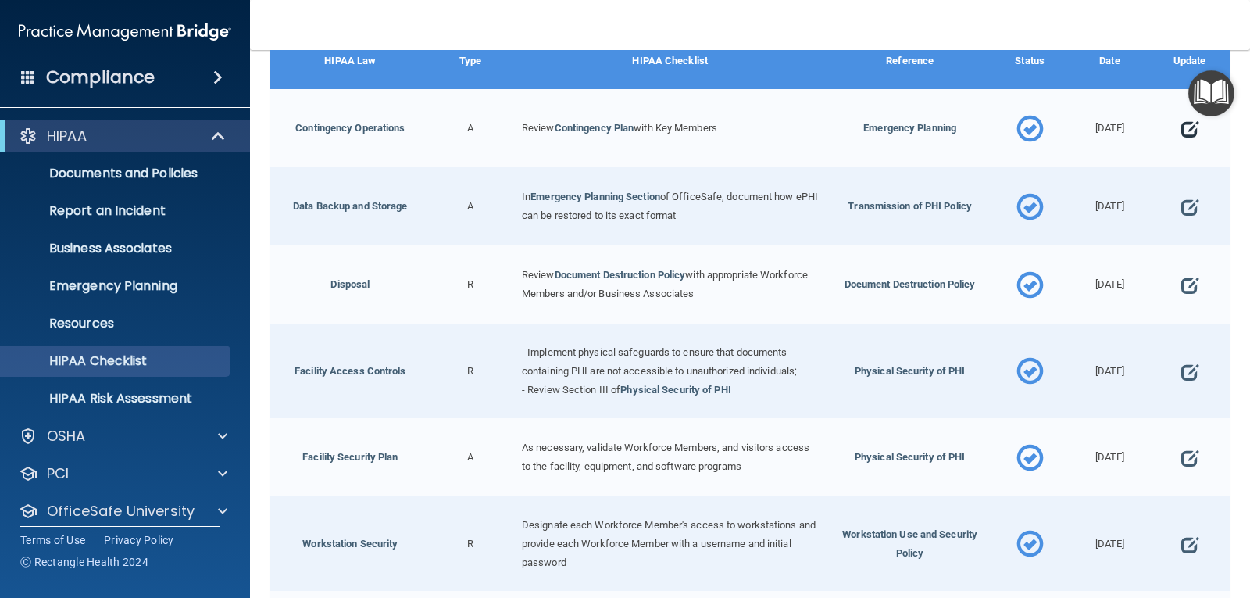
click at [1182, 128] on span at bounding box center [1190, 129] width 17 height 40
select select "completed"
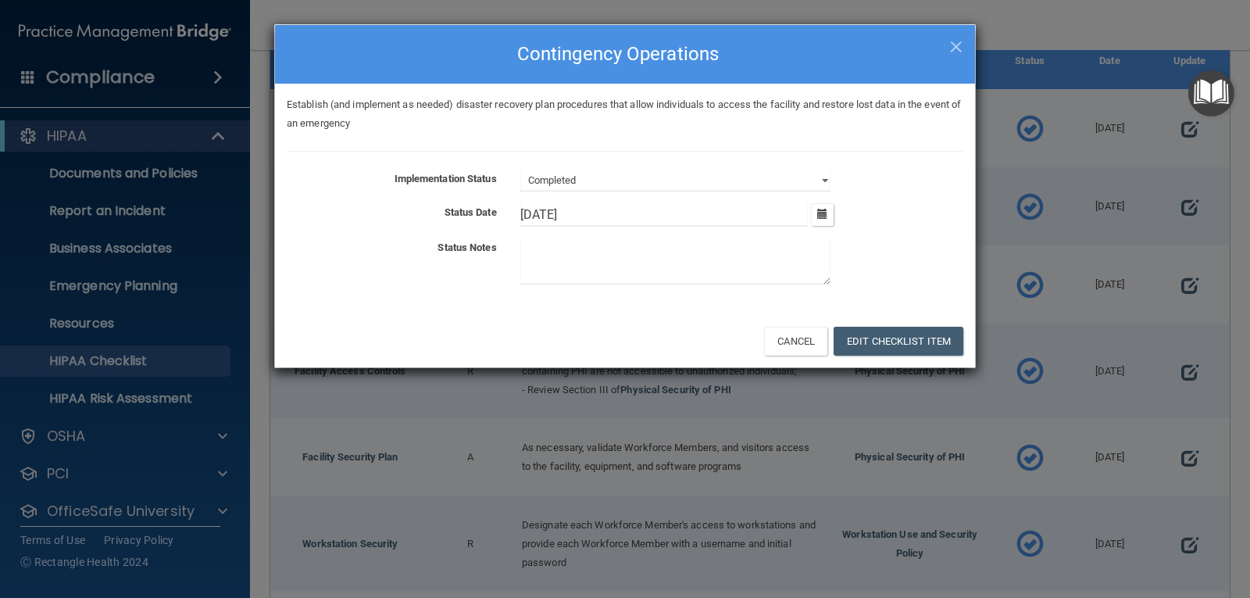
drag, startPoint x: 546, startPoint y: 211, endPoint x: 506, endPoint y: 210, distance: 40.6
click at [506, 210] on div "Status Date 2/26/[DATE] Tue Wed Thu Fri Sat Sun 27 28 29 30 31 01 02 03 04 05 0…" at bounding box center [625, 214] width 700 height 23
type input "[DATE]"
click at [878, 333] on button "Edit Checklist Item" at bounding box center [899, 341] width 130 height 29
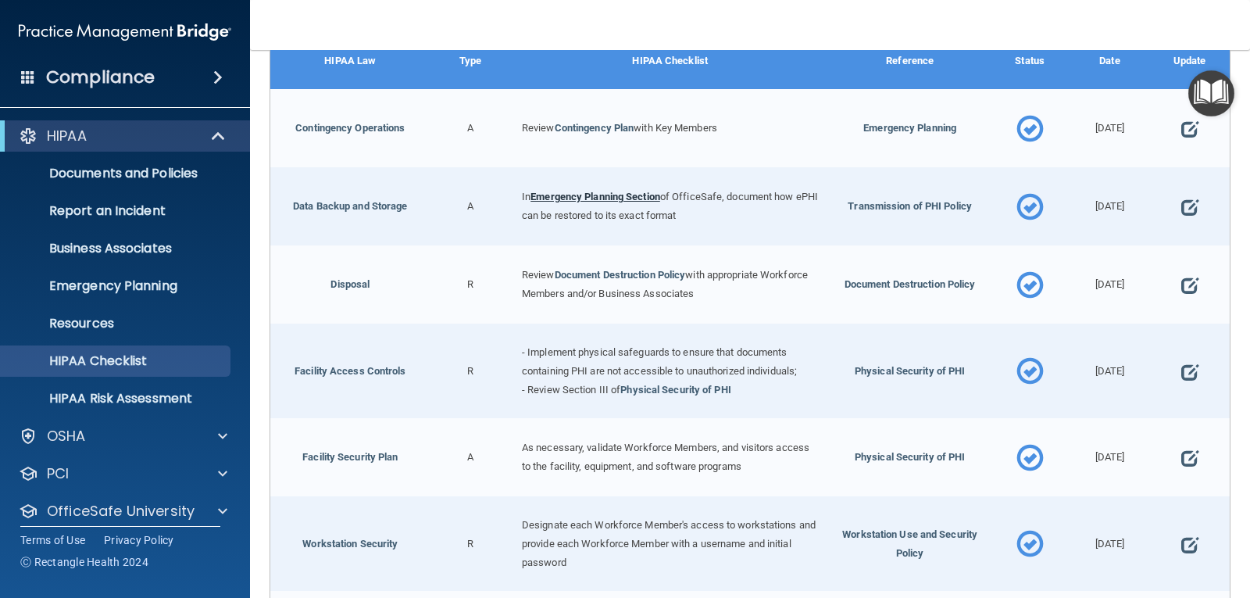
click at [599, 198] on link "Emergency Planning Section" at bounding box center [596, 197] width 130 height 12
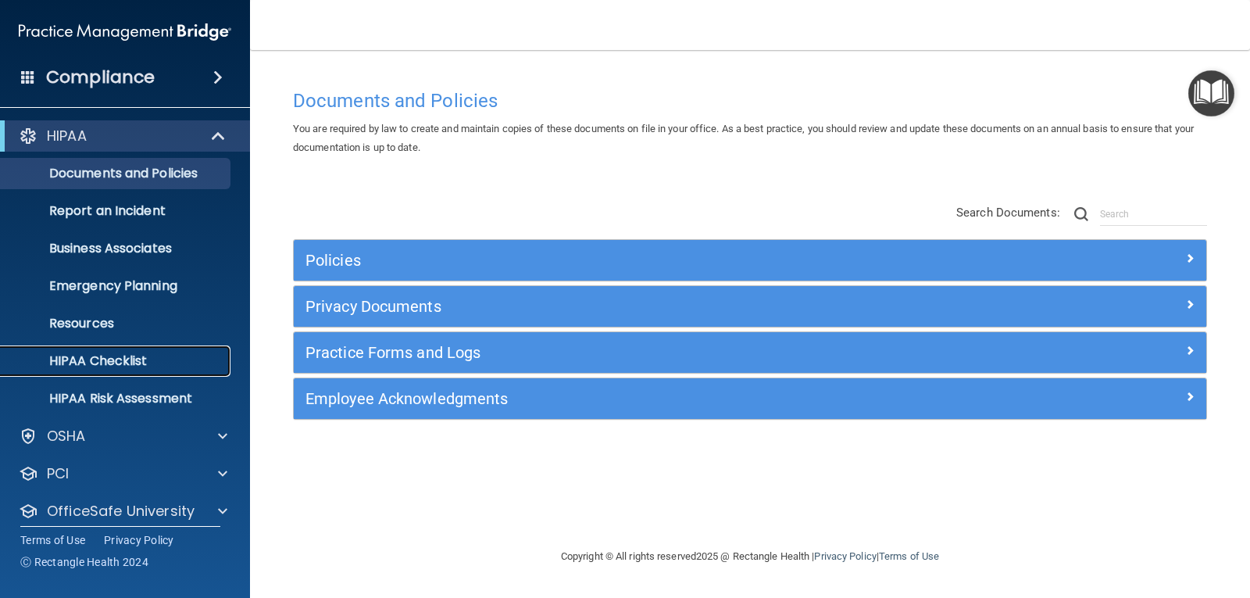
click at [101, 357] on p "HIPAA Checklist" at bounding box center [116, 361] width 213 height 16
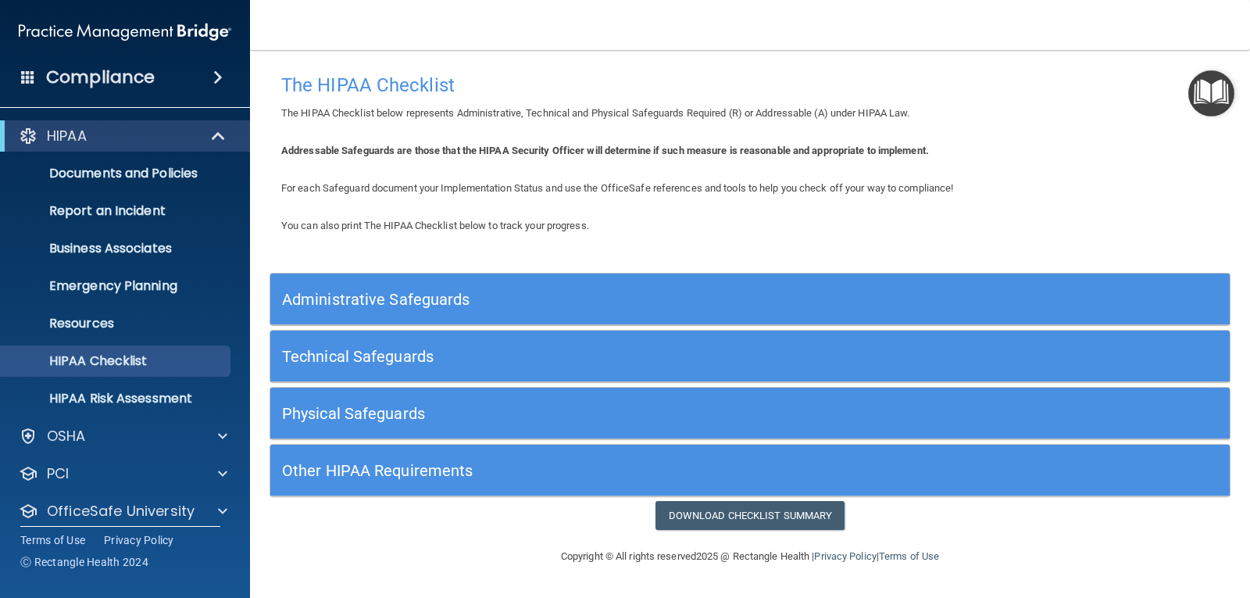
click at [734, 414] on h5 "Physical Safeguards" at bounding box center [630, 413] width 696 height 17
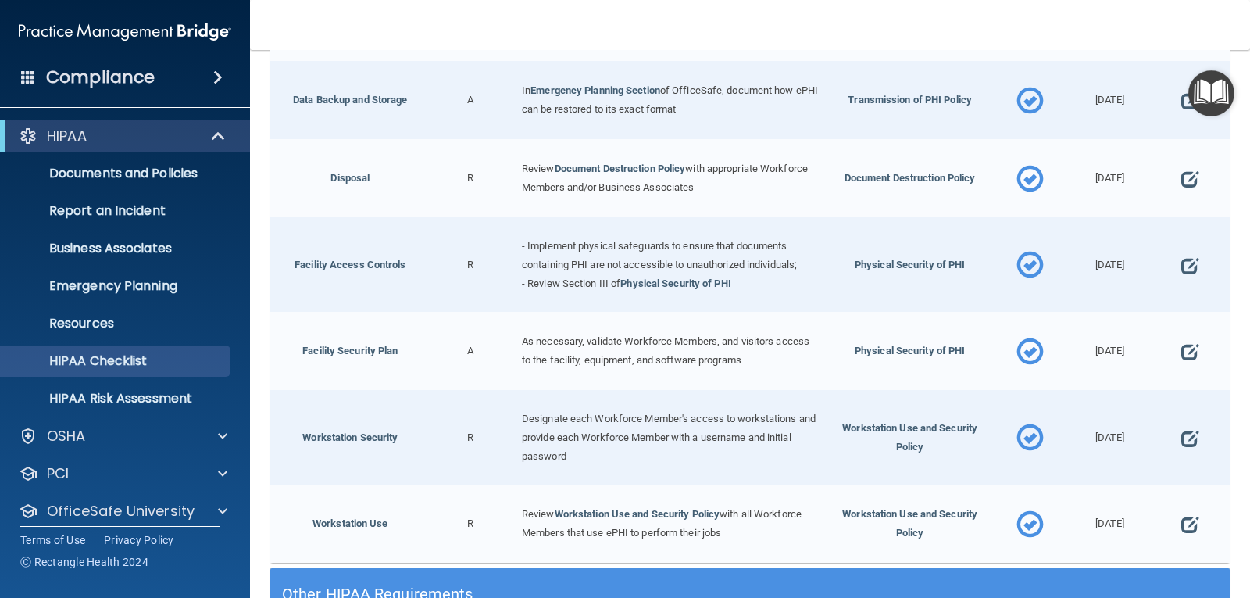
scroll to position [515, 0]
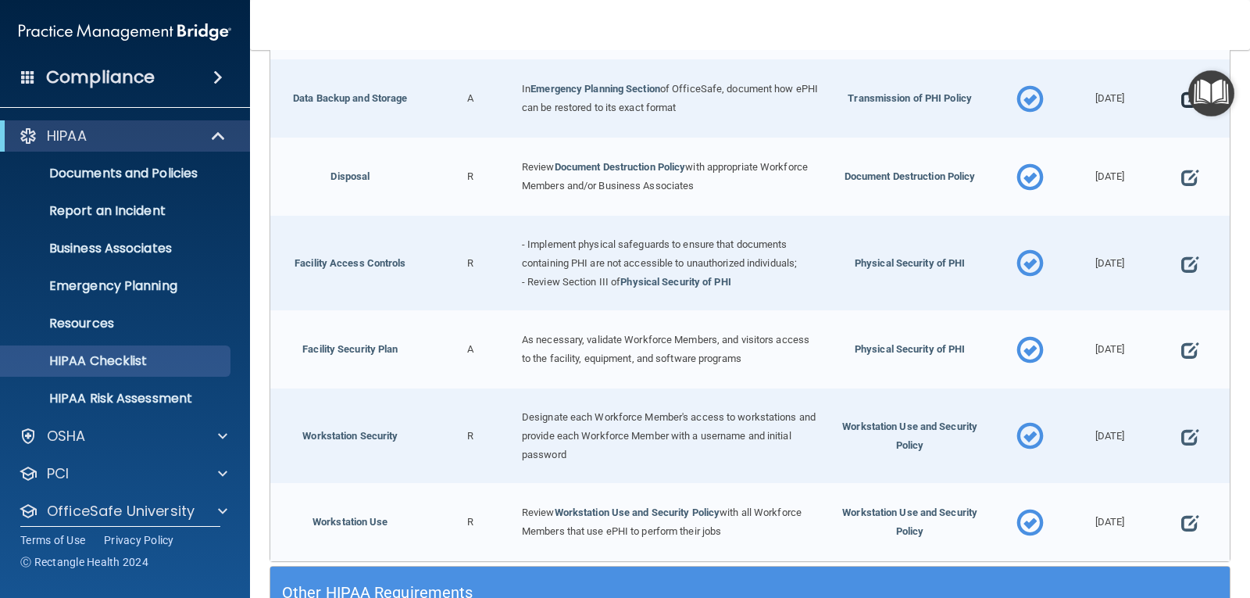
click at [1182, 99] on span at bounding box center [1190, 100] width 17 height 40
select select "completed"
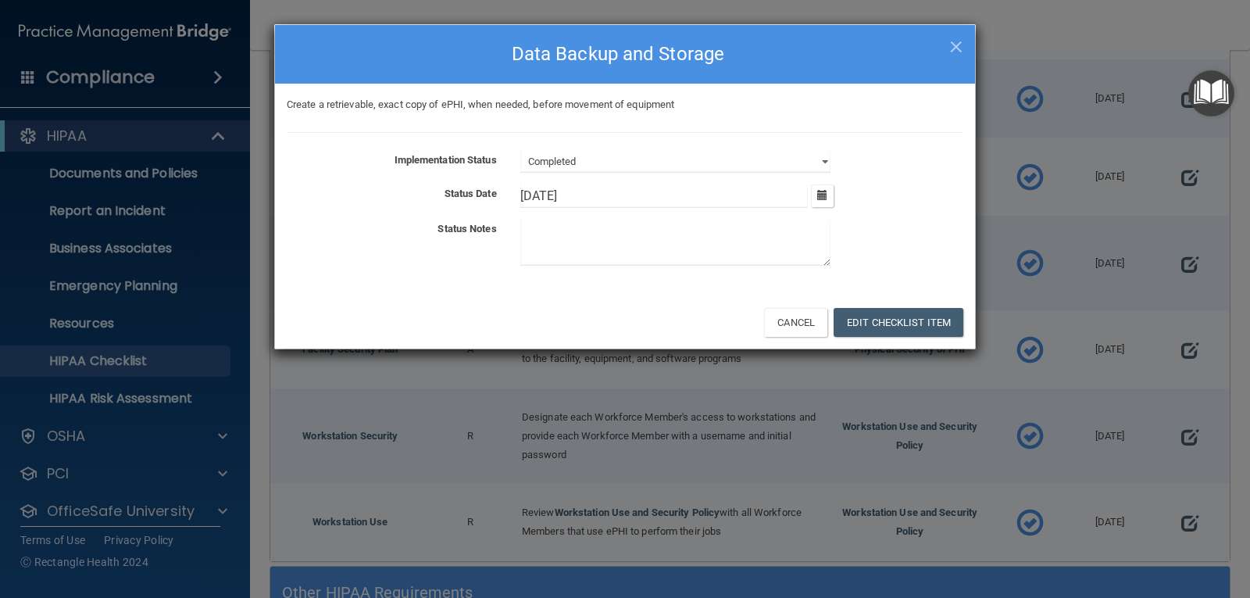
drag, startPoint x: 544, startPoint y: 188, endPoint x: 473, endPoint y: 196, distance: 71.5
click at [473, 196] on div "Status Date 2/26/[DATE] Tue Wed Thu Fri Sat Sun 27 28 29 30 31 01 02 03 04 05 0…" at bounding box center [625, 195] width 700 height 23
type input "[DATE]"
click at [899, 321] on button "Edit Checklist Item" at bounding box center [899, 322] width 130 height 29
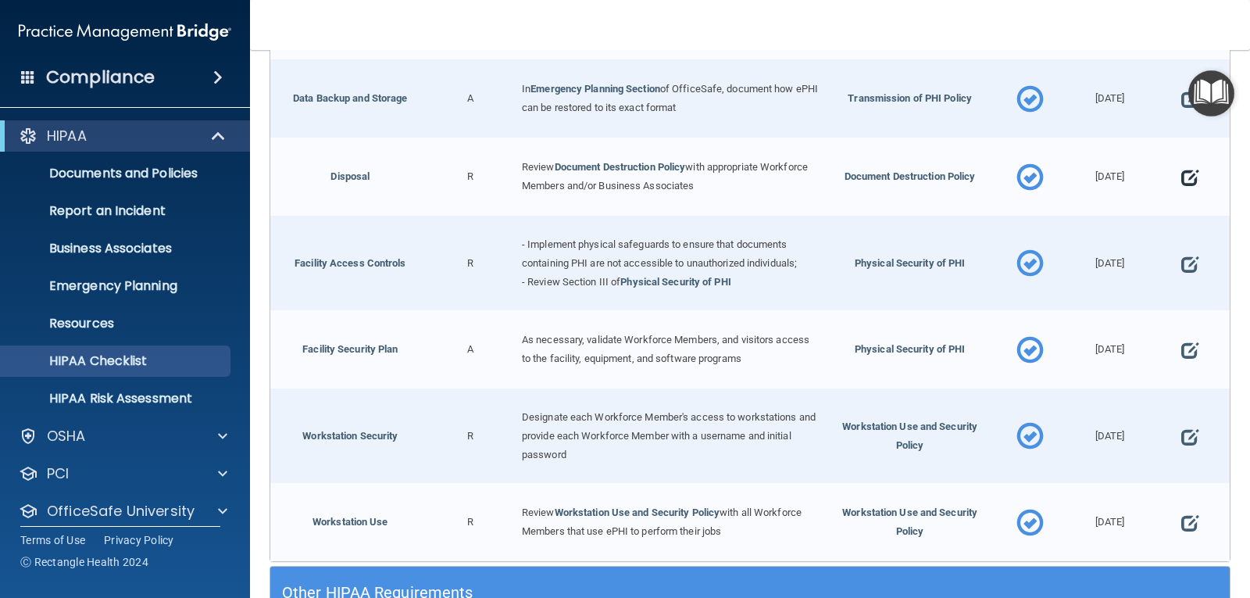
click at [1183, 176] on span at bounding box center [1190, 178] width 17 height 40
select select "completed"
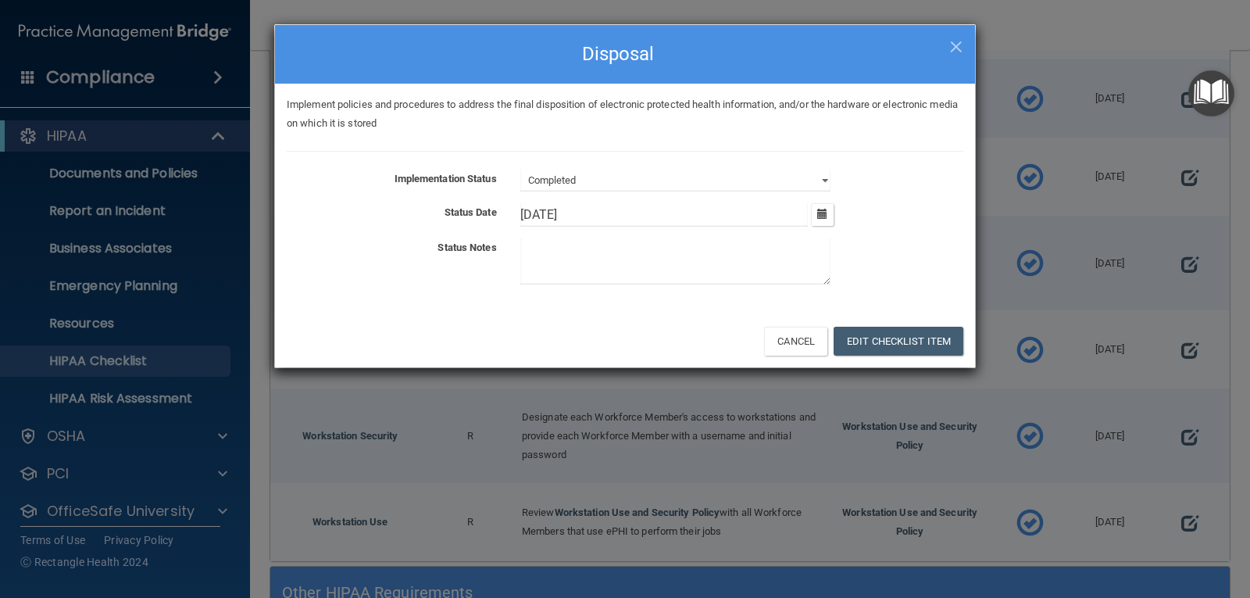
drag, startPoint x: 544, startPoint y: 212, endPoint x: 463, endPoint y: 216, distance: 80.6
click at [463, 216] on div "Status Date 2/26/[DATE] Tue Wed Thu Fri Sat Sun 27 28 29 30 31 01 02 03 04 05 0…" at bounding box center [625, 214] width 700 height 23
type input "[DATE]"
click at [907, 328] on button "Edit Checklist Item" at bounding box center [899, 341] width 130 height 29
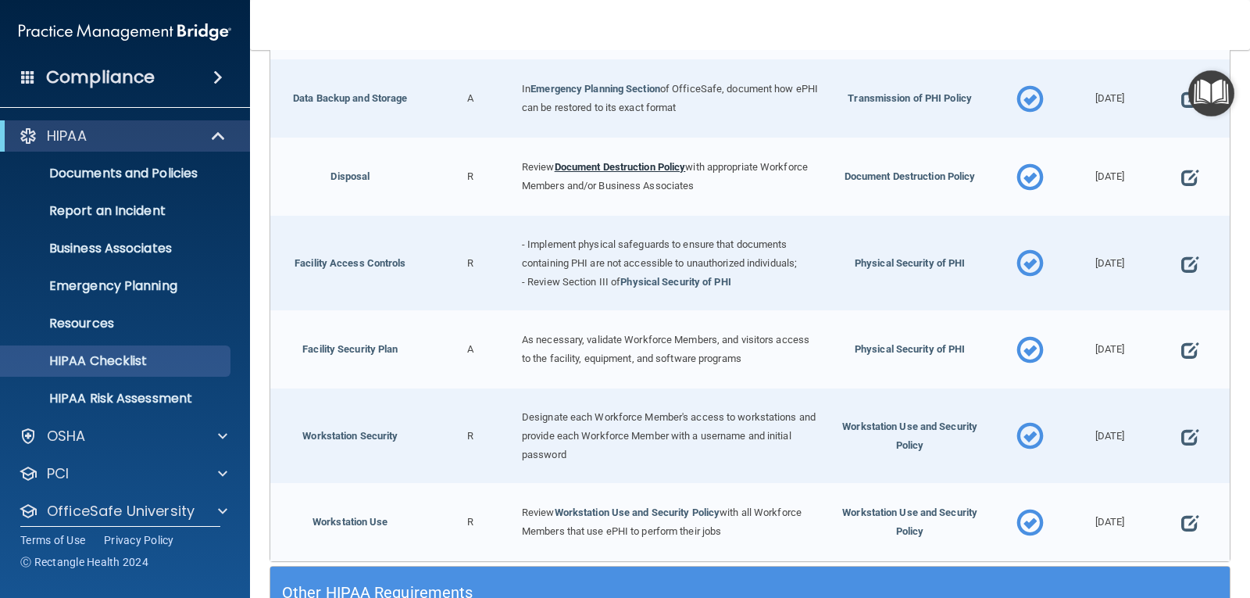
click at [635, 163] on link "Document Destruction Policy" at bounding box center [620, 167] width 131 height 12
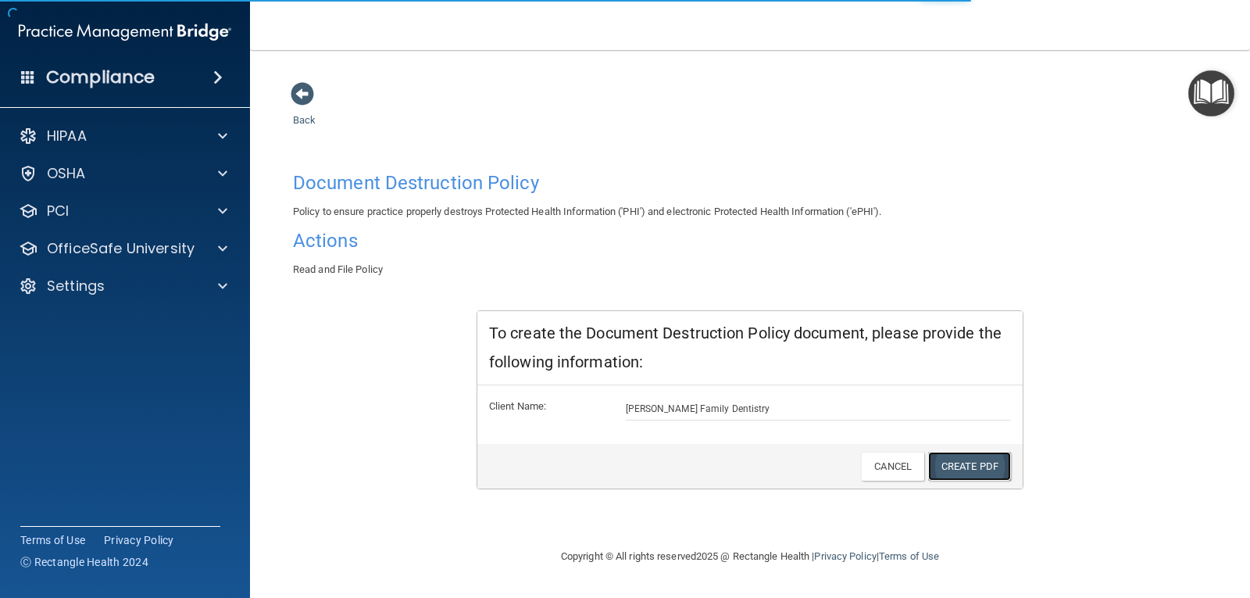
click at [980, 472] on link "Create PDF" at bounding box center [969, 466] width 83 height 29
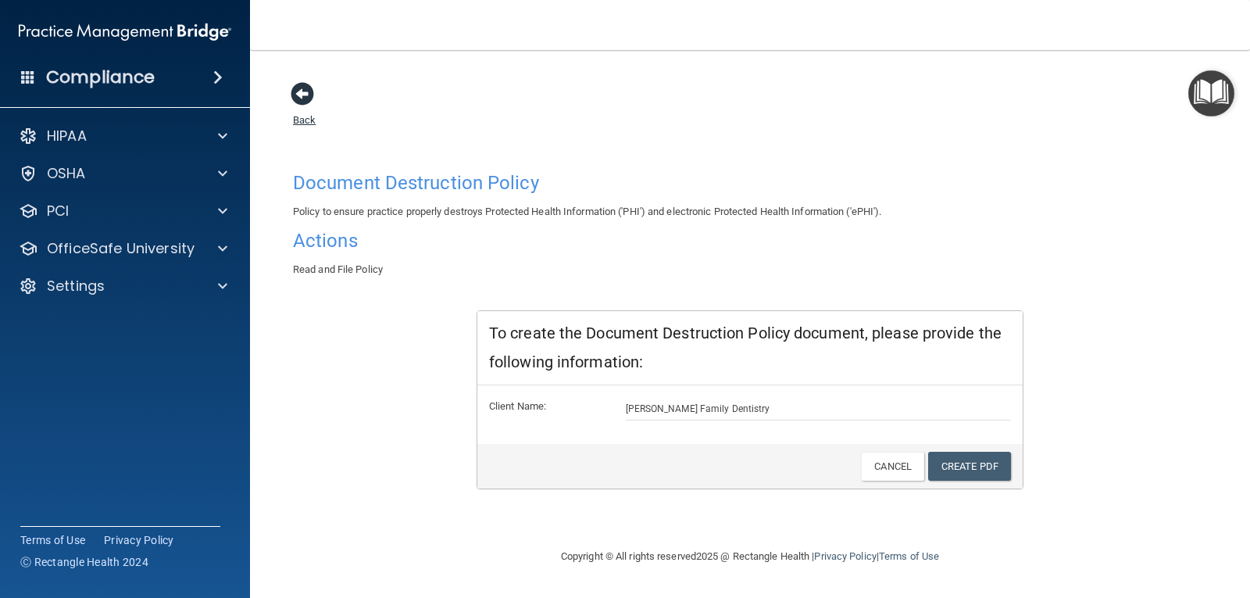
click at [306, 95] on span at bounding box center [302, 93] width 23 height 23
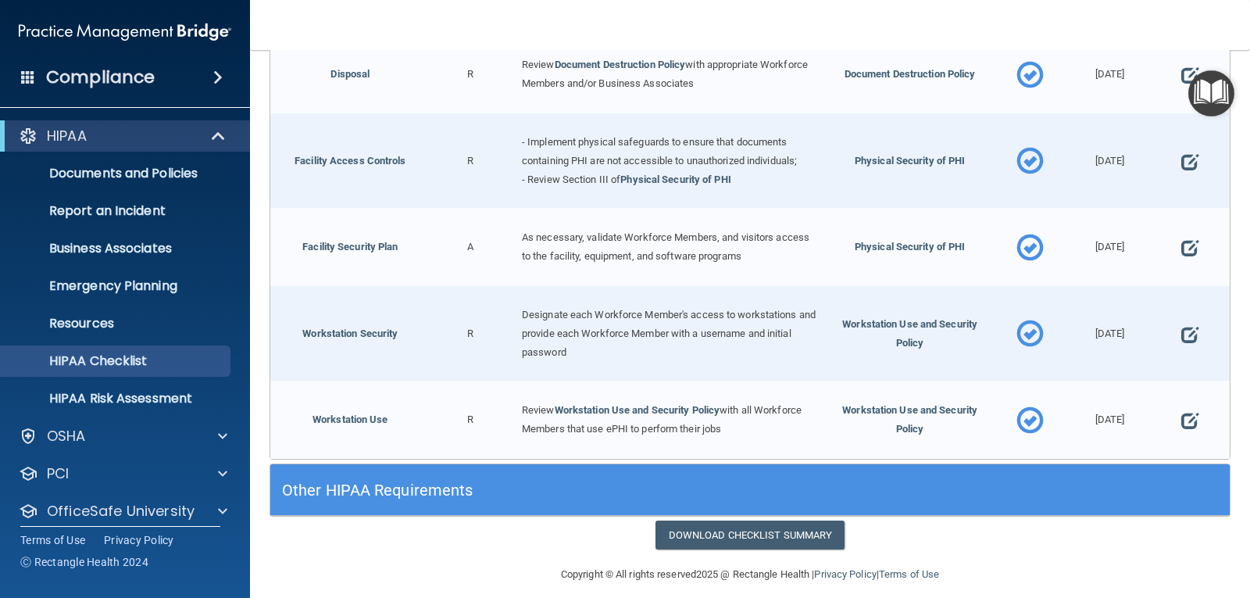
scroll to position [626, 0]
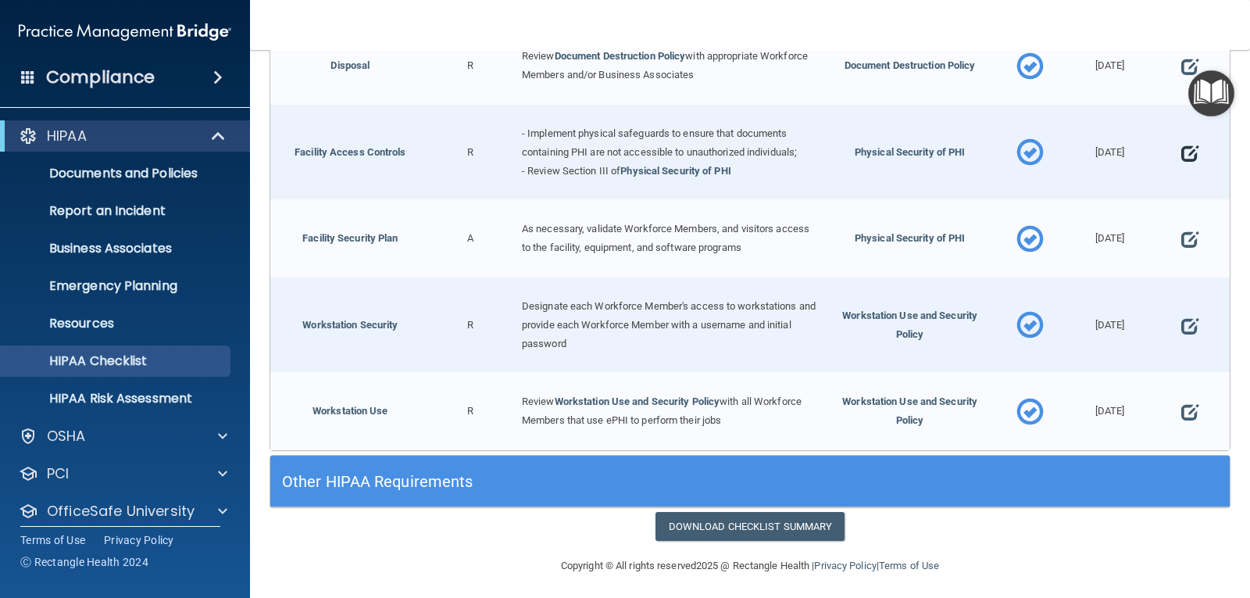
click at [1182, 148] on span at bounding box center [1190, 153] width 17 height 40
select select "completed"
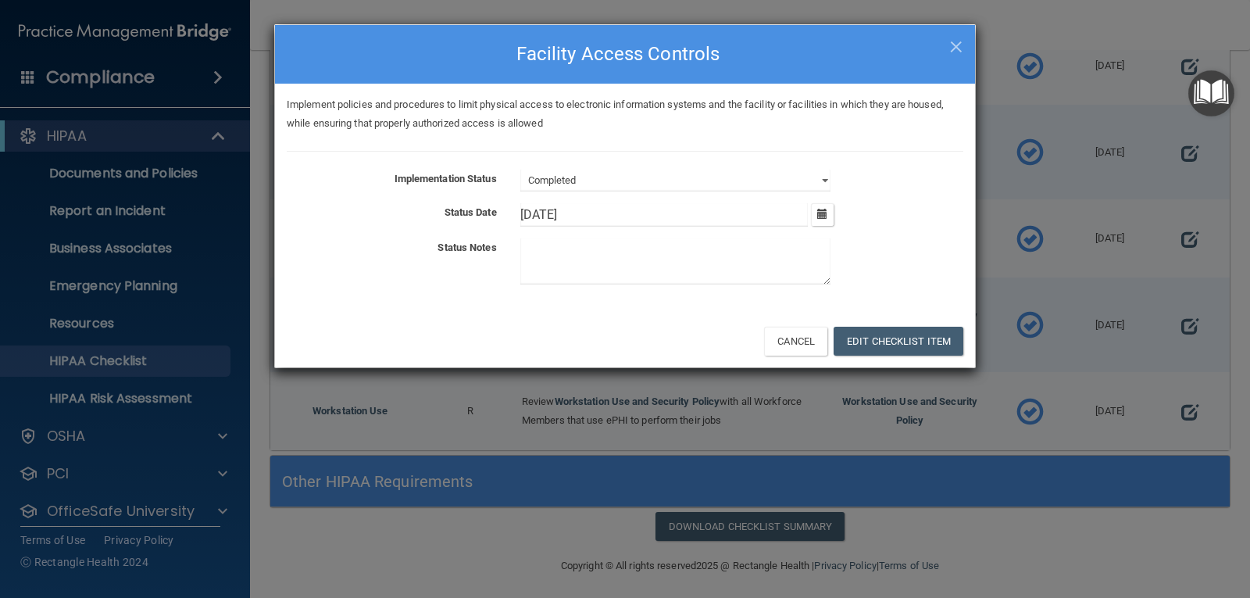
drag, startPoint x: 547, startPoint y: 207, endPoint x: 481, endPoint y: 211, distance: 66.5
click at [481, 211] on div "Status Date 2/26/[DATE] Tue Wed Thu Fri Sat Sun 27 28 29 30 31 01 02 03 04 05 0…" at bounding box center [625, 214] width 700 height 23
type input "[DATE]"
click at [889, 343] on button "Edit Checklist Item" at bounding box center [899, 341] width 130 height 29
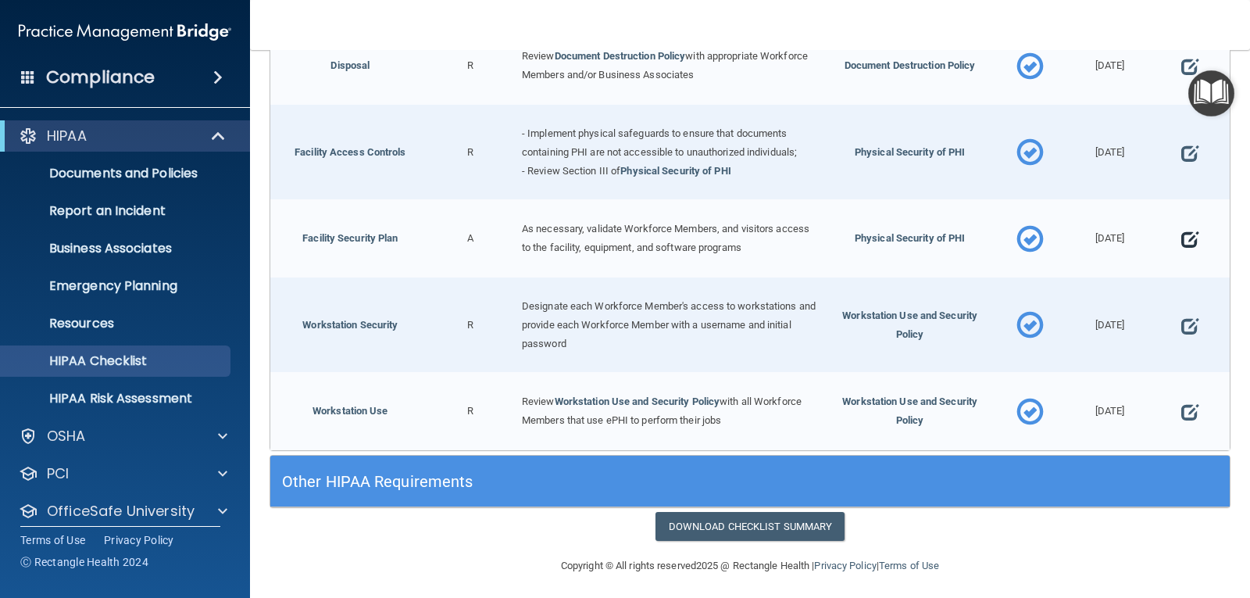
click at [1182, 231] on span at bounding box center [1190, 240] width 17 height 40
select select "completed"
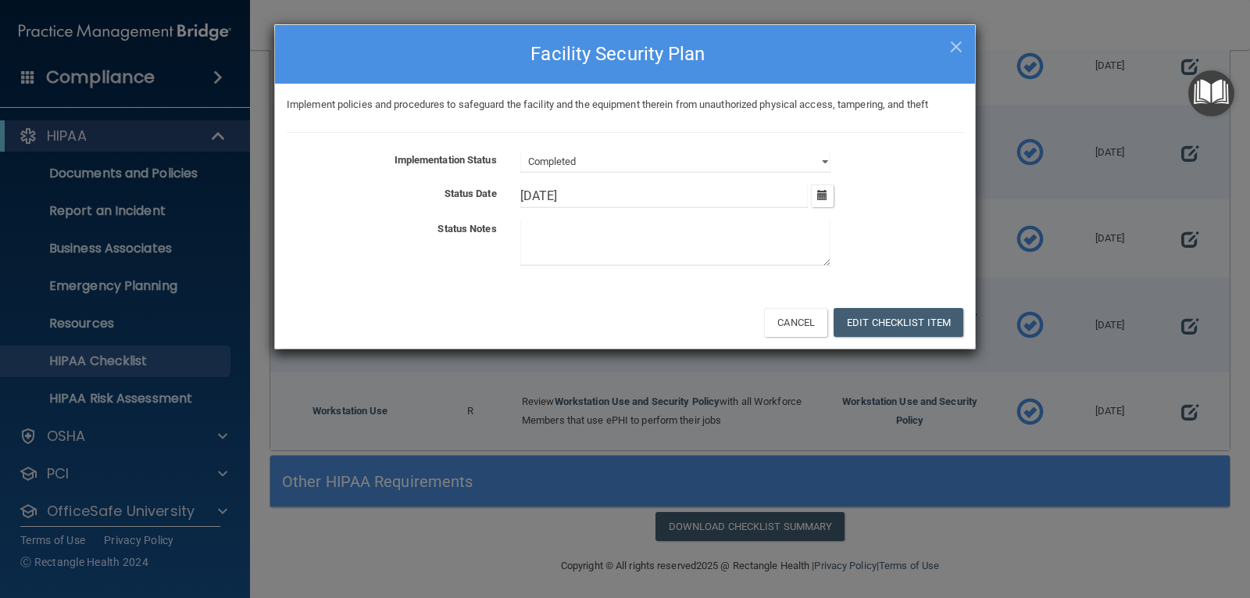
drag, startPoint x: 544, startPoint y: 191, endPoint x: 503, endPoint y: 191, distance: 40.6
click at [503, 191] on div "Status Date 2/26/[DATE] Tue Wed Thu Fri Sat Sun 27 28 29 30 31 01 02 03 04 05 0…" at bounding box center [625, 195] width 700 height 23
type input "[DATE]"
click at [904, 323] on button "Edit Checklist Item" at bounding box center [899, 322] width 130 height 29
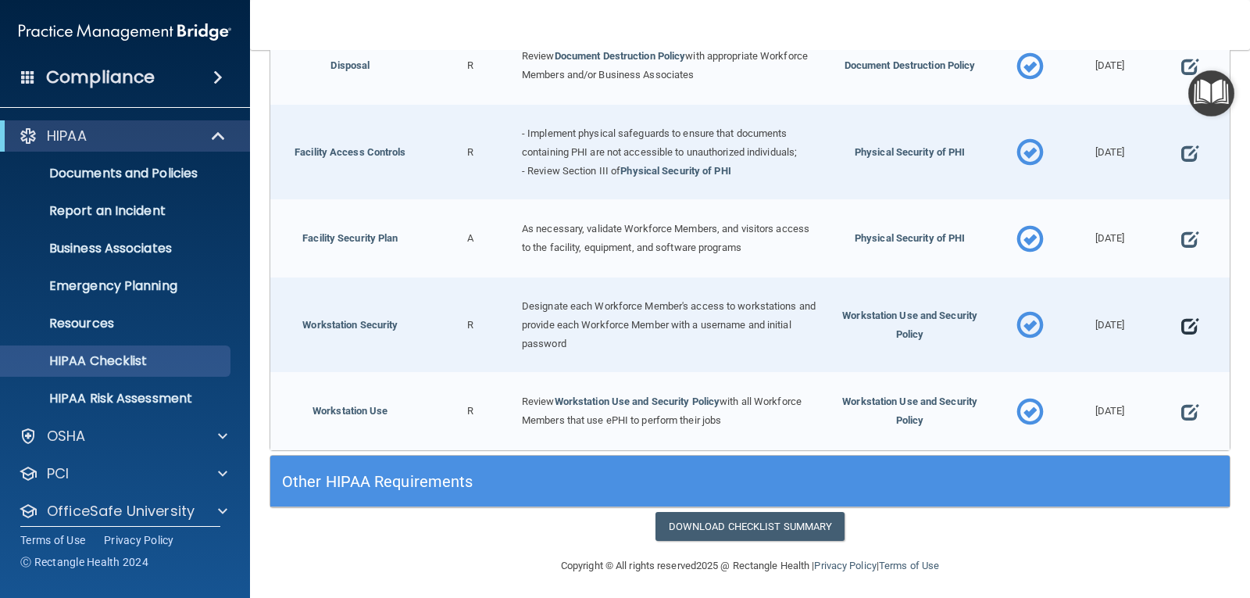
click at [1182, 313] on span at bounding box center [1190, 326] width 17 height 40
select select "completed"
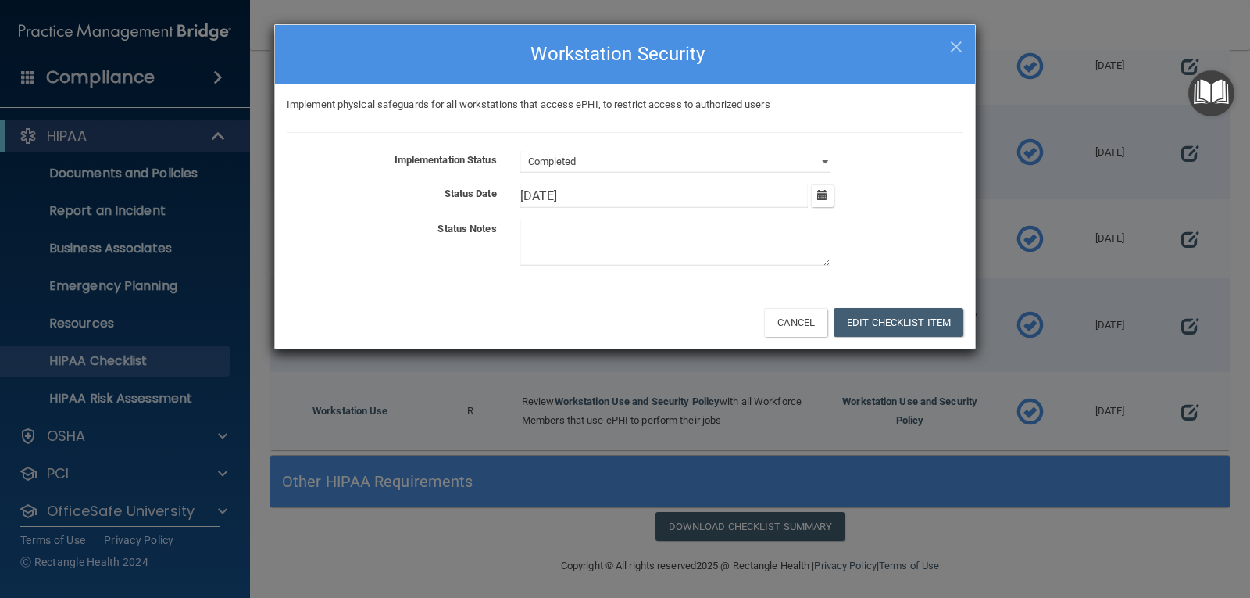
drag, startPoint x: 547, startPoint y: 188, endPoint x: 491, endPoint y: 193, distance: 56.5
click at [491, 193] on div "Status Date 2/26/[DATE] Tue Wed Thu Fri Sat Sun 27 28 29 30 31 01 02 03 04 05 0…" at bounding box center [625, 195] width 700 height 23
type input "[DATE]"
click at [909, 328] on button "Edit Checklist Item" at bounding box center [899, 322] width 130 height 29
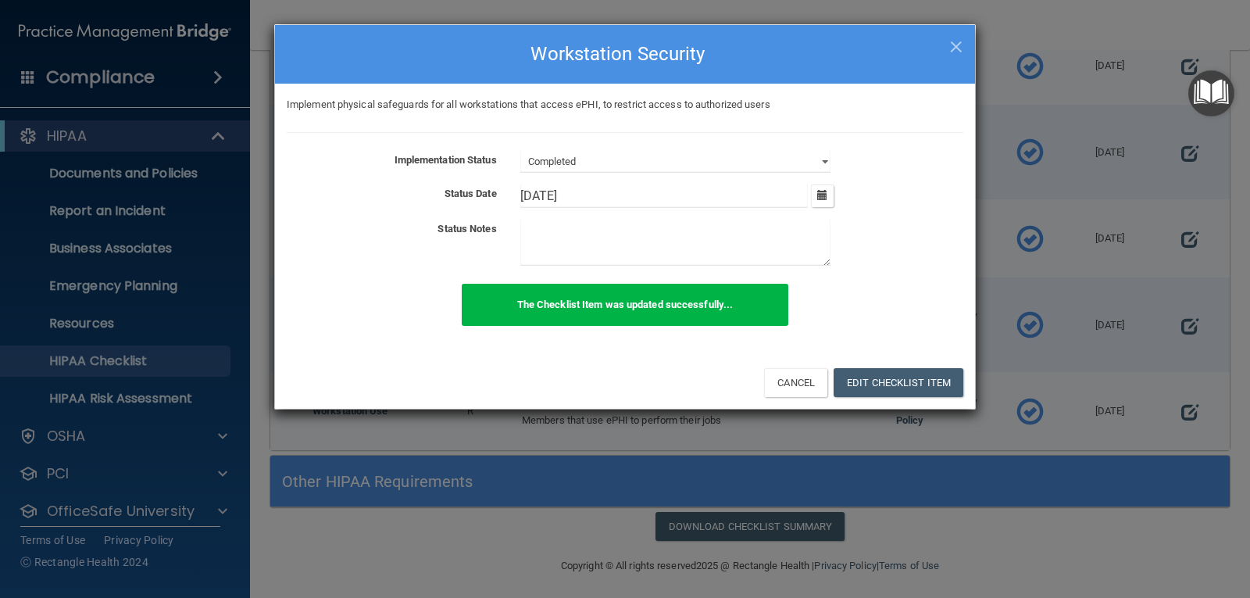
drag, startPoint x: 1246, startPoint y: 440, endPoint x: 1247, endPoint y: 460, distance: 20.4
click at [1247, 460] on div "× Close Workstation Security Implement physical safeguards for all workstations…" at bounding box center [625, 299] width 1250 height 598
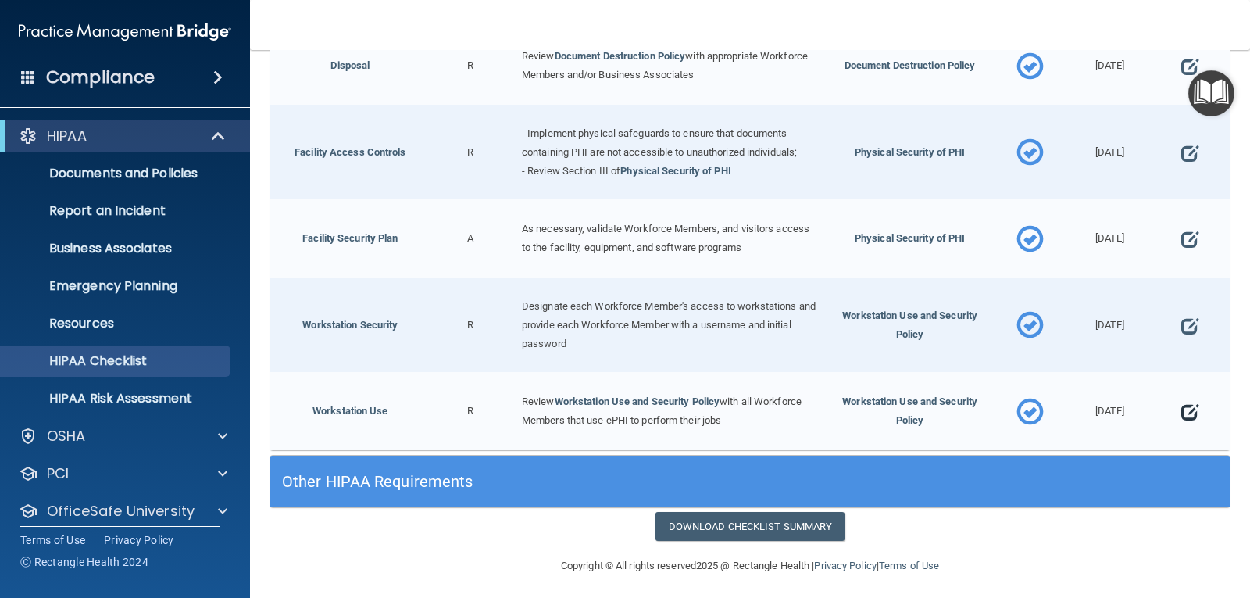
click at [1182, 402] on span at bounding box center [1190, 412] width 17 height 40
select select "completed"
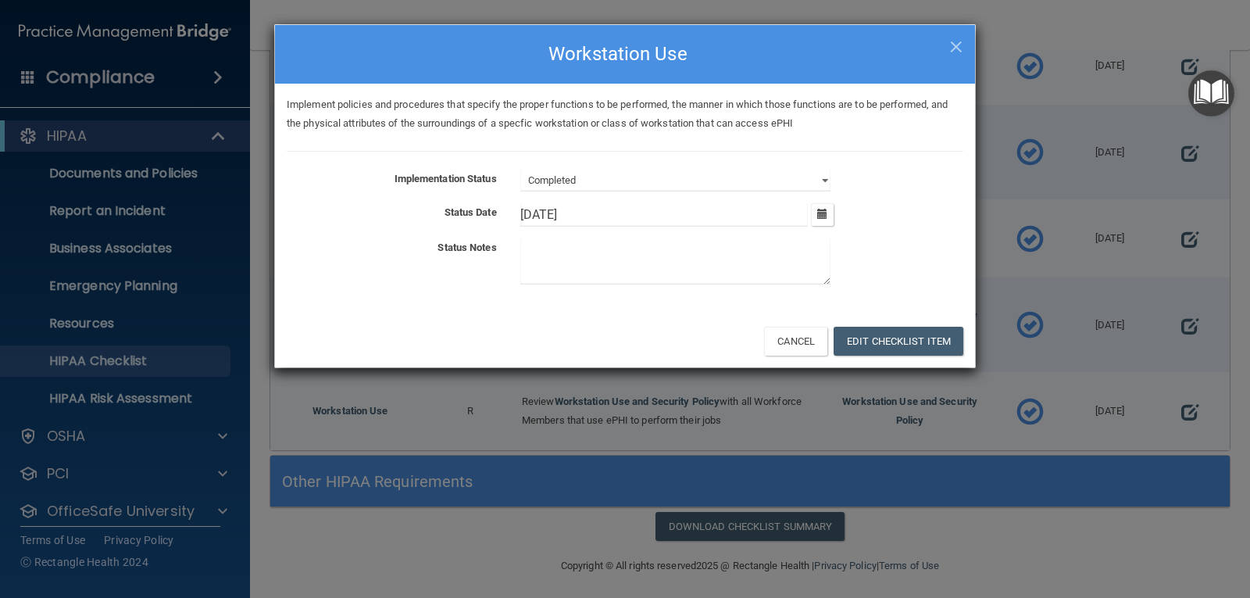
drag, startPoint x: 547, startPoint y: 211, endPoint x: 470, endPoint y: 216, distance: 76.8
click at [470, 216] on div "Status Date 2/26/[DATE] Tue Wed Thu Fri Sat Sun 27 28 29 30 31 01 02 03 04 05 0…" at bounding box center [625, 214] width 700 height 23
type input "[DATE]"
click at [881, 334] on button "Edit Checklist Item" at bounding box center [899, 341] width 130 height 29
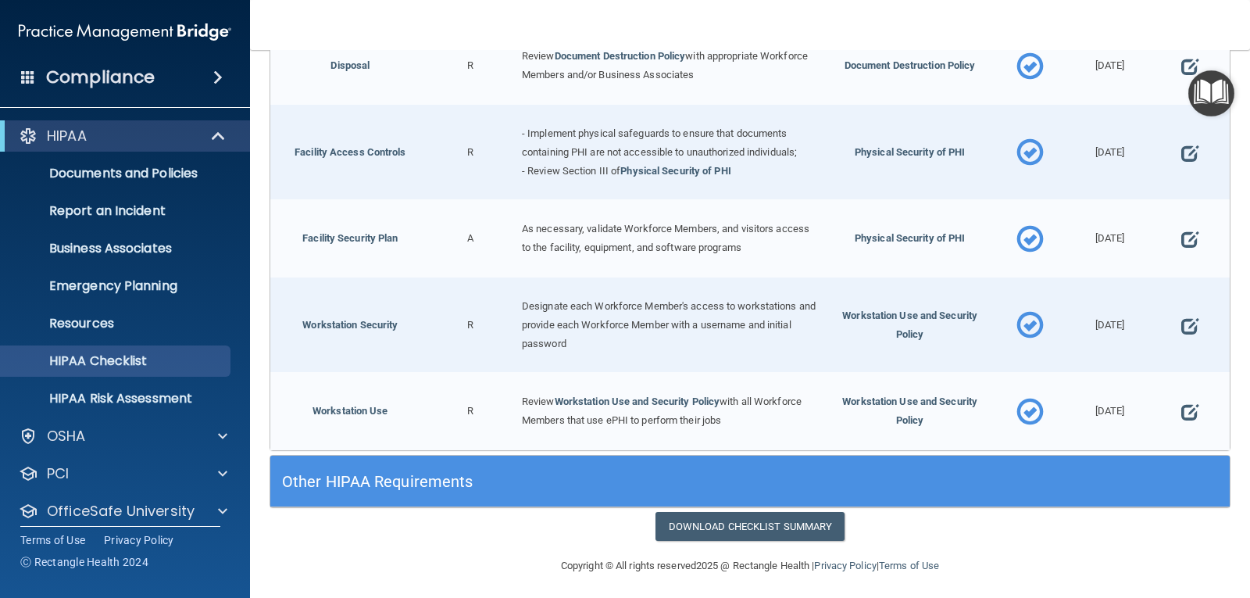
click at [450, 477] on h5 "Other HIPAA Requirements" at bounding box center [630, 481] width 696 height 17
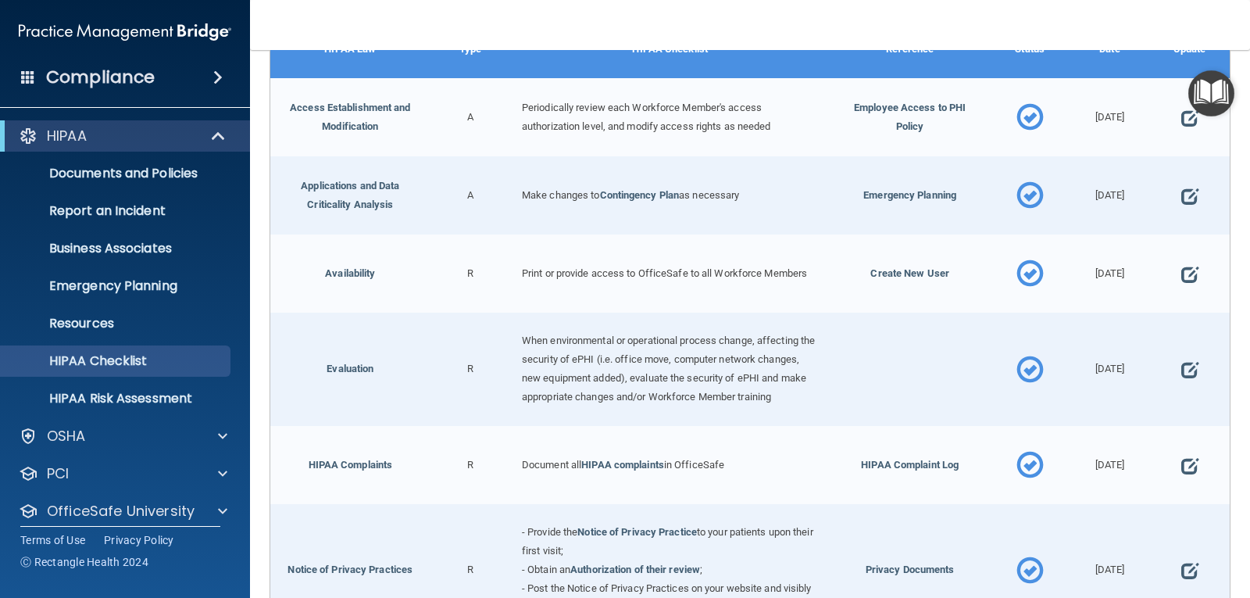
scroll to position [1116, 0]
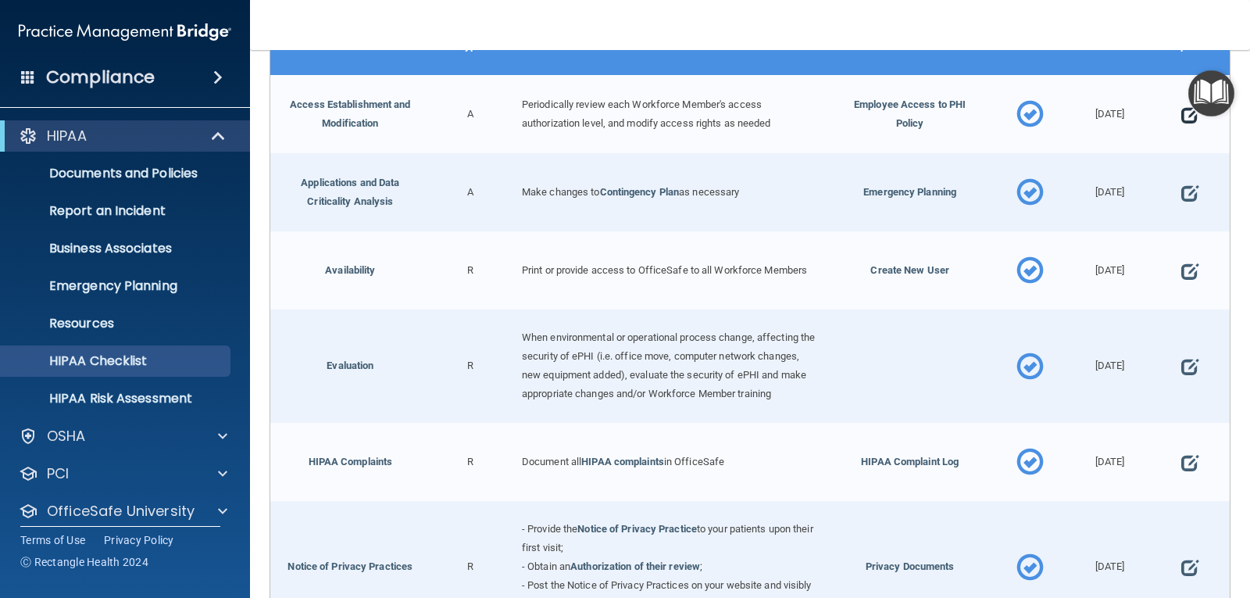
click at [1182, 113] on span at bounding box center [1190, 115] width 17 height 40
select select "completed"
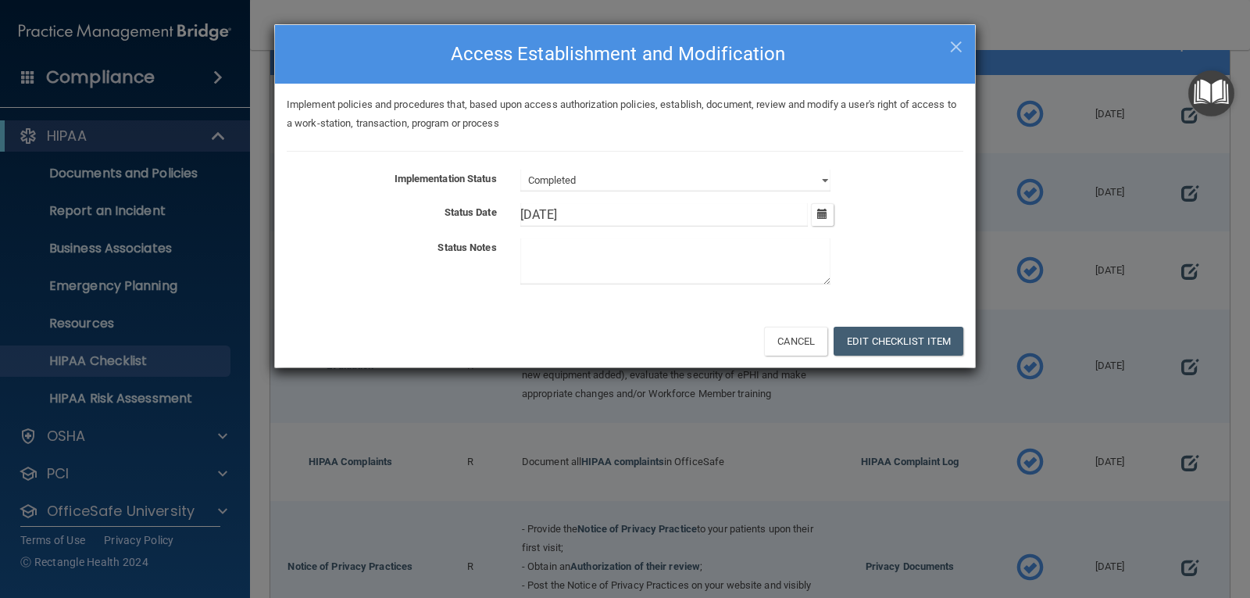
drag, startPoint x: 546, startPoint y: 216, endPoint x: 498, endPoint y: 216, distance: 48.4
click at [498, 216] on div "Status Date 2/26/[DATE] Tue Wed Thu Fri Sat Sun 27 28 29 30 31 01 02 03 04 05 0…" at bounding box center [625, 214] width 700 height 23
type input "[DATE]"
click at [872, 338] on button "Edit Checklist Item" at bounding box center [899, 341] width 130 height 29
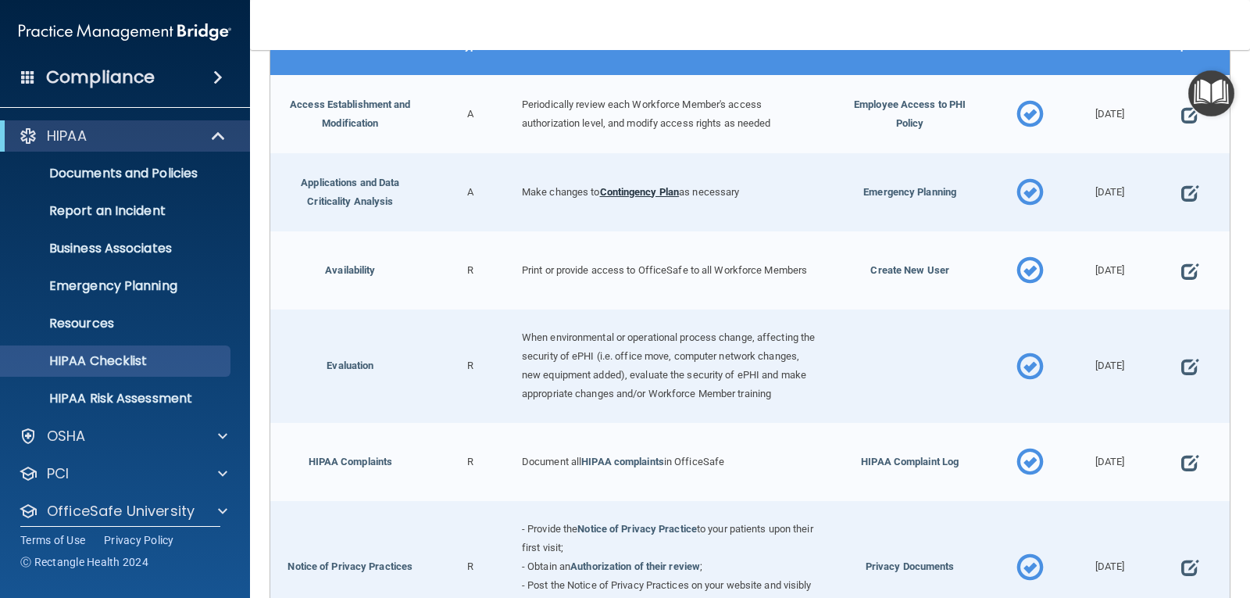
click at [652, 186] on link "Contingency Plan" at bounding box center [640, 192] width 80 height 12
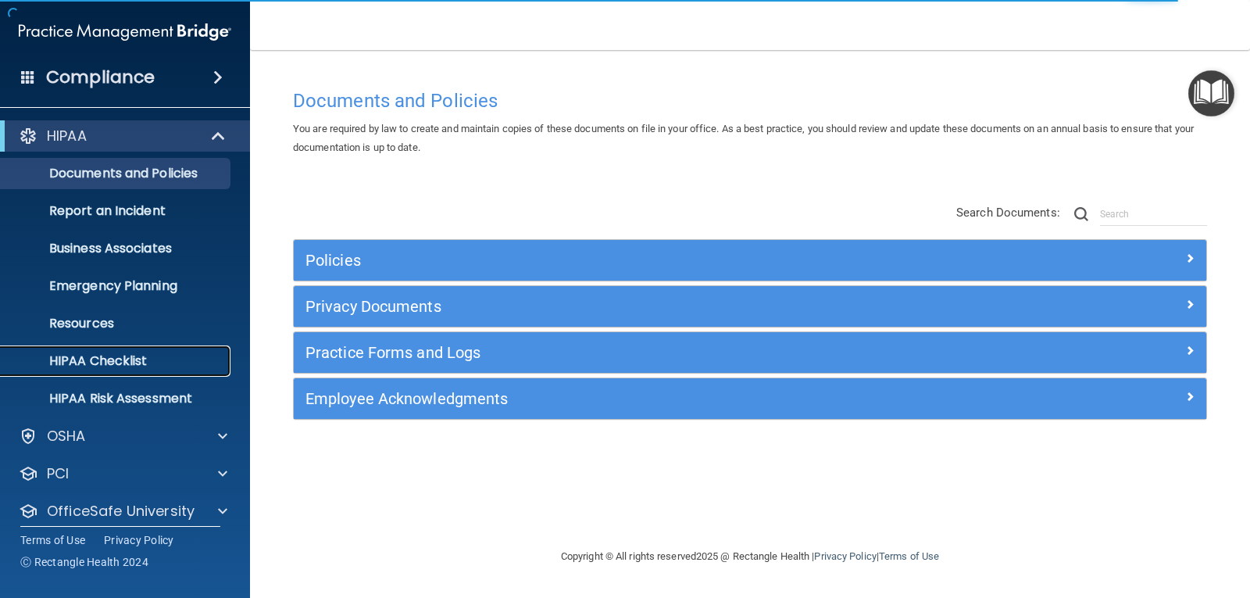
click at [139, 356] on p "HIPAA Checklist" at bounding box center [116, 361] width 213 height 16
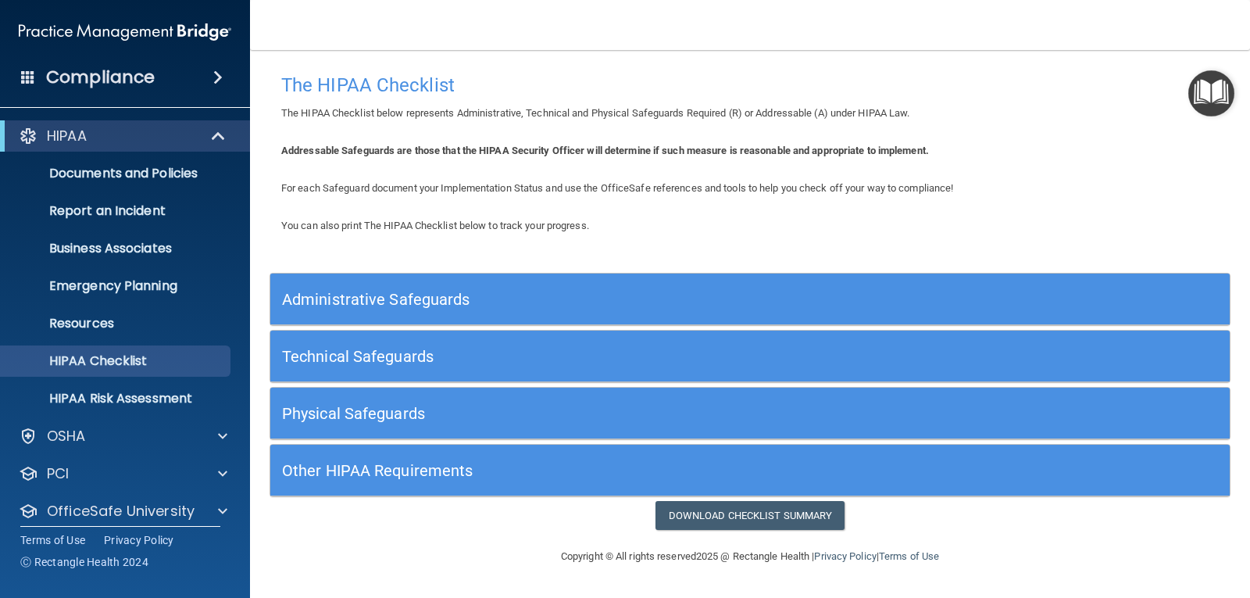
click at [605, 472] on h5 "Other HIPAA Requirements" at bounding box center [630, 470] width 696 height 17
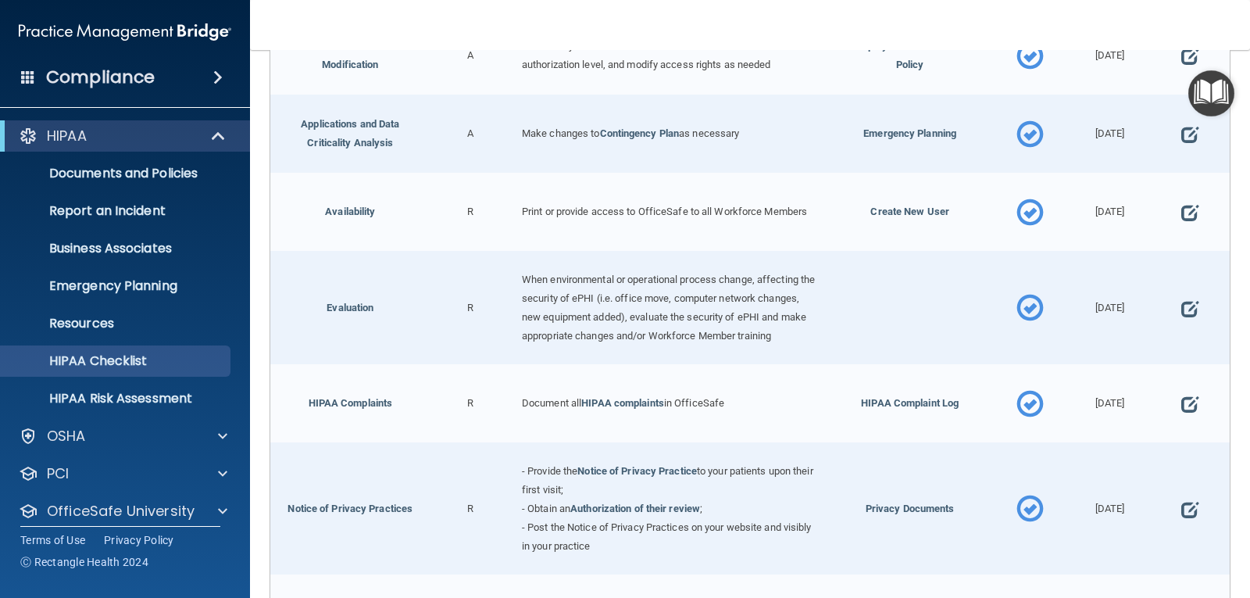
scroll to position [543, 0]
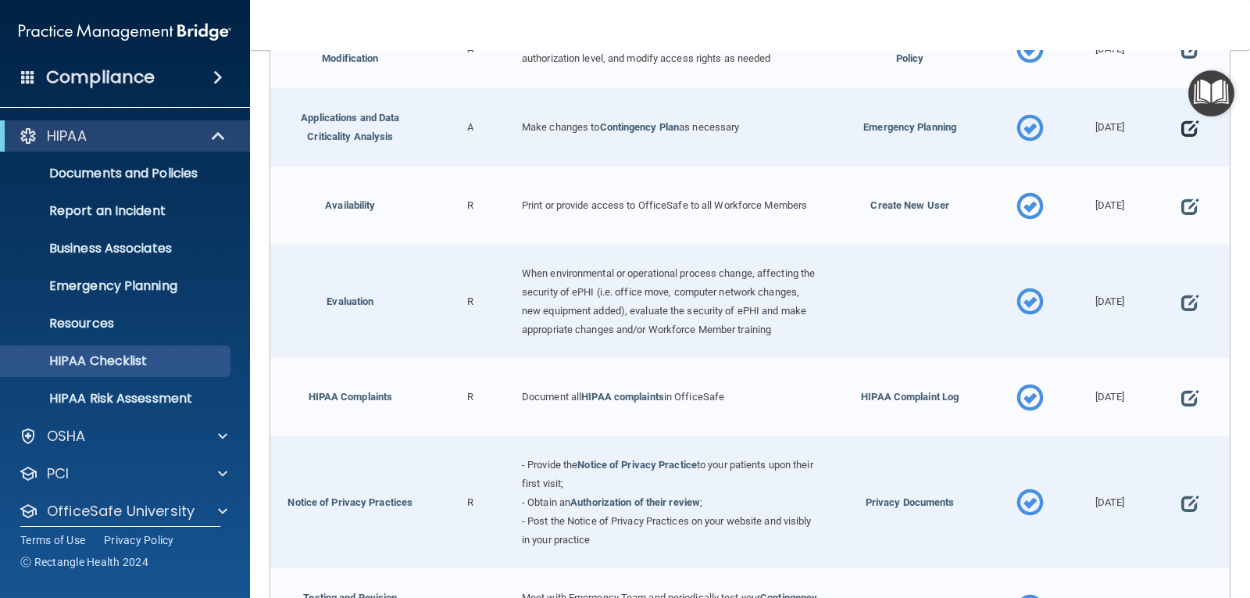
click at [1185, 127] on span at bounding box center [1190, 129] width 17 height 40
select select "completed"
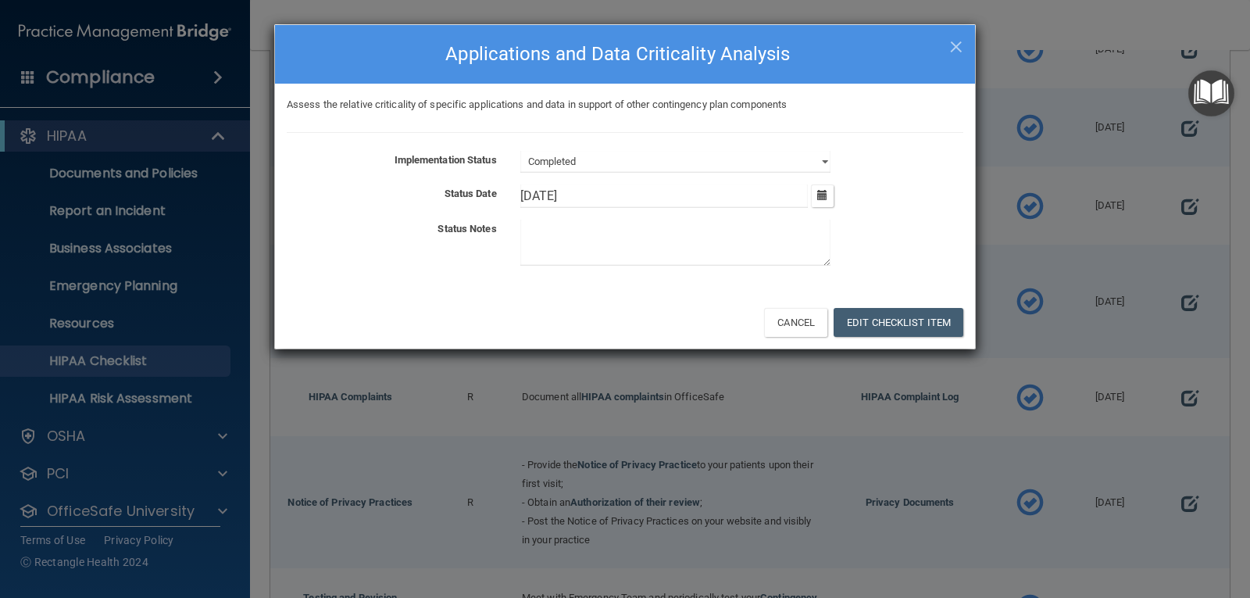
drag, startPoint x: 546, startPoint y: 194, endPoint x: 475, endPoint y: 195, distance: 71.1
click at [475, 195] on div "Status Date 2/26/[DATE] Tue Wed Thu Fri Sat Sun 27 28 29 30 31 01 02 03 04 05 0…" at bounding box center [625, 195] width 700 height 23
type input "[DATE]"
click at [882, 321] on button "Edit Checklist Item" at bounding box center [899, 322] width 130 height 29
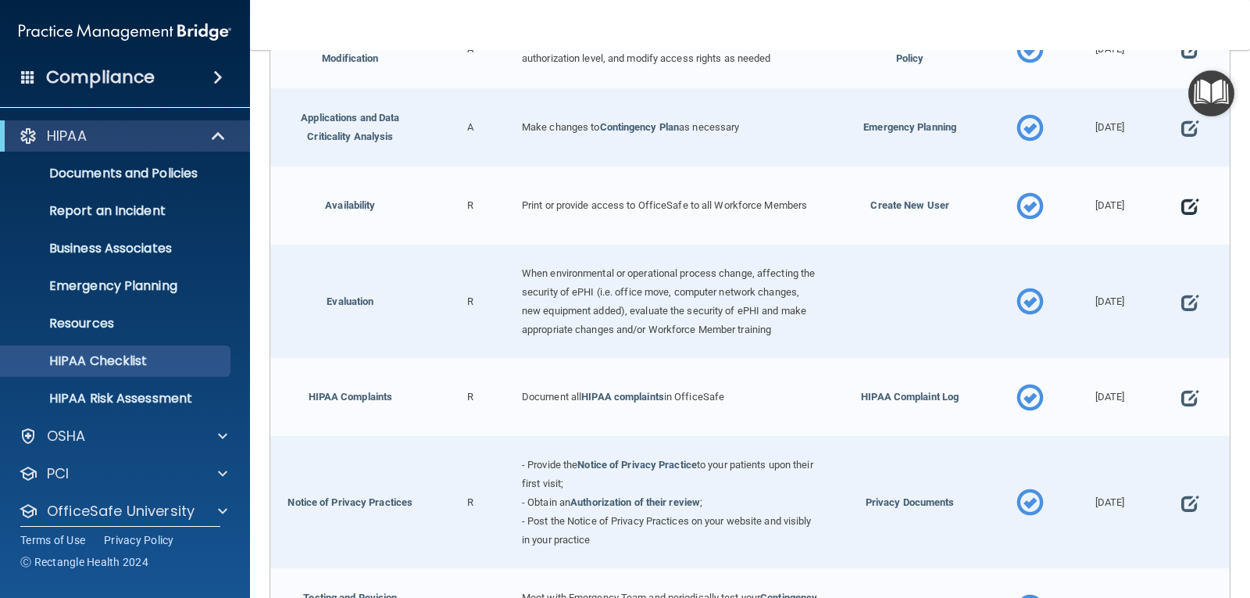
click at [1182, 202] on span at bounding box center [1190, 207] width 17 height 40
select select "completed"
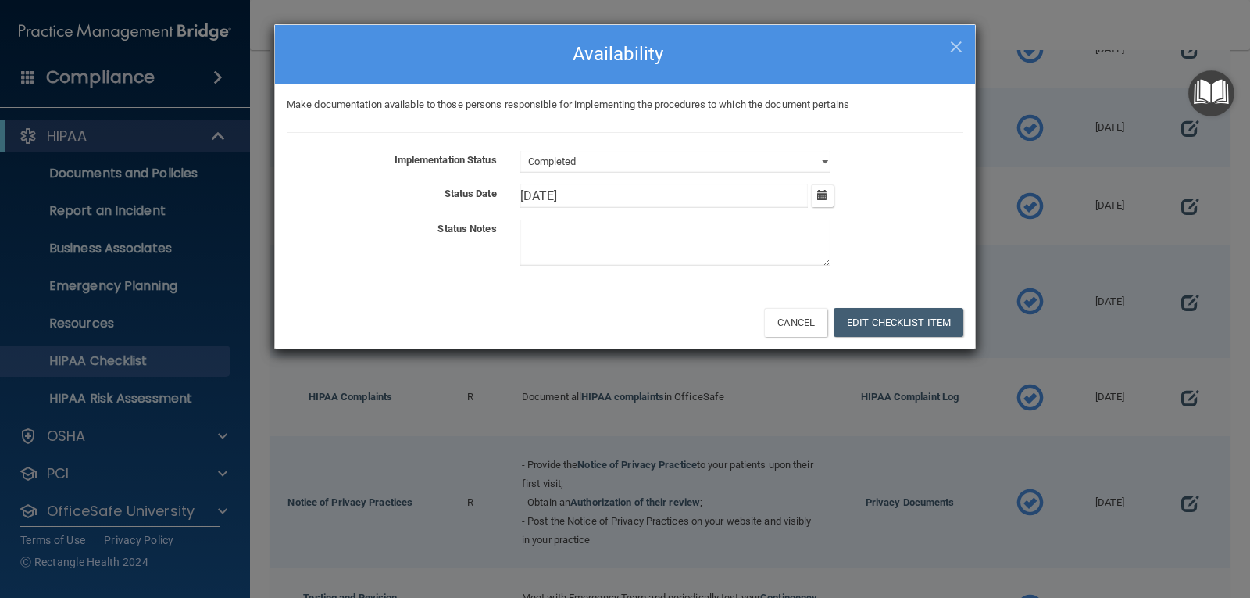
drag, startPoint x: 546, startPoint y: 195, endPoint x: 484, endPoint y: 195, distance: 61.7
click at [484, 195] on div "Status Date 2/26/25 February 2025 Mon Tue Wed Thu Fri Sat Sun 27 28 29 30 31 01…" at bounding box center [625, 195] width 700 height 23
type input "8/31/25"
click at [876, 324] on button "Edit Checklist Item" at bounding box center [899, 322] width 130 height 29
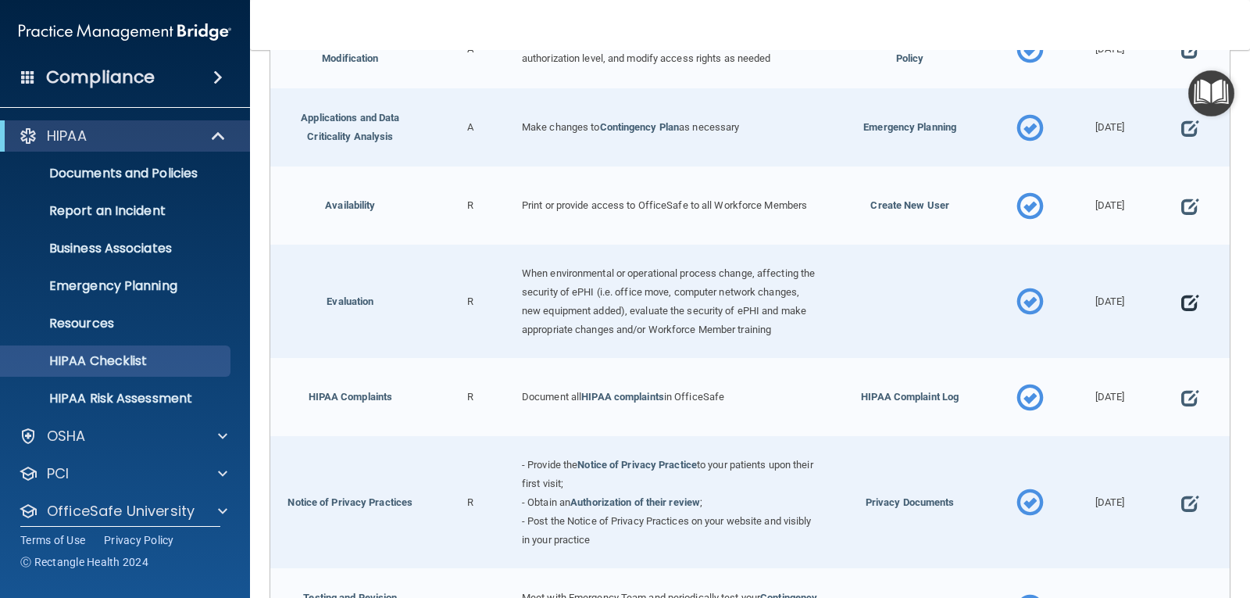
click at [1182, 309] on span at bounding box center [1190, 302] width 17 height 40
select select "completed"
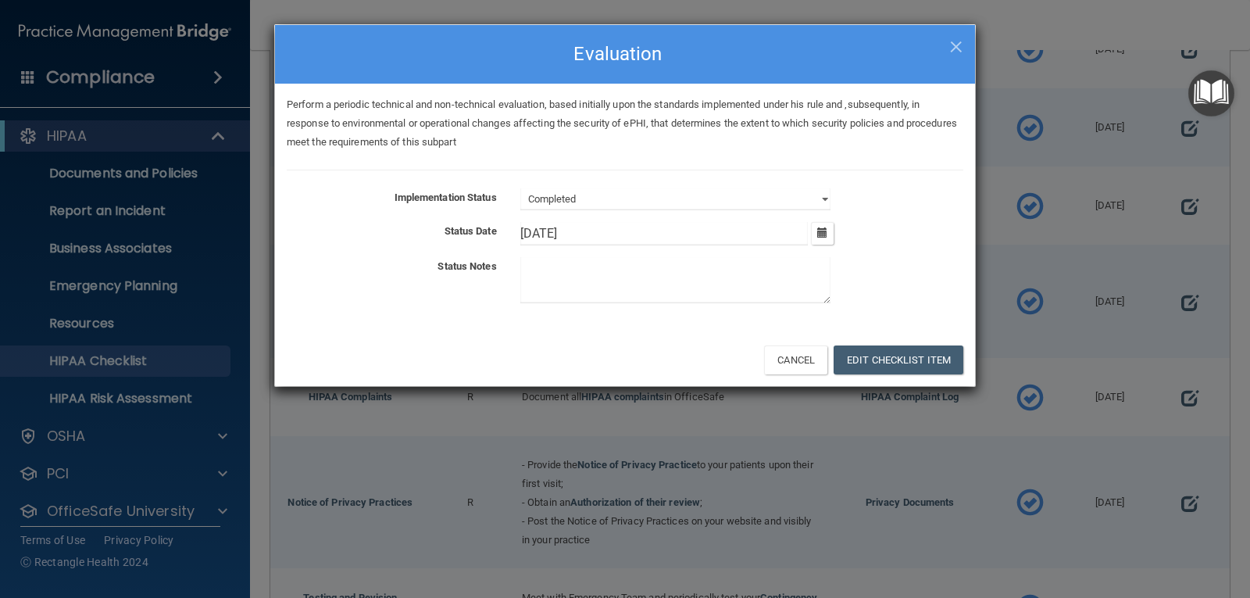
drag, startPoint x: 545, startPoint y: 224, endPoint x: 477, endPoint y: 231, distance: 69.1
click at [477, 231] on div "Status Date 2/26/25 February 2025 Mon Tue Wed Thu Fri Sat Sun 27 28 29 30 31 01…" at bounding box center [625, 233] width 700 height 23
type input "8/31/25"
click at [902, 355] on button "Edit Checklist Item" at bounding box center [899, 359] width 130 height 29
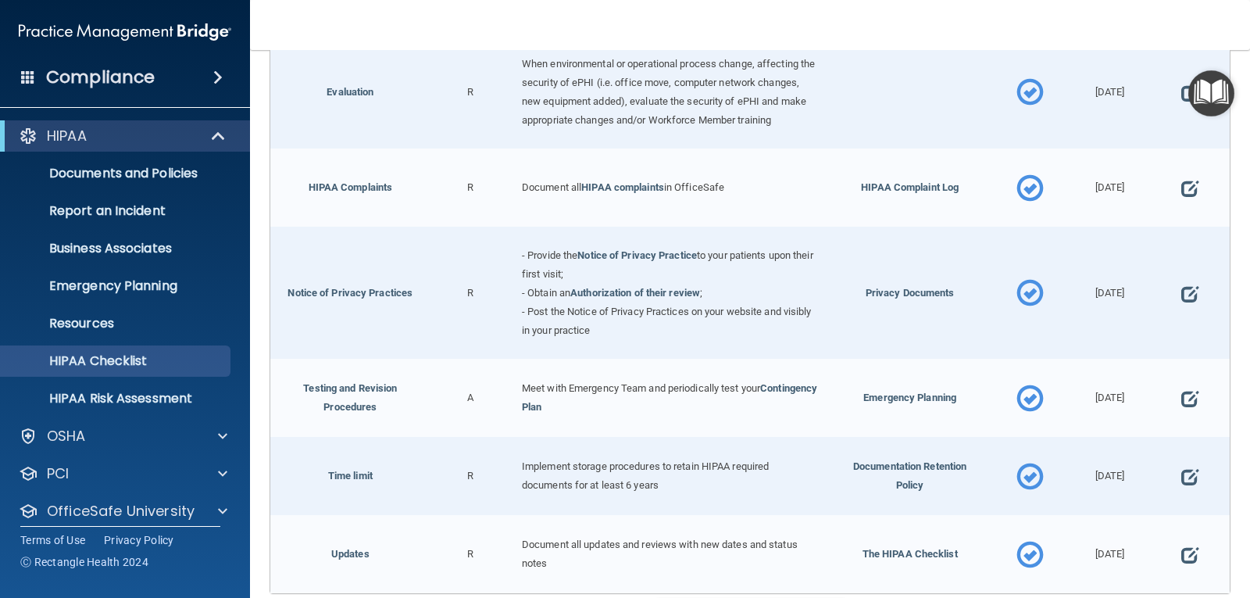
scroll to position [760, 0]
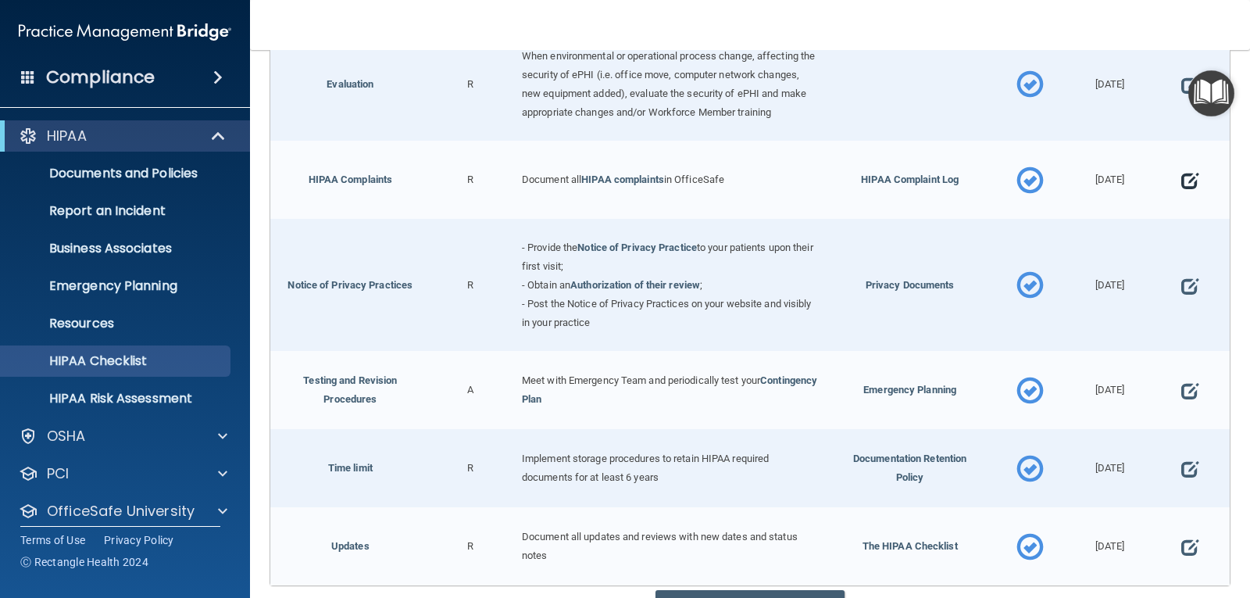
click at [1182, 198] on span at bounding box center [1190, 181] width 17 height 40
select select "completed"
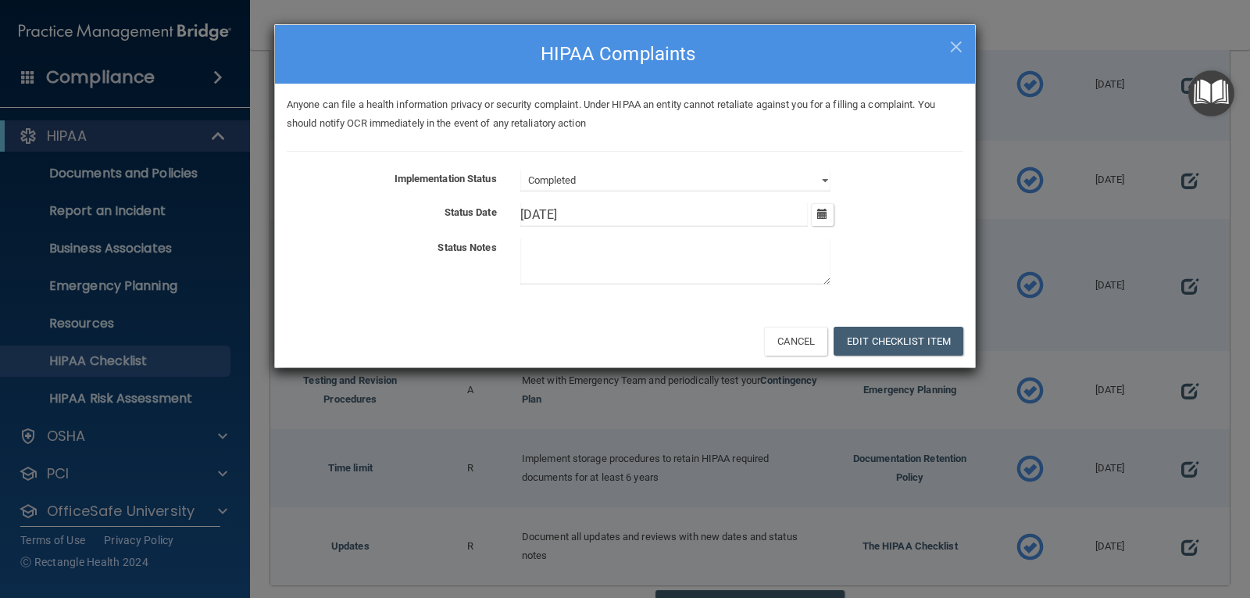
drag, startPoint x: 545, startPoint y: 212, endPoint x: 452, endPoint y: 208, distance: 92.3
click at [452, 208] on div "Status Date 2/26/25 February 2025 Mon Tue Wed Thu Fri Sat Sun 27 28 29 30 31 01…" at bounding box center [625, 214] width 700 height 23
click at [452, 208] on b "Status Date" at bounding box center [471, 212] width 52 height 12
drag, startPoint x: 545, startPoint y: 209, endPoint x: 497, endPoint y: 211, distance: 48.5
click at [497, 211] on div "Status Date 2/26/25 February 2025 Mon Tue Wed Thu Fri Sat Sun 27 28 29 30 31 01…" at bounding box center [625, 214] width 700 height 23
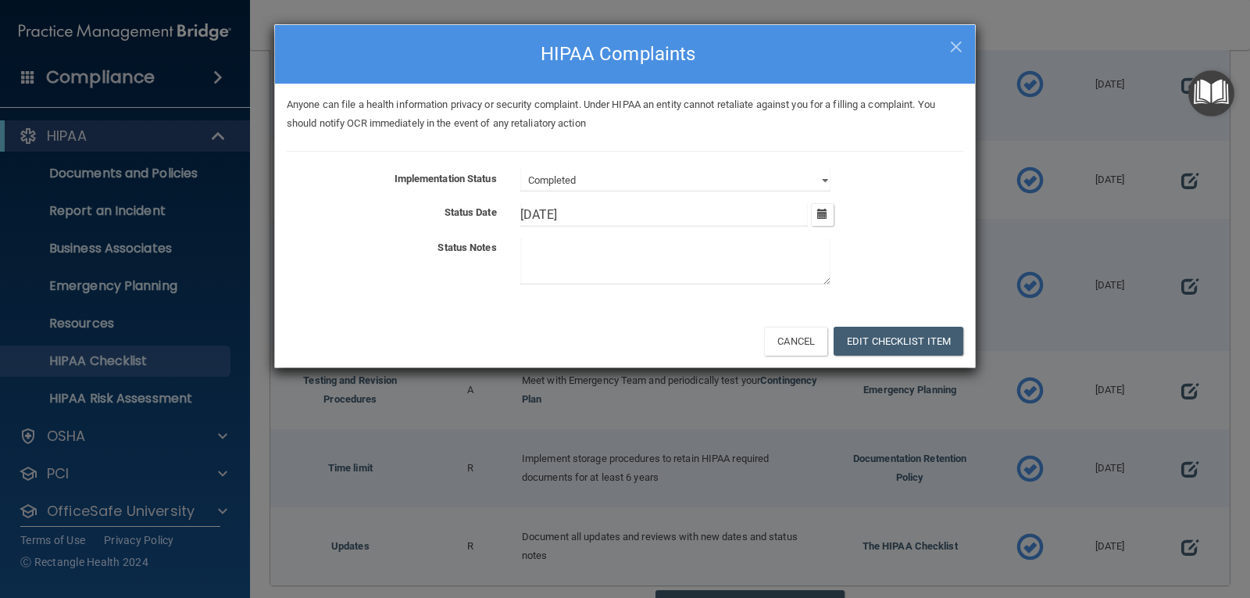
click at [497, 211] on div "Status Date" at bounding box center [392, 212] width 234 height 19
drag, startPoint x: 546, startPoint y: 209, endPoint x: 506, endPoint y: 210, distance: 40.7
click at [506, 210] on div "Status Date 2/26/25 February 2025 Mon Tue Wed Thu Fri Sat Sun 27 28 29 30 31 01…" at bounding box center [625, 214] width 700 height 23
type input "8/31/25"
click at [891, 349] on button "Edit Checklist Item" at bounding box center [899, 341] width 130 height 29
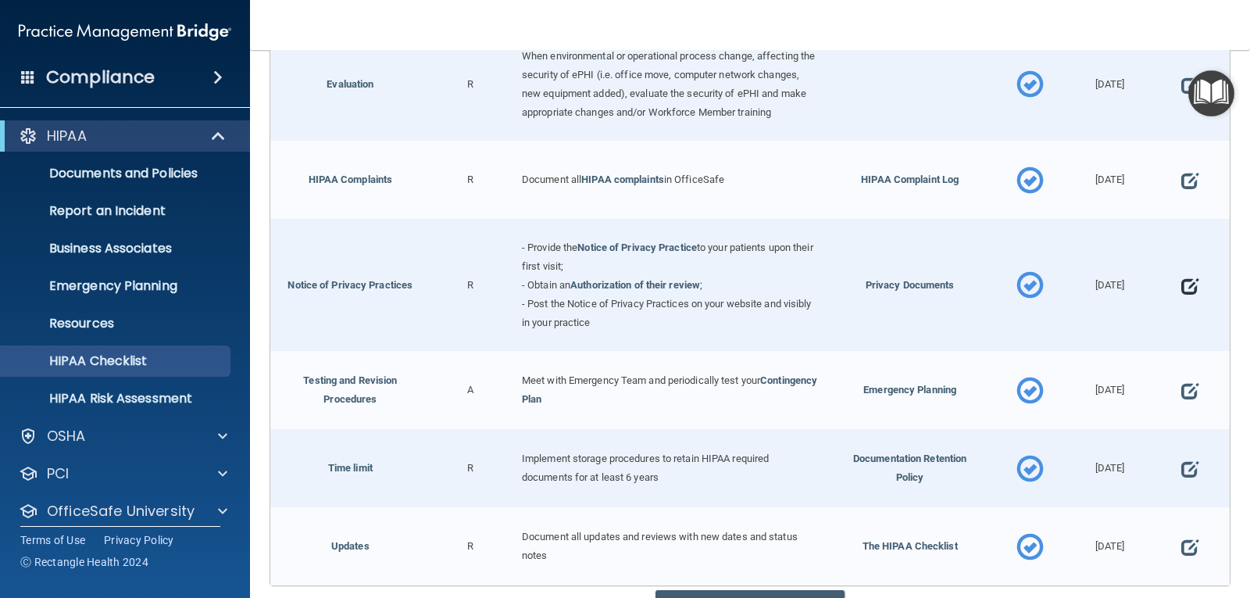
click at [1182, 295] on span at bounding box center [1190, 286] width 17 height 40
select select "completed"
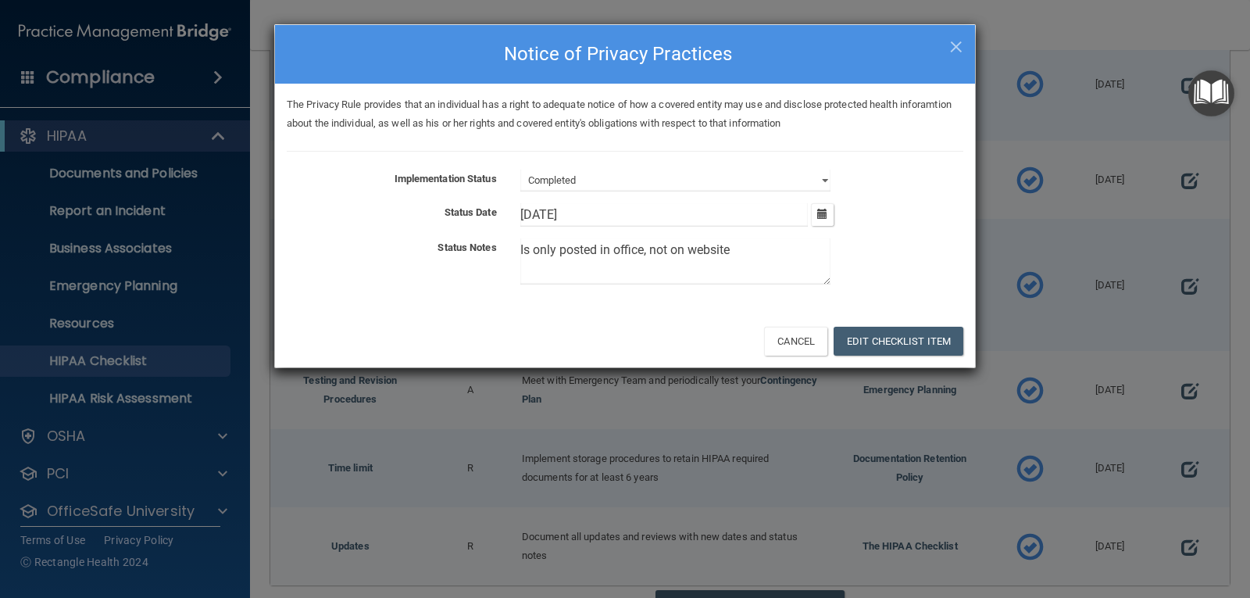
drag, startPoint x: 545, startPoint y: 209, endPoint x: 455, endPoint y: 213, distance: 89.9
click at [455, 213] on div "Status Date 2/26/25 February 2025 Mon Tue Wed Thu Fri Sat Sun 27 28 29 30 31 01…" at bounding box center [625, 214] width 700 height 23
type input "8/31/25"
click at [885, 338] on button "Edit Checklist Item" at bounding box center [899, 341] width 130 height 29
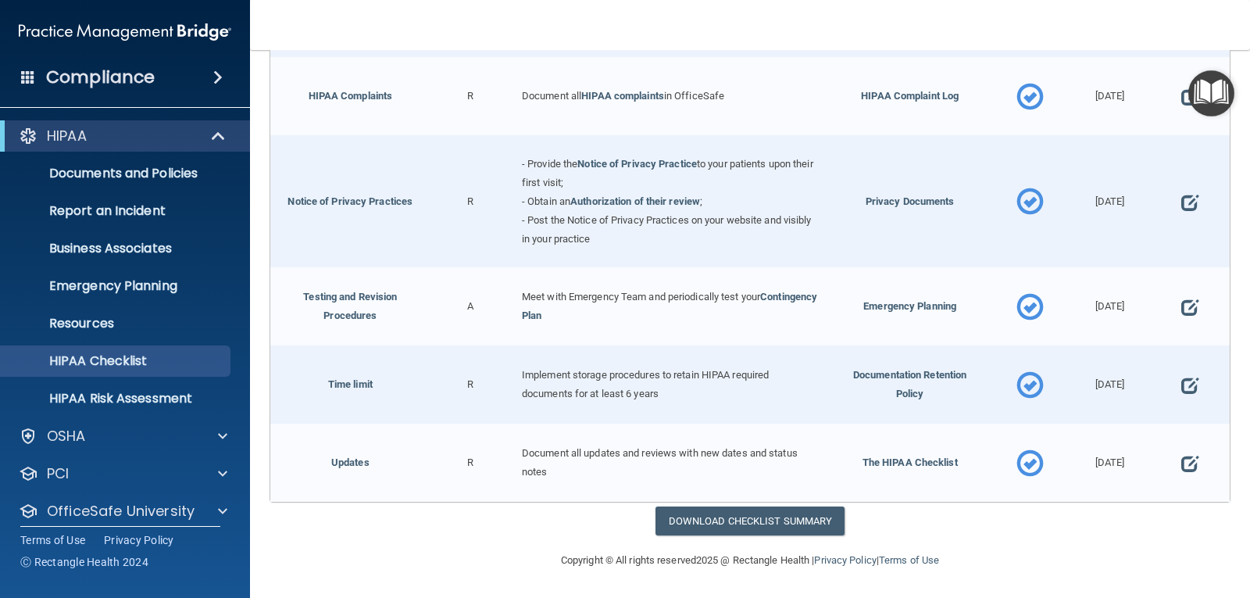
scroll to position [856, 0]
click at [1182, 306] on span at bounding box center [1190, 308] width 17 height 40
select select "completed"
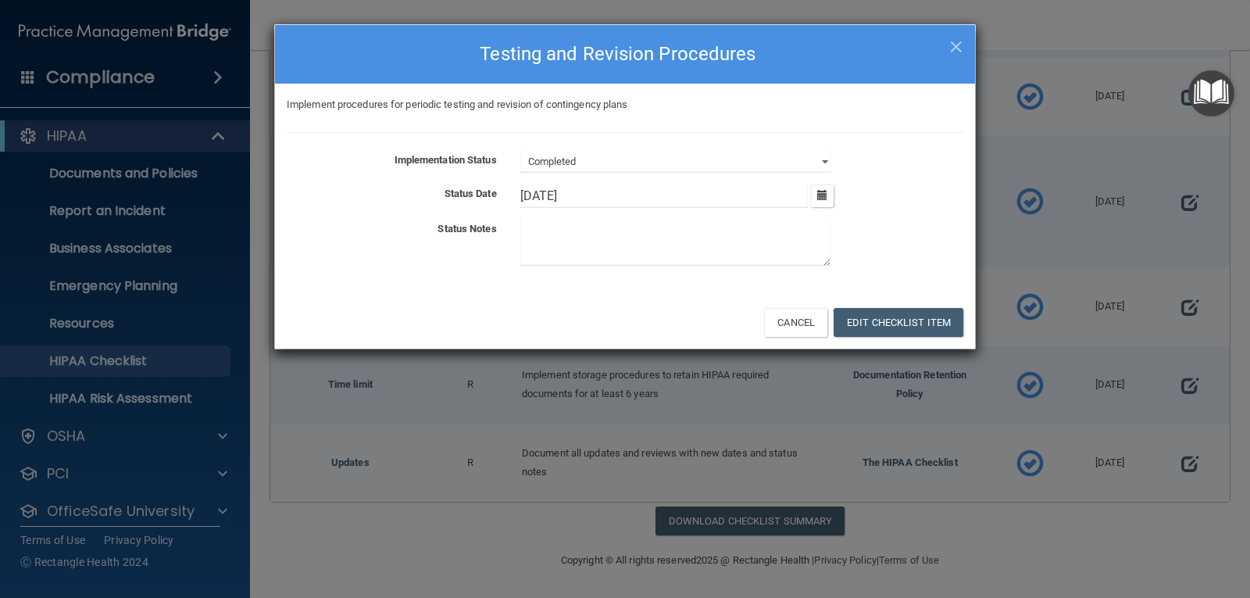
drag, startPoint x: 544, startPoint y: 185, endPoint x: 485, endPoint y: 186, distance: 58.6
click at [485, 186] on div "Status Date 2/26/25 February 2025 Mon Tue Wed Thu Fri Sat Sun 27 28 29 30 31 01…" at bounding box center [625, 195] width 700 height 23
type input "8/31/25"
click at [863, 315] on button "Edit Checklist Item" at bounding box center [899, 322] width 130 height 29
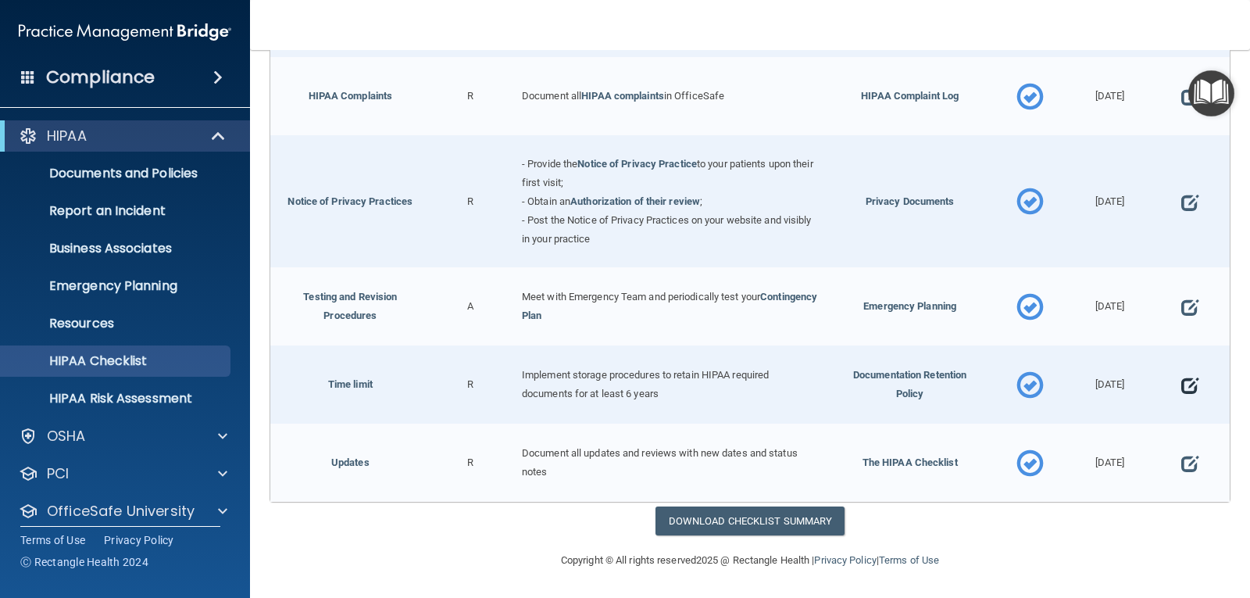
click at [1182, 384] on span at bounding box center [1190, 386] width 17 height 40
select select "completed"
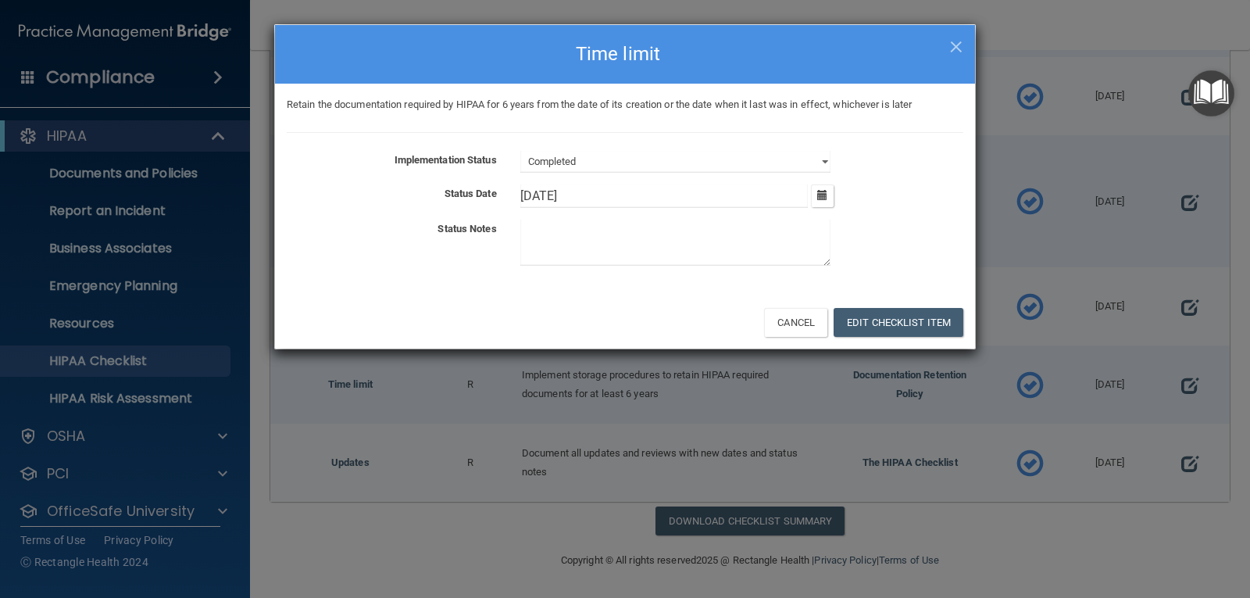
drag, startPoint x: 544, startPoint y: 195, endPoint x: 485, endPoint y: 198, distance: 58.7
click at [485, 198] on div "Status Date 2/26/25 February 2025 Mon Tue Wed Thu Fri Sat Sun 27 28 29 30 31 01…" at bounding box center [625, 195] width 700 height 23
type input "8/31/25"
click at [911, 322] on button "Edit Checklist Item" at bounding box center [899, 322] width 130 height 29
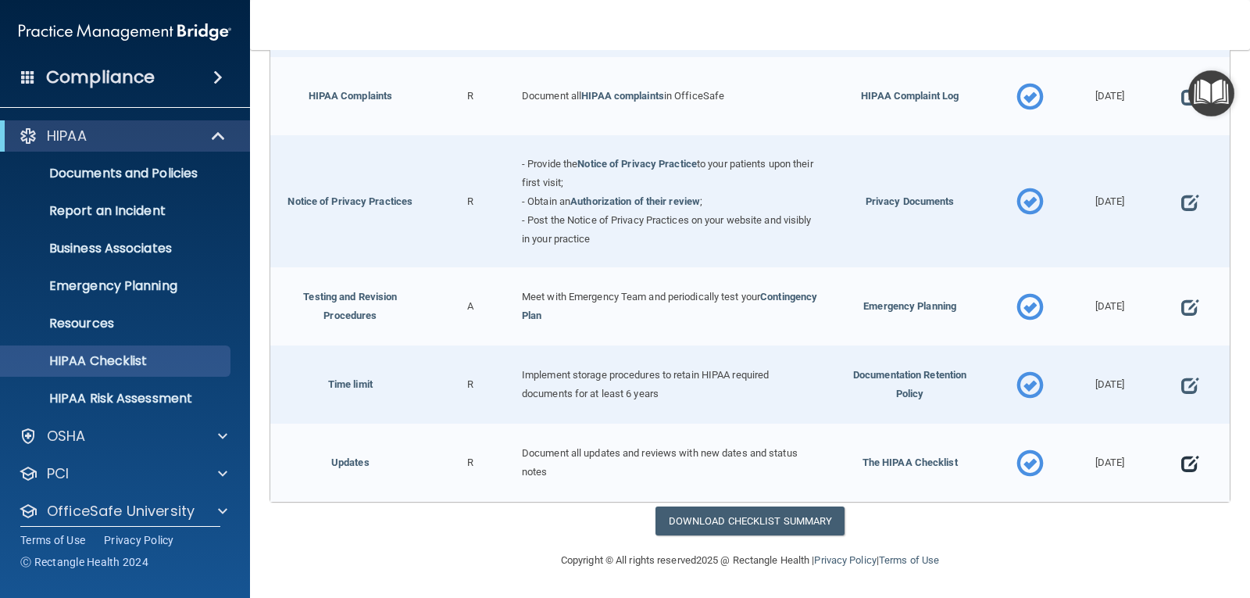
click at [1182, 465] on span at bounding box center [1190, 464] width 17 height 40
select select "completed"
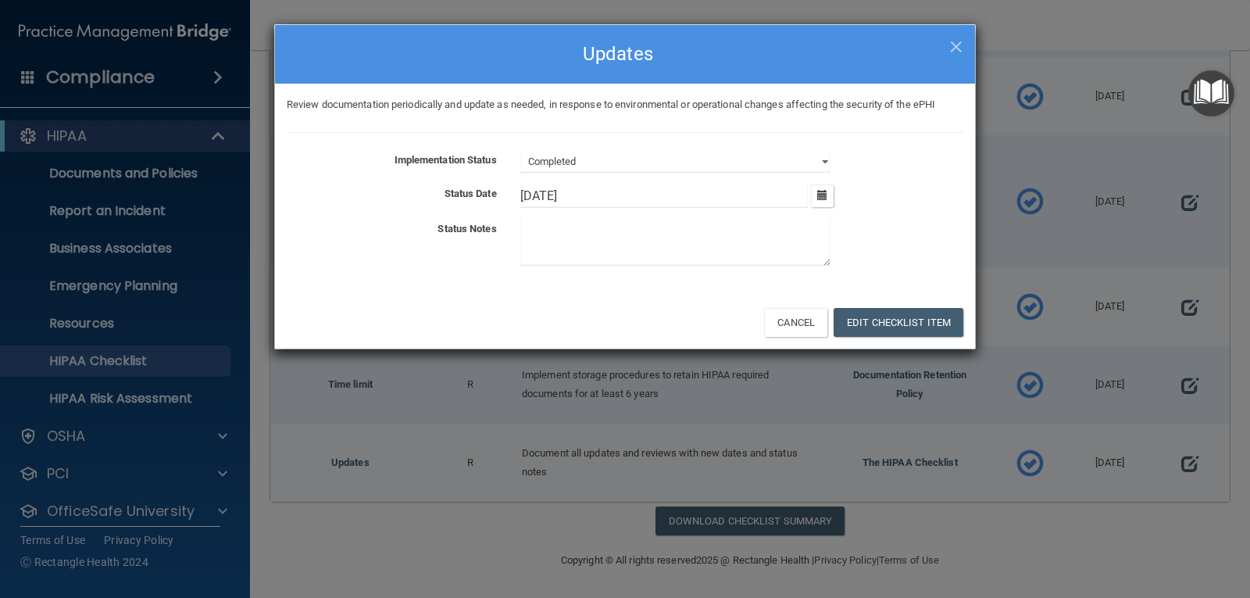
drag, startPoint x: 545, startPoint y: 191, endPoint x: 467, endPoint y: 194, distance: 78.2
click at [467, 194] on div "Status Date 2/26/25 February 2025 Mon Tue Wed Thu Fri Sat Sun 27 28 29 30 31 01…" at bounding box center [625, 195] width 700 height 23
type input "8/31/25"
click at [897, 325] on button "Edit Checklist Item" at bounding box center [899, 322] width 130 height 29
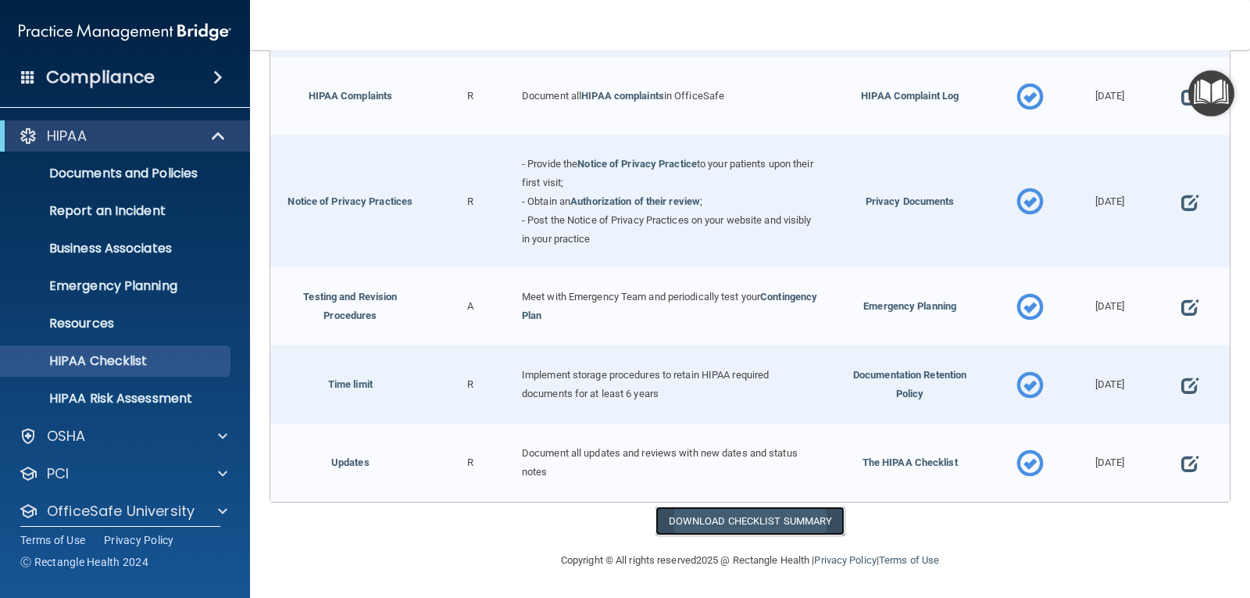
click at [759, 518] on link "Download Checklist Summary" at bounding box center [751, 520] width 190 height 29
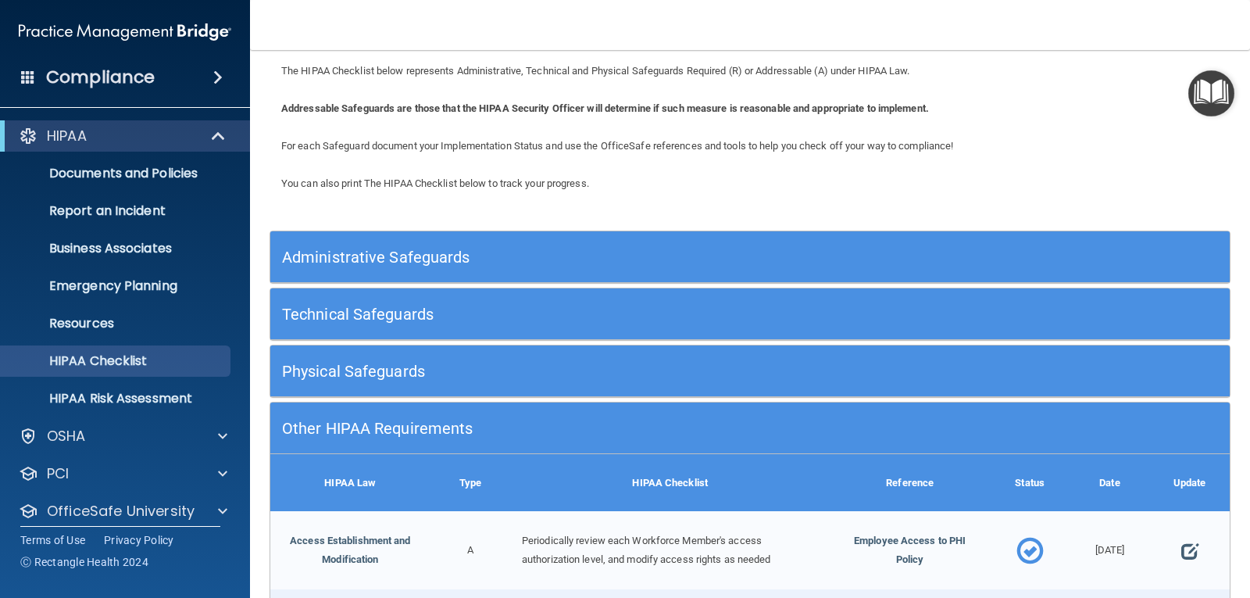
scroll to position [0, 0]
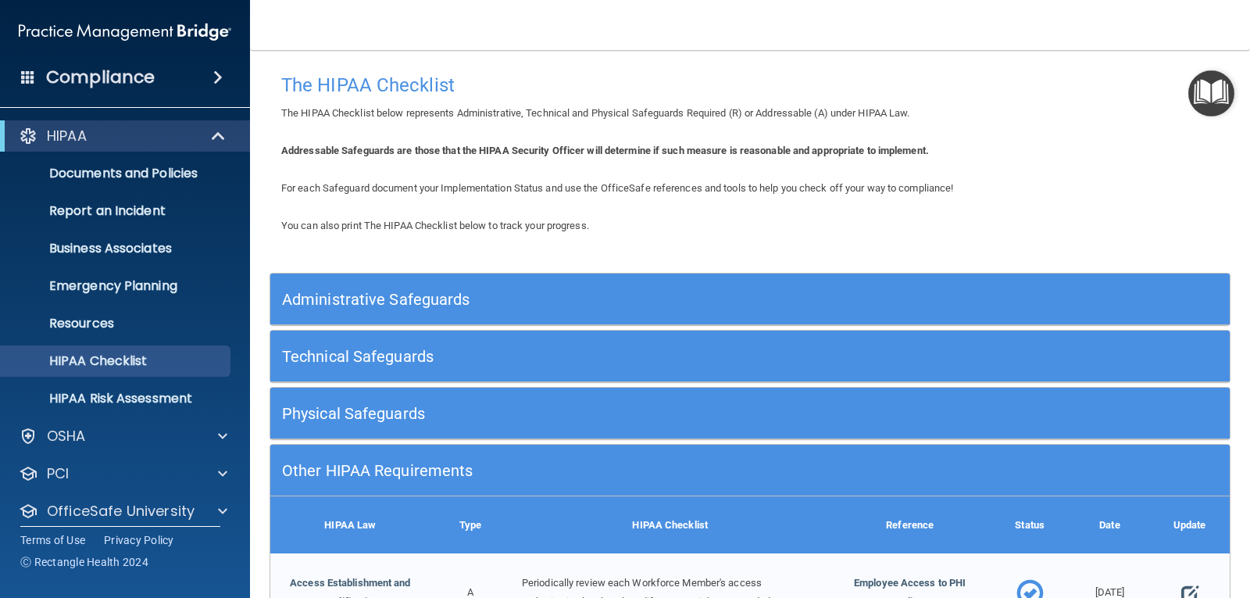
click at [213, 72] on span at bounding box center [217, 77] width 9 height 19
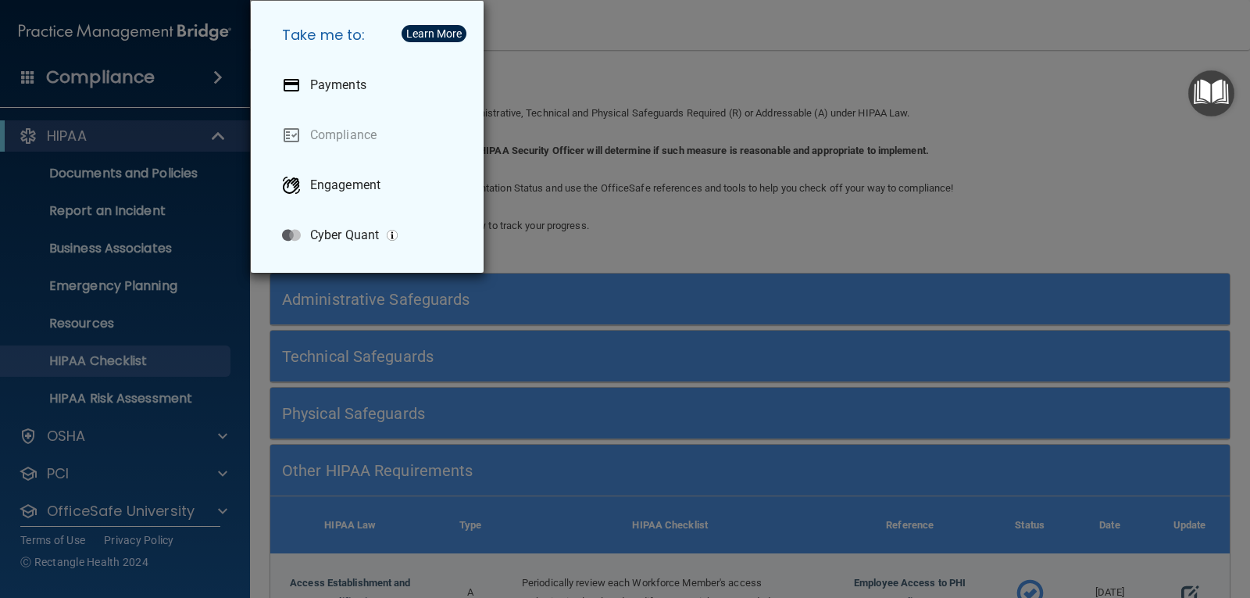
click at [147, 77] on div "Take me to: Payments Compliance Engagement Cyber Quant" at bounding box center [625, 299] width 1250 height 598
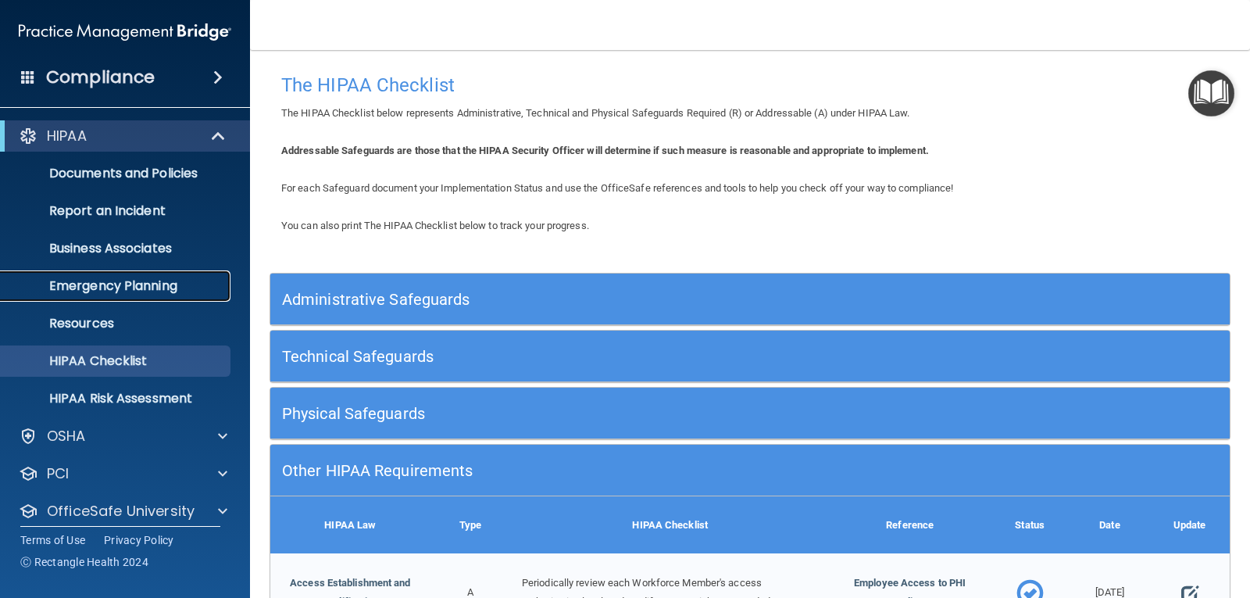
click at [154, 287] on p "Emergency Planning" at bounding box center [116, 286] width 213 height 16
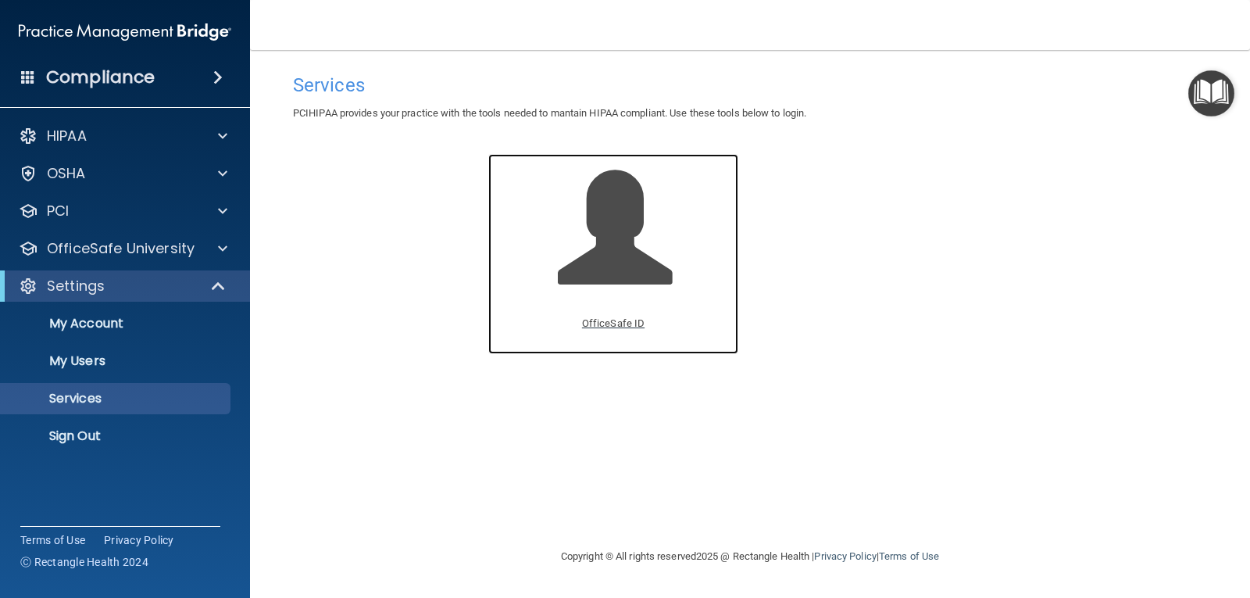
click at [627, 326] on p "OfficeSafe ID" at bounding box center [613, 323] width 63 height 19
click at [622, 320] on p "OfficeSafe ID" at bounding box center [613, 323] width 63 height 19
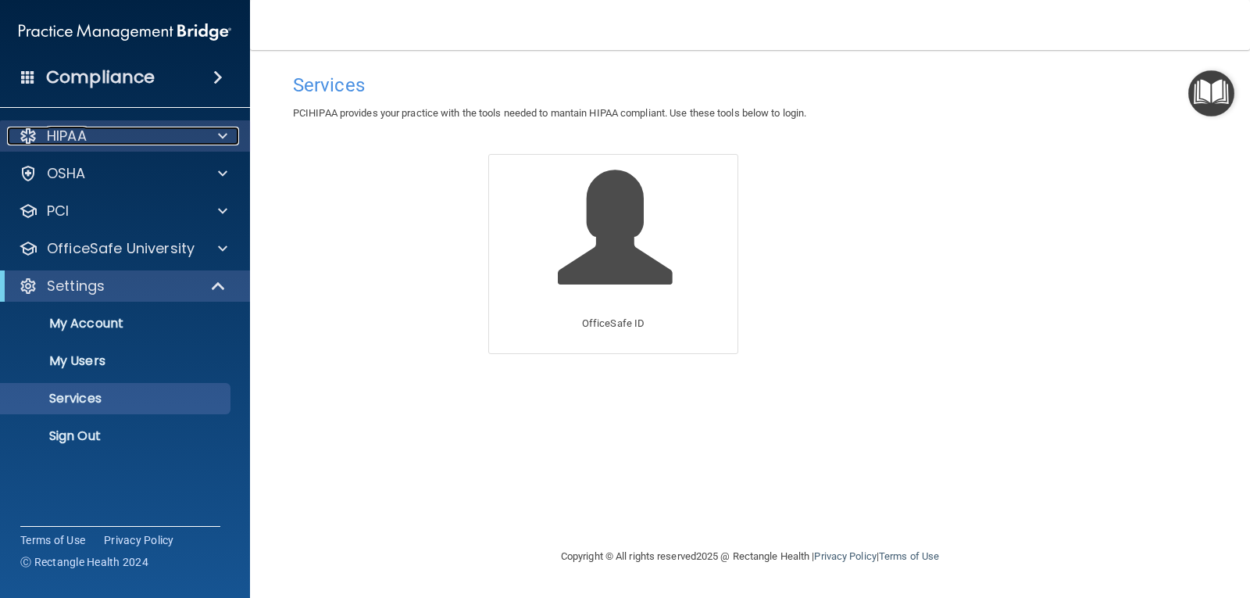
click at [84, 129] on p "HIPAA" at bounding box center [67, 136] width 40 height 19
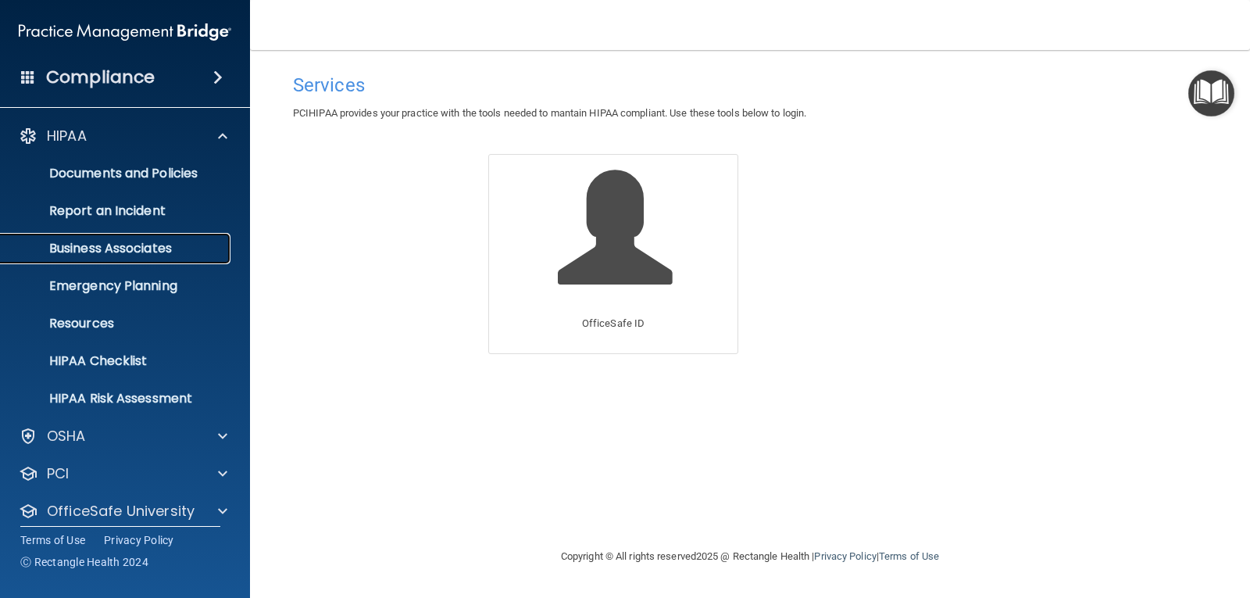
click at [121, 241] on p "Business Associates" at bounding box center [116, 249] width 213 height 16
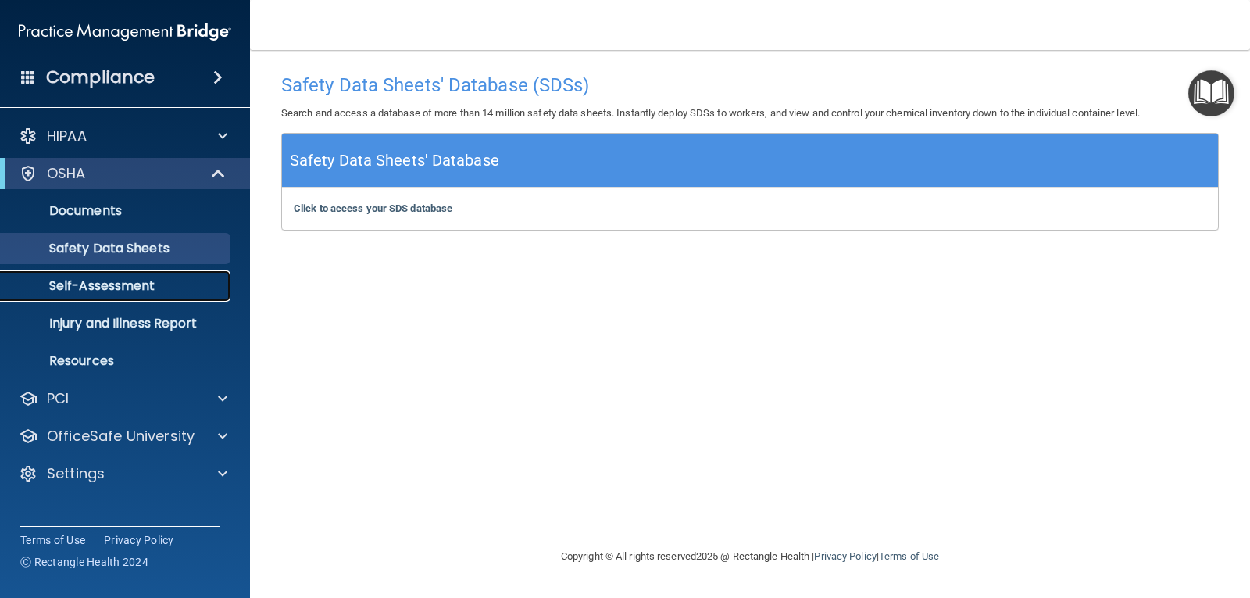
click at [116, 284] on p "Self-Assessment" at bounding box center [116, 286] width 213 height 16
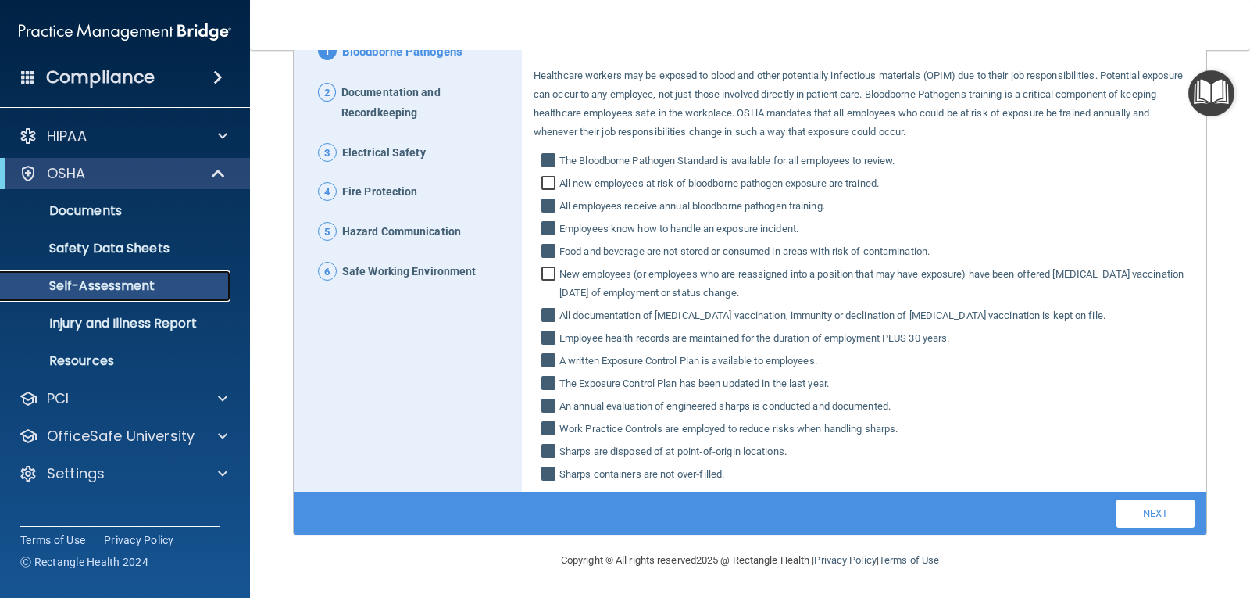
scroll to position [172, 0]
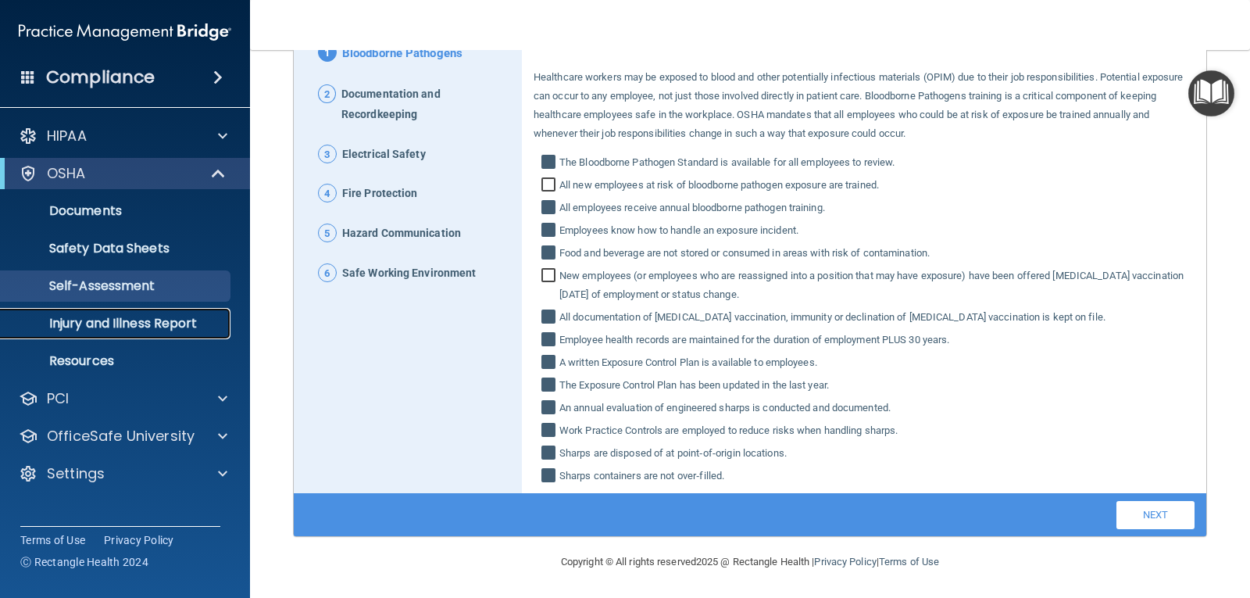
click at [138, 327] on p "Injury and Illness Report" at bounding box center [116, 324] width 213 height 16
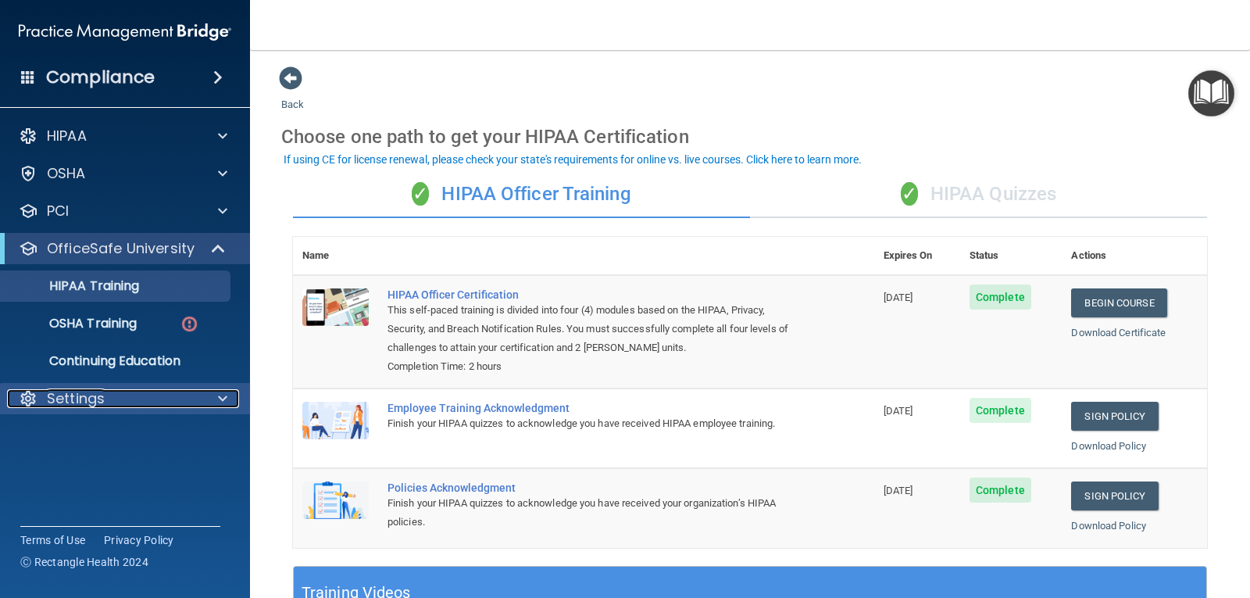
click at [218, 394] on span at bounding box center [222, 398] width 9 height 19
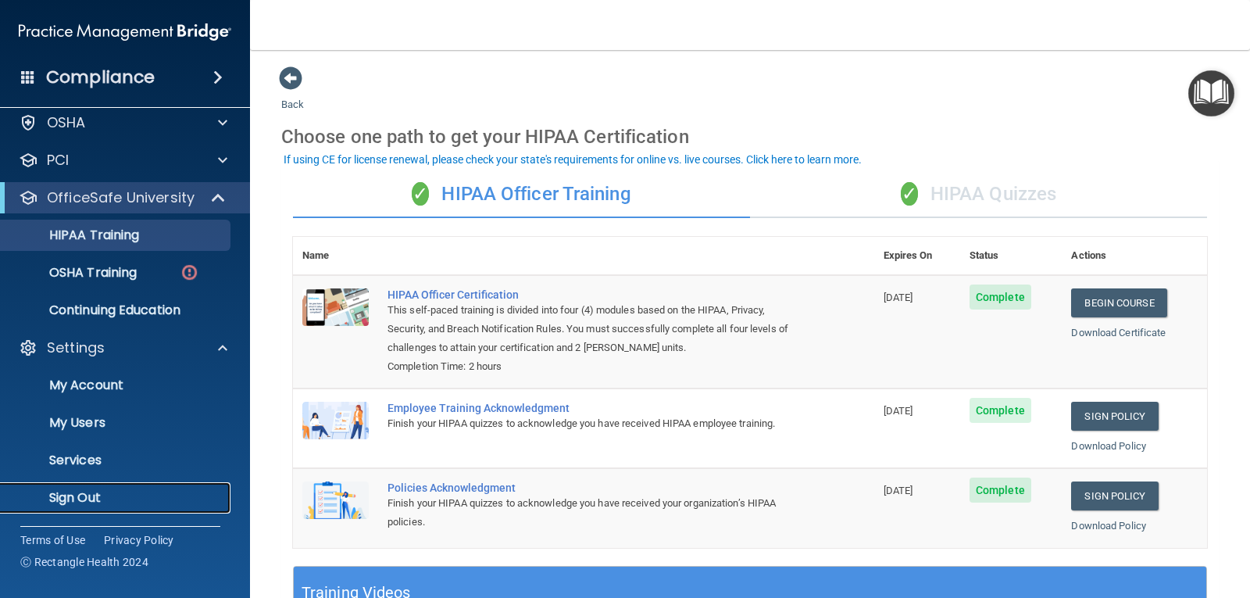
click at [85, 492] on p "Sign Out" at bounding box center [116, 498] width 213 height 16
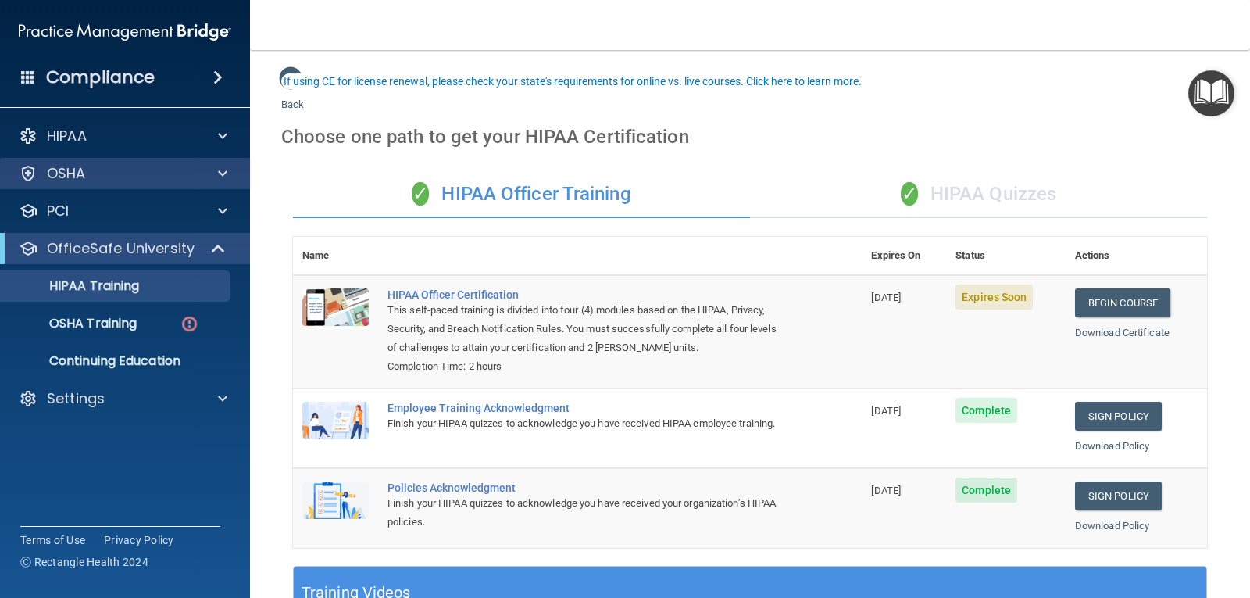
scroll to position [78, 0]
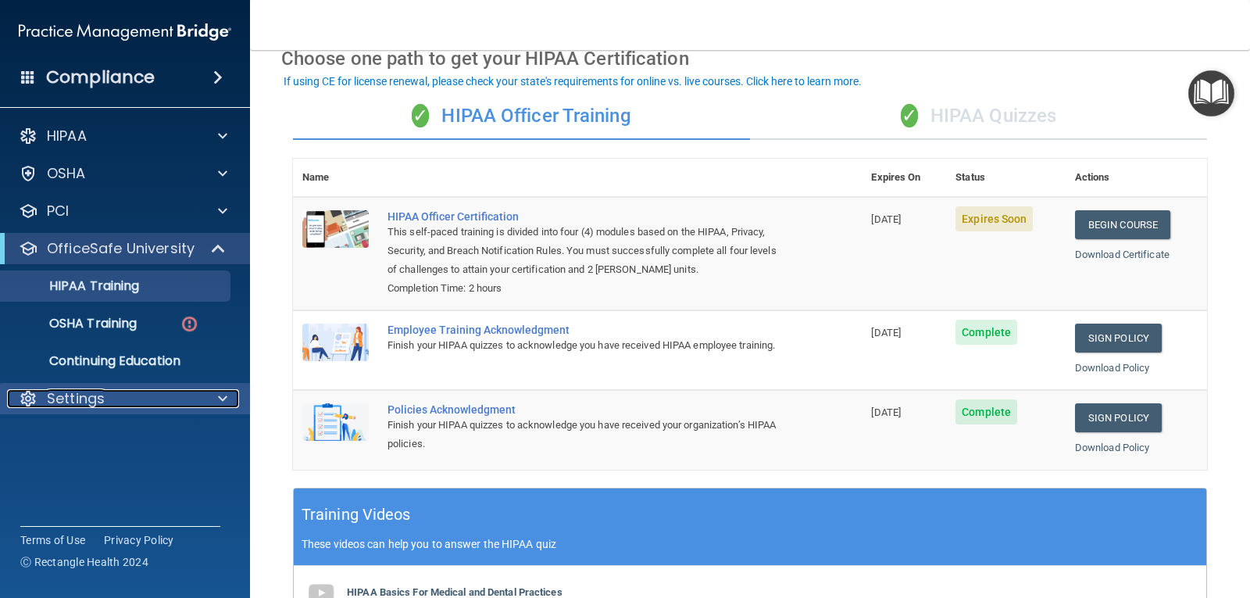
click at [227, 395] on span at bounding box center [222, 398] width 9 height 19
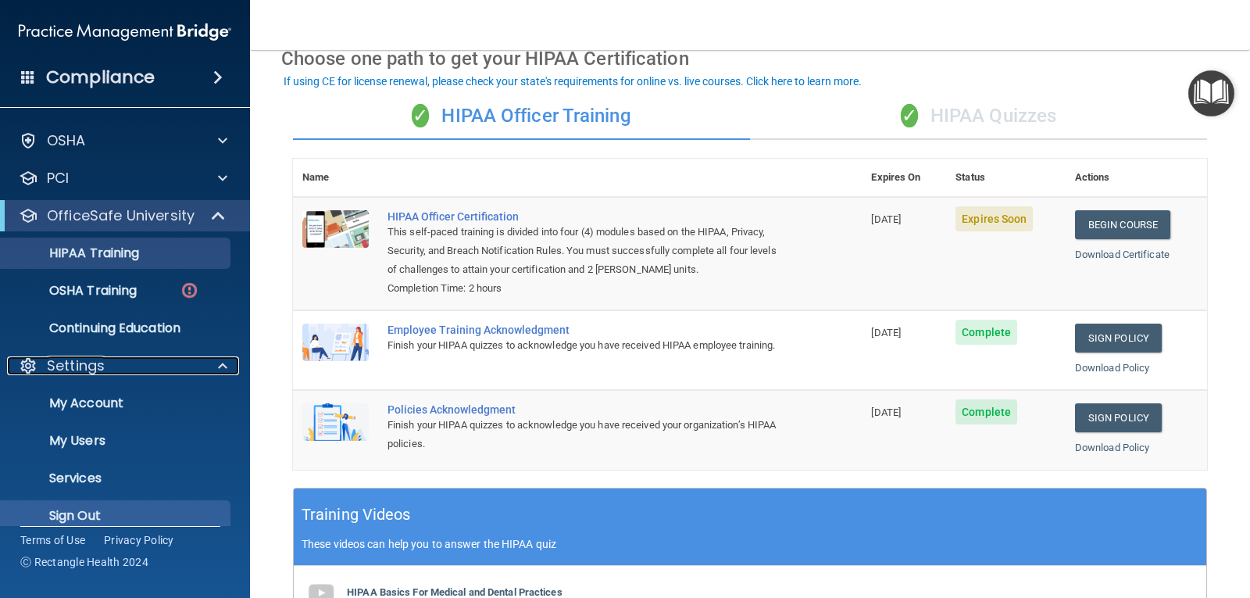
scroll to position [51, 0]
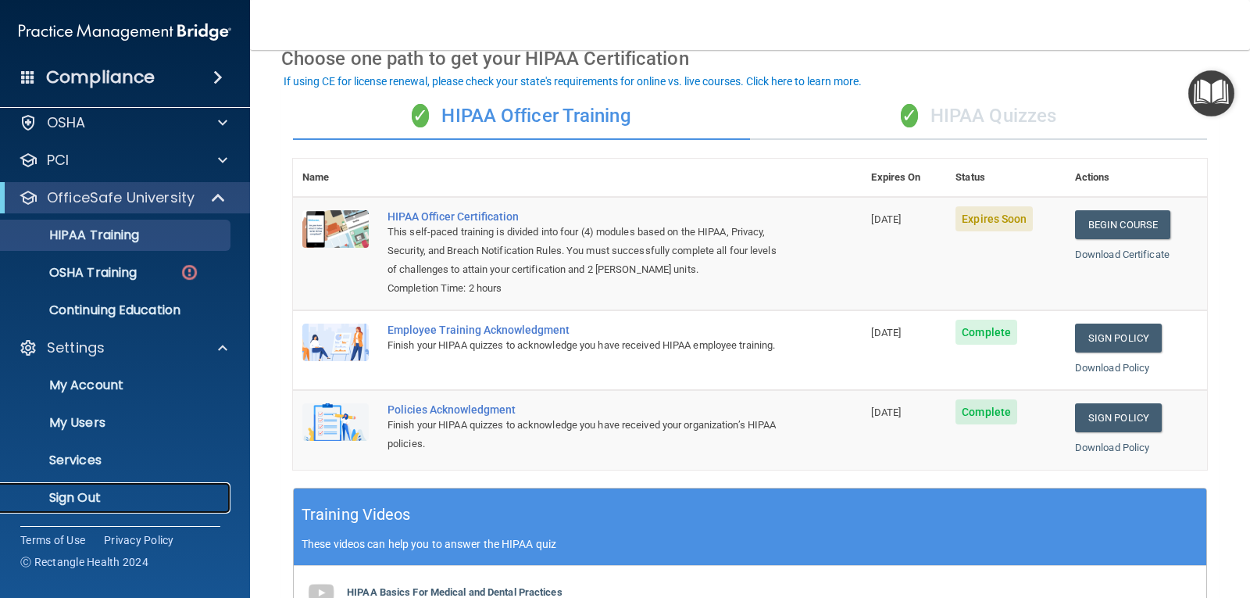
click at [111, 488] on link "Sign Out" at bounding box center [107, 497] width 246 height 31
